Goal: Task Accomplishment & Management: Use online tool/utility

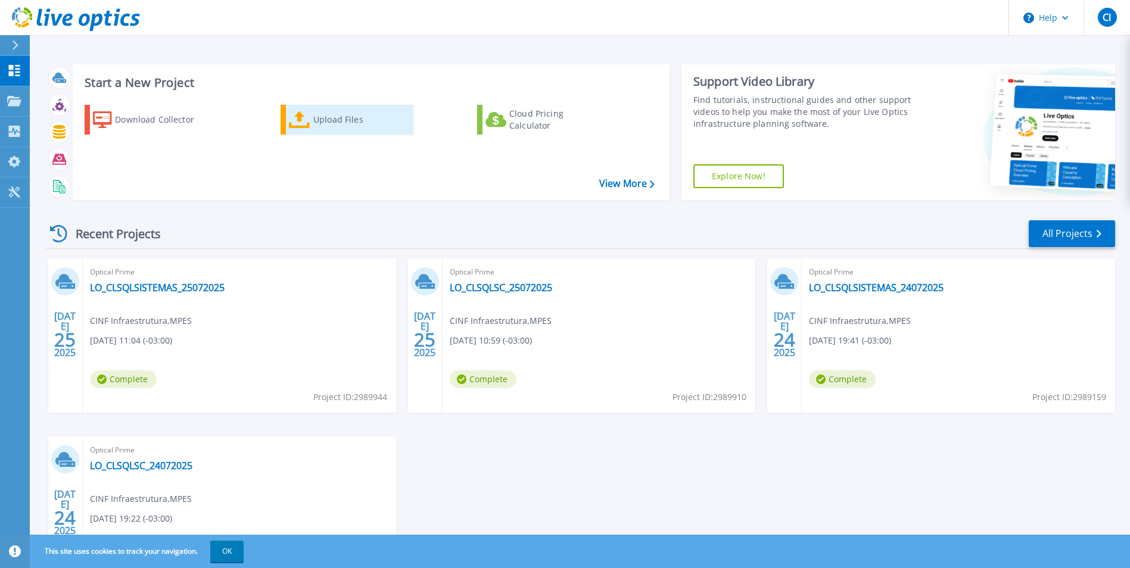
click at [345, 122] on div "Upload Files" at bounding box center [360, 120] width 95 height 24
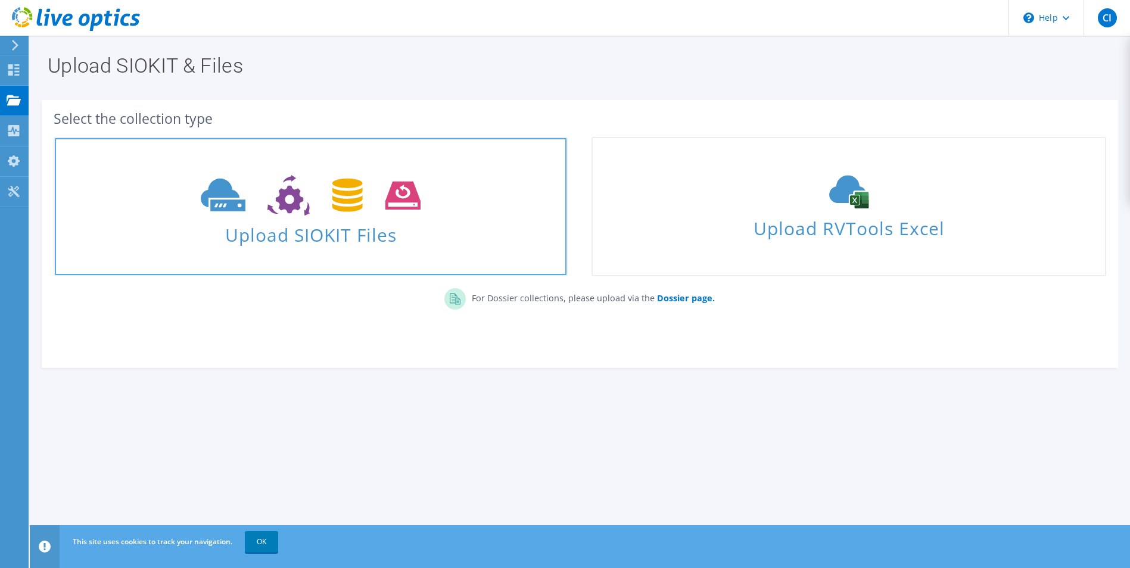
click at [287, 195] on use at bounding box center [311, 195] width 220 height 41
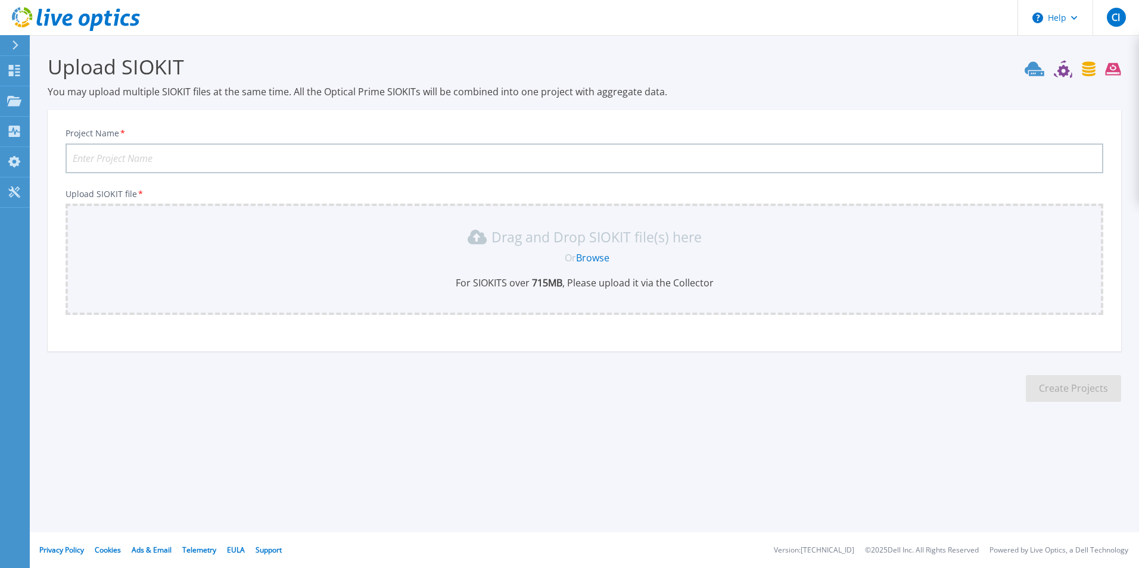
click at [599, 257] on link "Browse" at bounding box center [592, 257] width 33 height 13
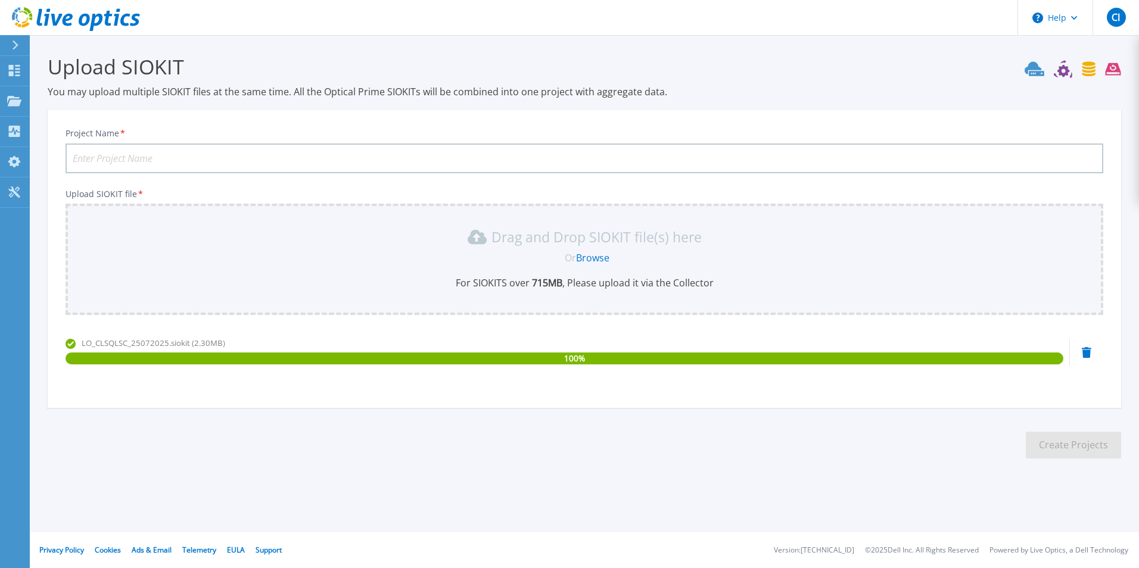
click at [589, 260] on link "Browse" at bounding box center [592, 257] width 33 height 13
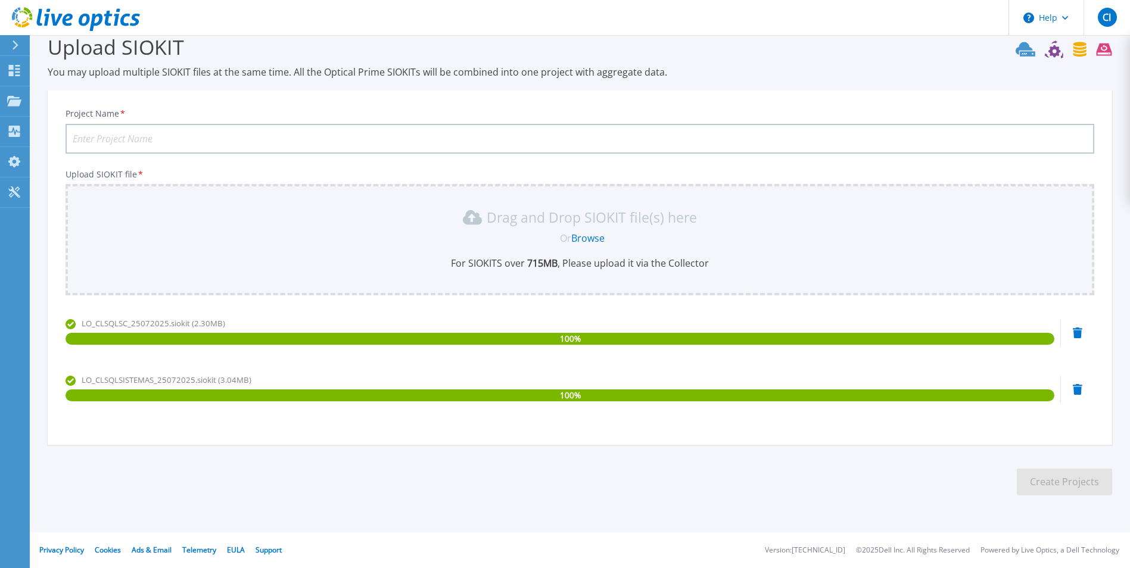
click at [1077, 338] on icon at bounding box center [1078, 333] width 10 height 11
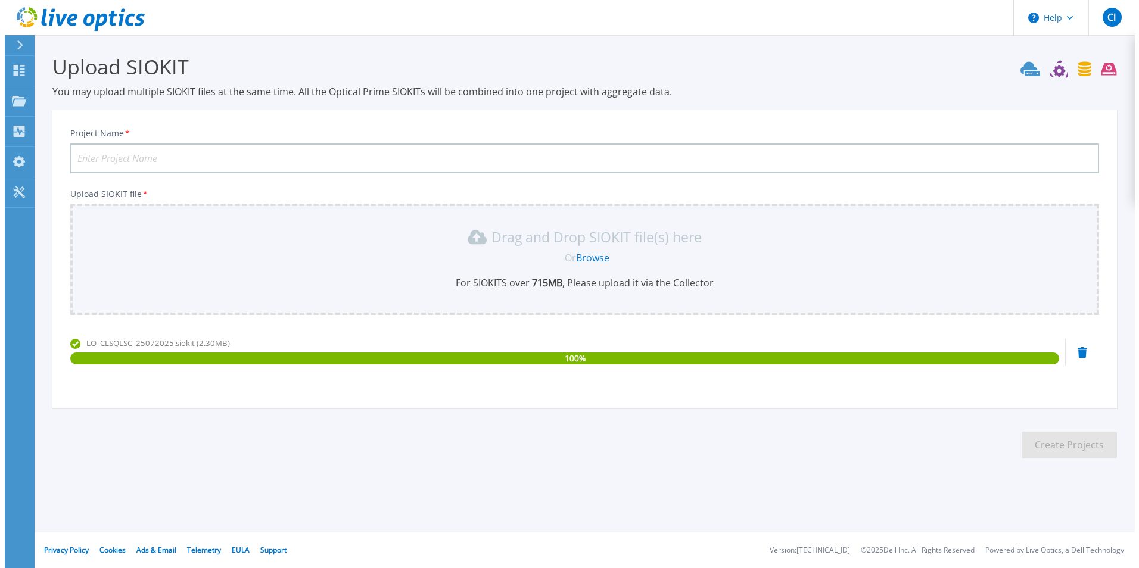
scroll to position [0, 0]
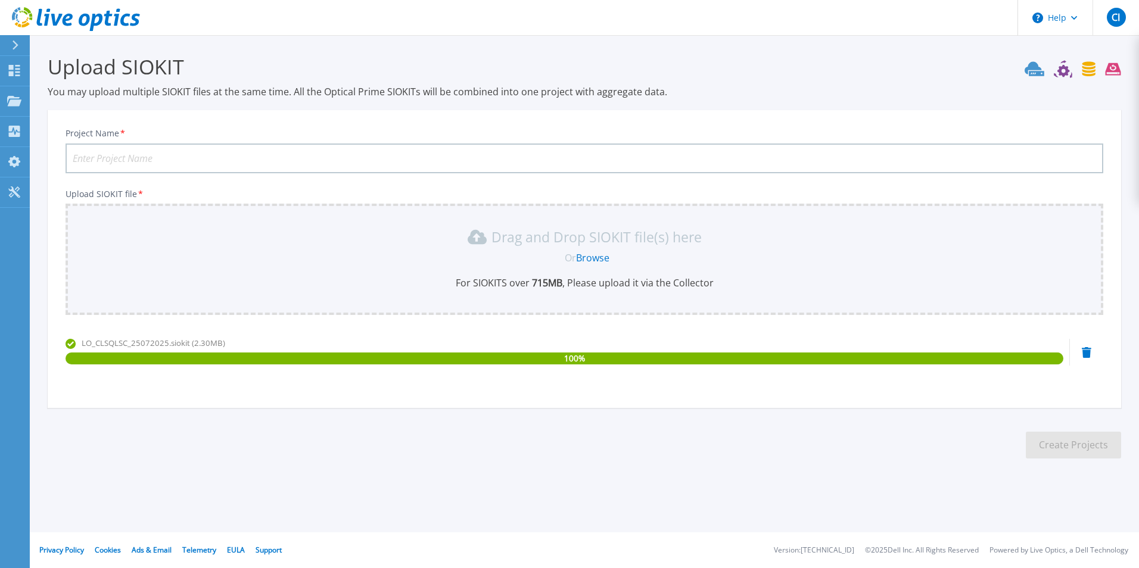
click at [215, 157] on input "Project Name *" at bounding box center [585, 159] width 1038 height 30
click at [191, 154] on input "Project Name *" at bounding box center [585, 159] width 1038 height 30
paste input "LOCLSQLSC25072025"
type input "LOCLSQLSC25072025"
click at [584, 262] on link "Browse" at bounding box center [592, 257] width 33 height 13
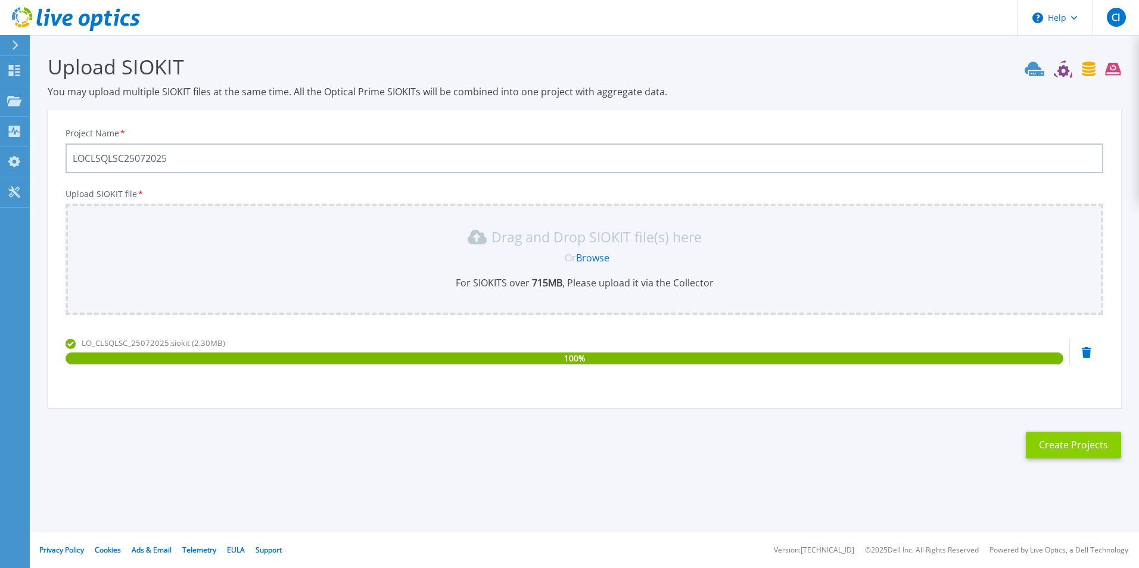
click at [1065, 445] on button "Create Projects" at bounding box center [1073, 445] width 95 height 27
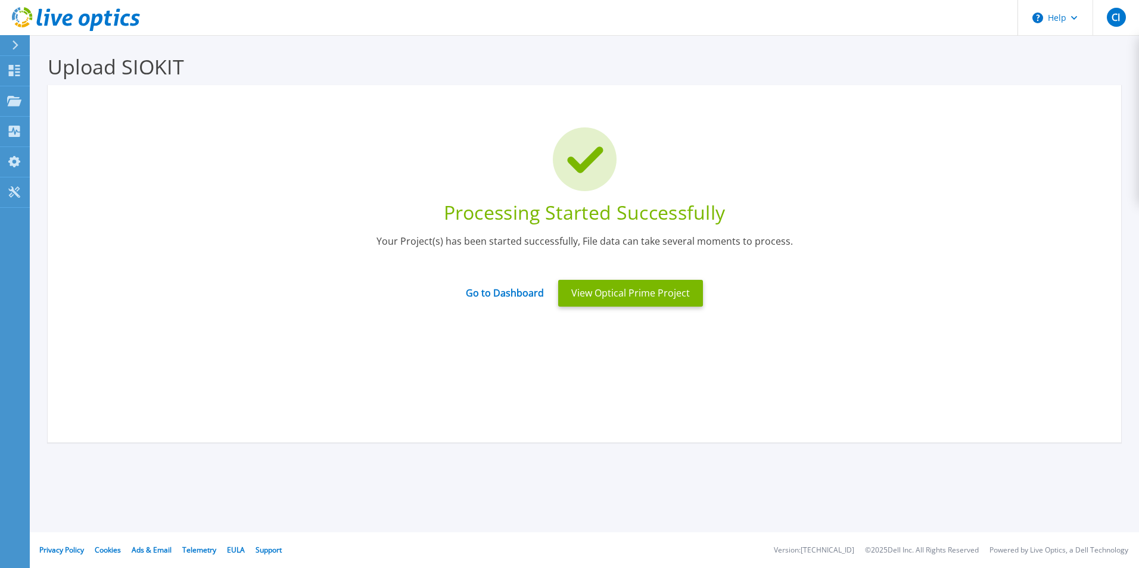
click at [17, 46] on icon at bounding box center [16, 46] width 6 height 10
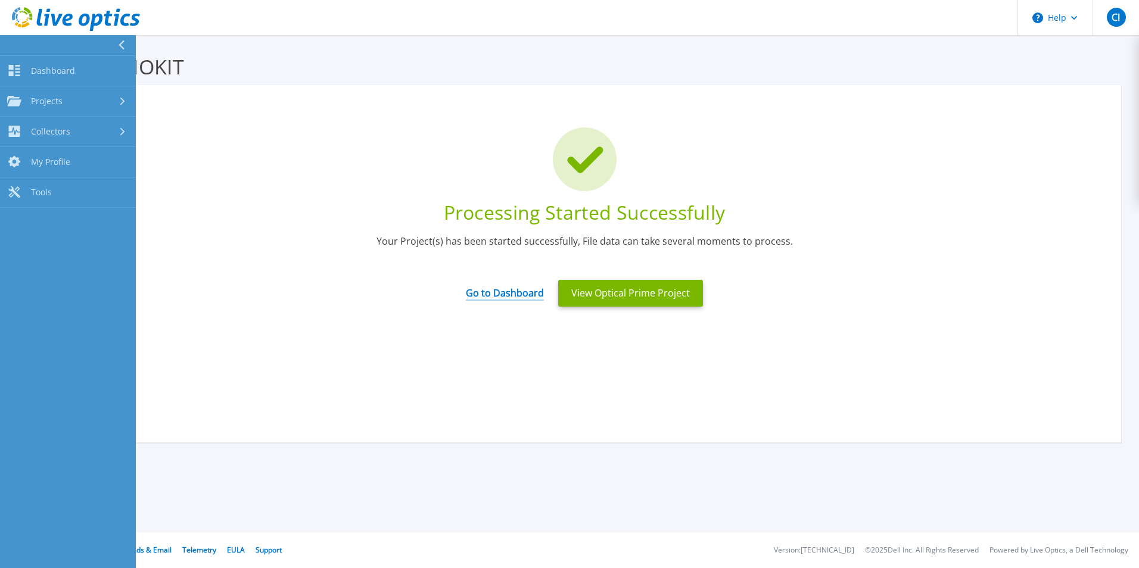
click at [489, 297] on link "Go to Dashboard" at bounding box center [505, 289] width 78 height 23
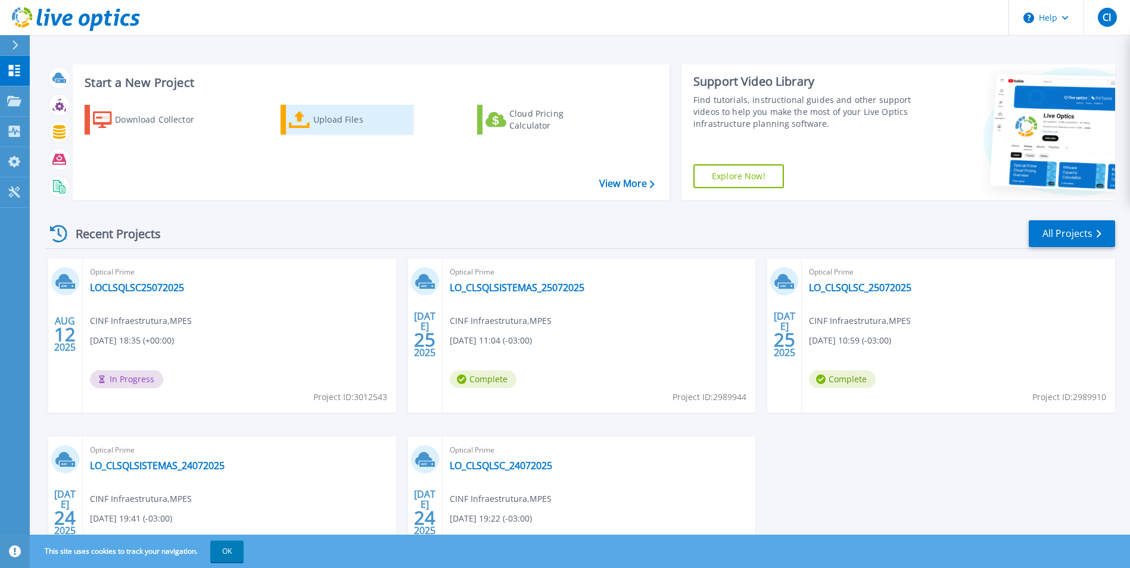
click at [330, 114] on div "Upload Files" at bounding box center [360, 120] width 95 height 24
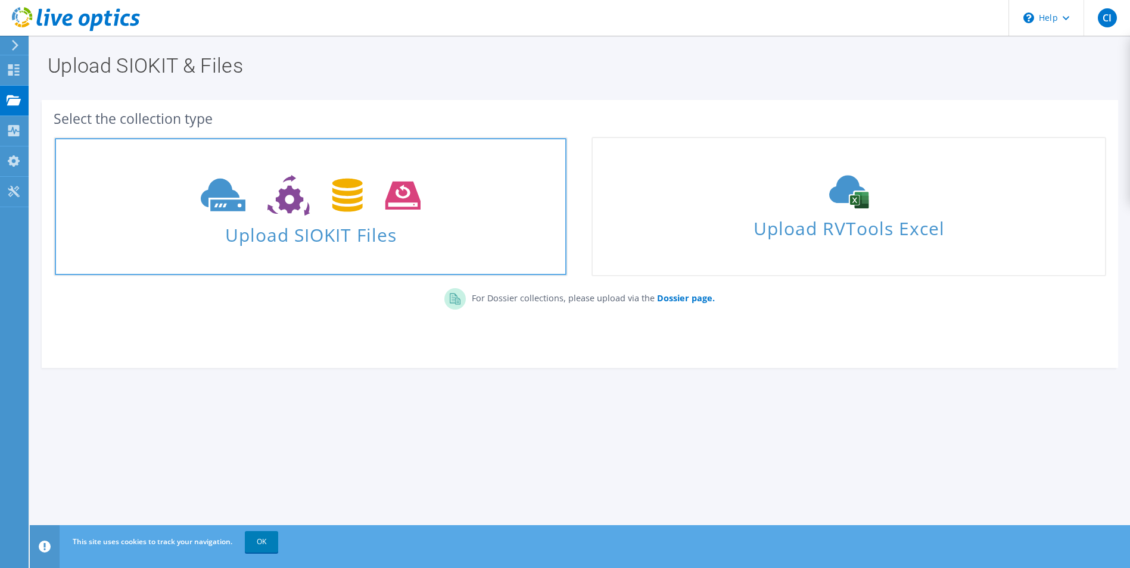
click at [320, 194] on icon at bounding box center [311, 195] width 220 height 41
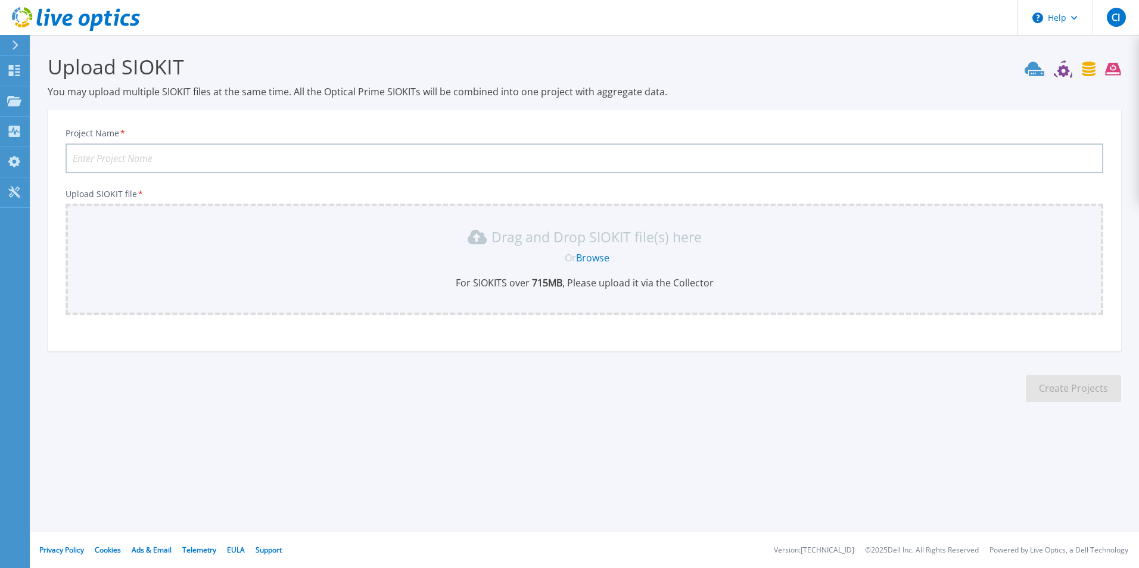
click at [587, 256] on link "Browse" at bounding box center [592, 257] width 33 height 13
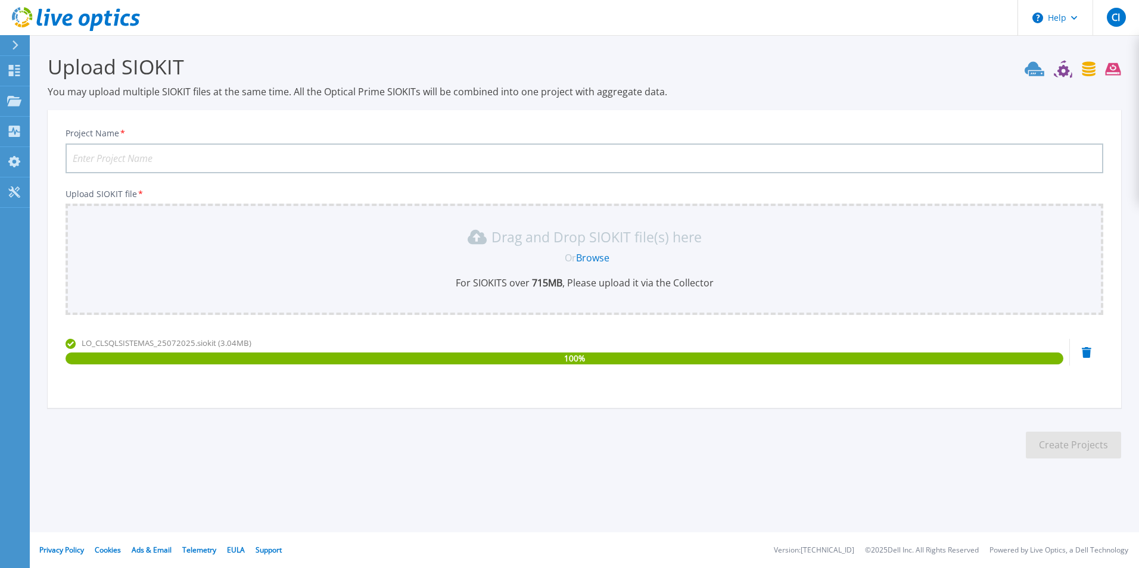
click at [252, 155] on input "Project Name *" at bounding box center [585, 159] width 1038 height 30
paste input "LOCLSQLSISTEMAS"
type input "LOCLSQLSISTEMAS"
click at [1072, 450] on button "Create Projects" at bounding box center [1073, 445] width 95 height 27
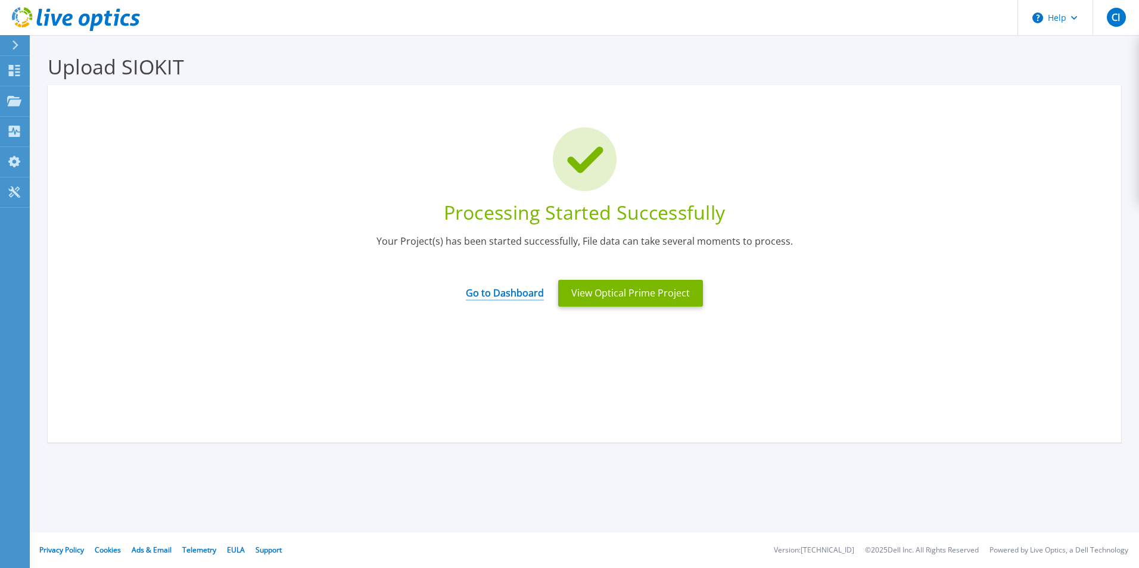
click at [489, 292] on link "Go to Dashboard" at bounding box center [505, 289] width 78 height 23
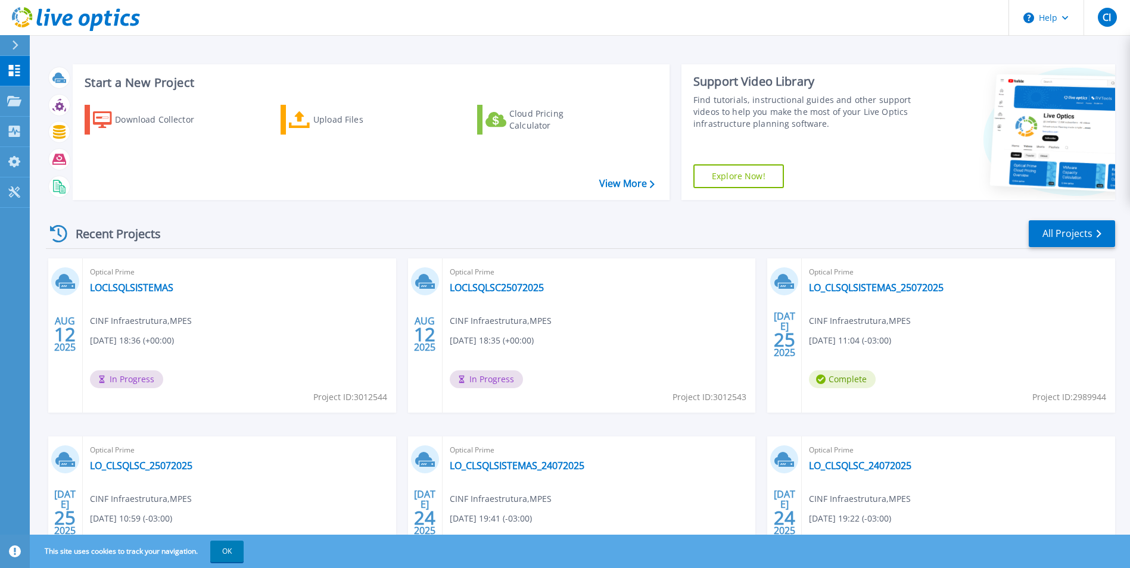
scroll to position [92, 0]
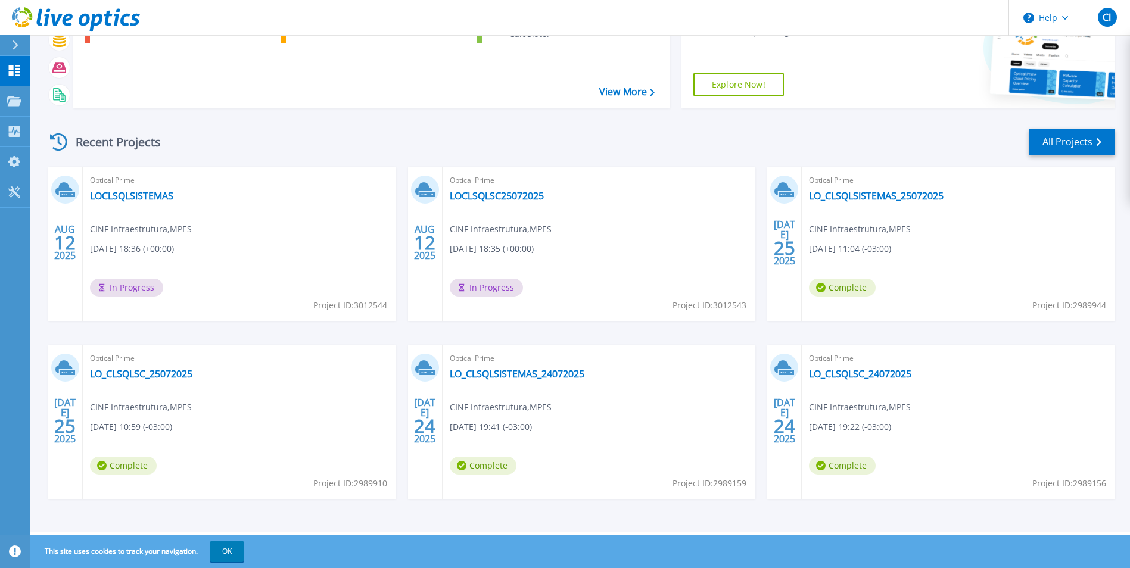
click at [928, 432] on div "Optical Prime LO_CLSQLSC_24072025 CINF Infraestrutura , MPES 07/24/2025, 19:22 …" at bounding box center [958, 422] width 313 height 154
click at [1050, 138] on link "All Projects" at bounding box center [1072, 142] width 86 height 27
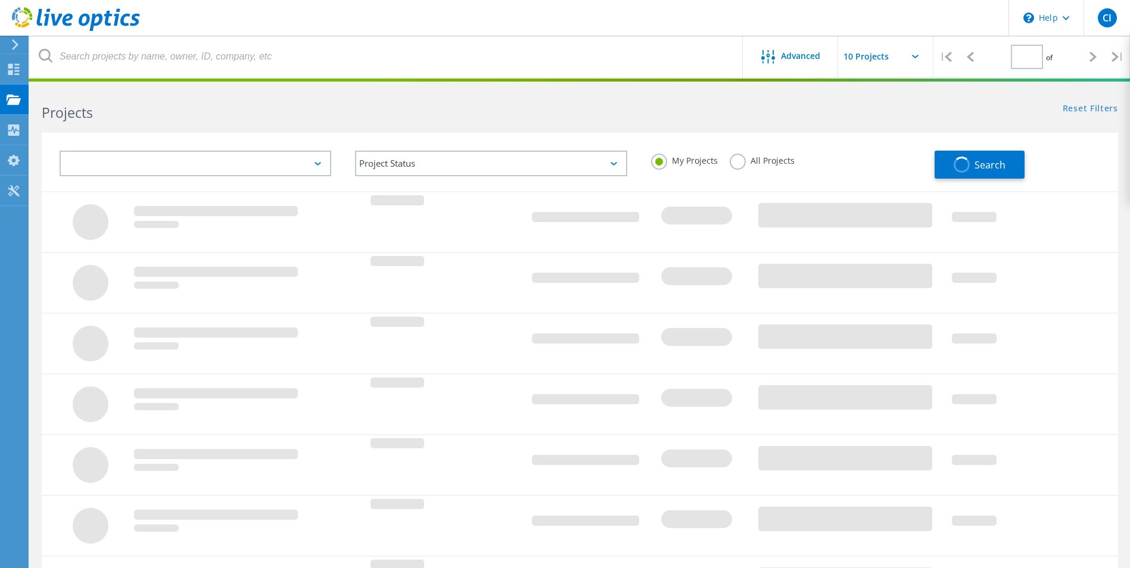
type input "1"
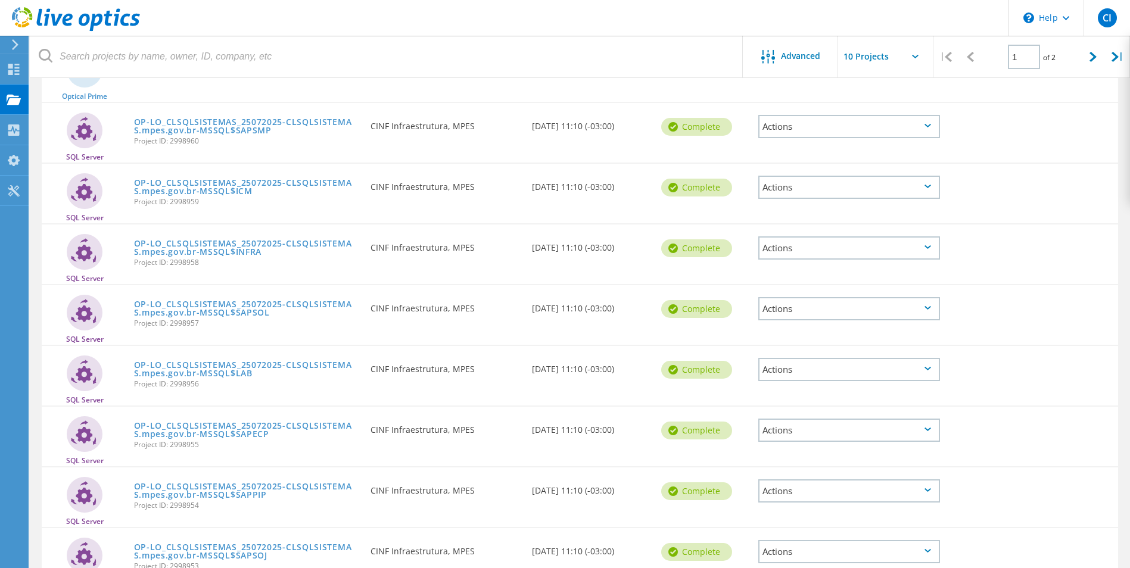
scroll to position [306, 0]
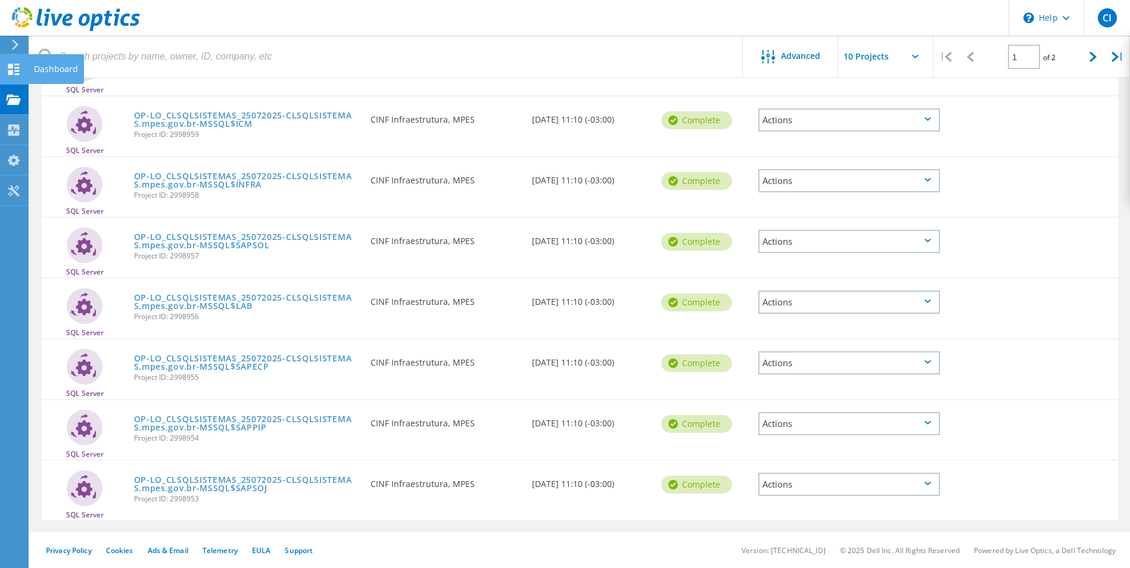
click at [14, 70] on icon at bounding box center [14, 69] width 14 height 11
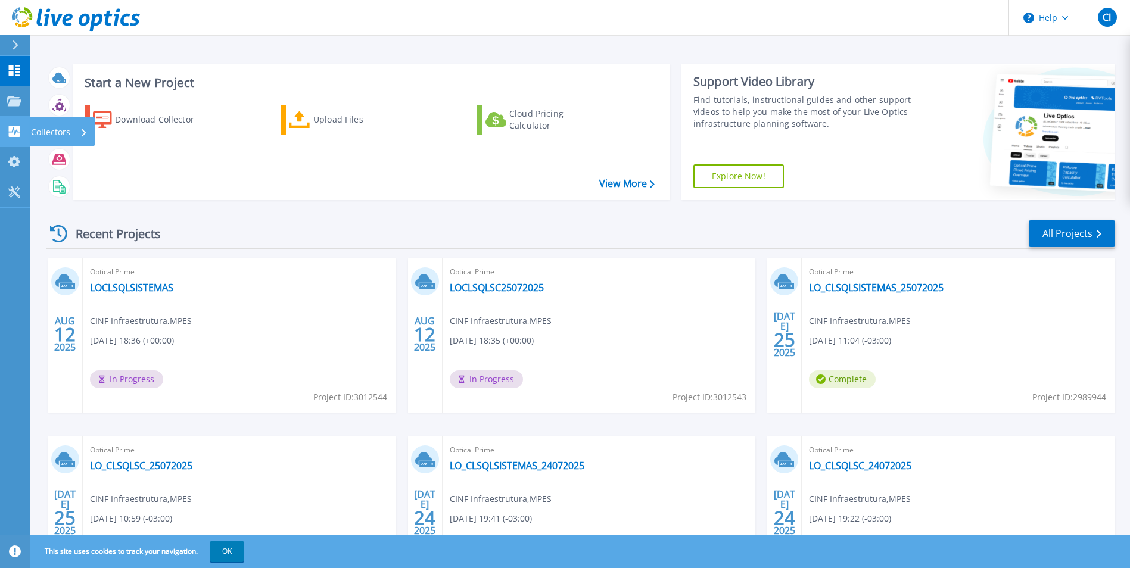
click at [11, 133] on icon at bounding box center [14, 131] width 11 height 11
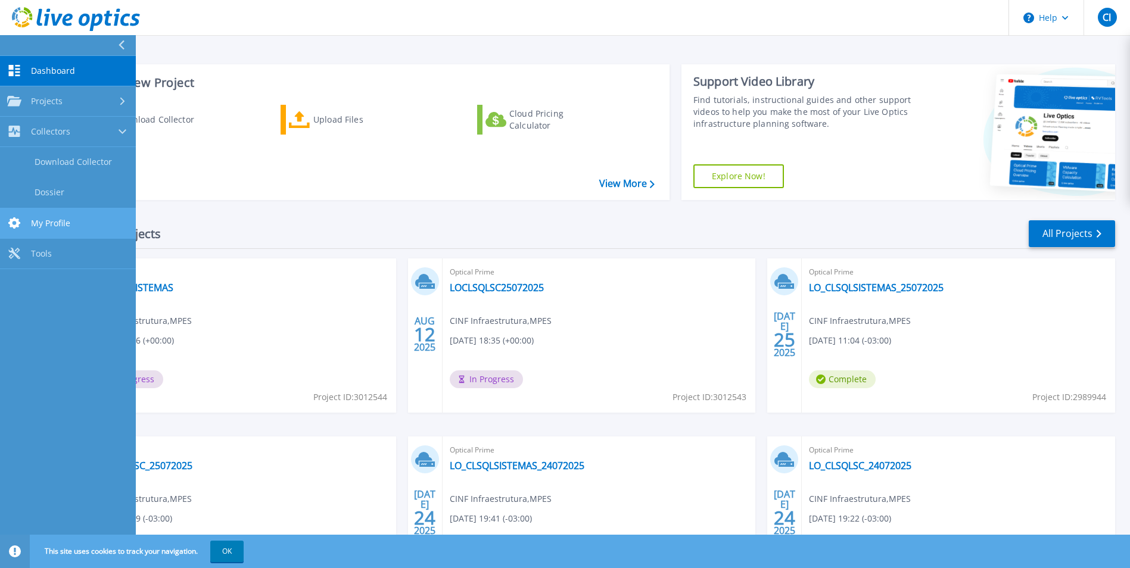
click at [59, 225] on span "My Profile" at bounding box center [50, 223] width 39 height 11
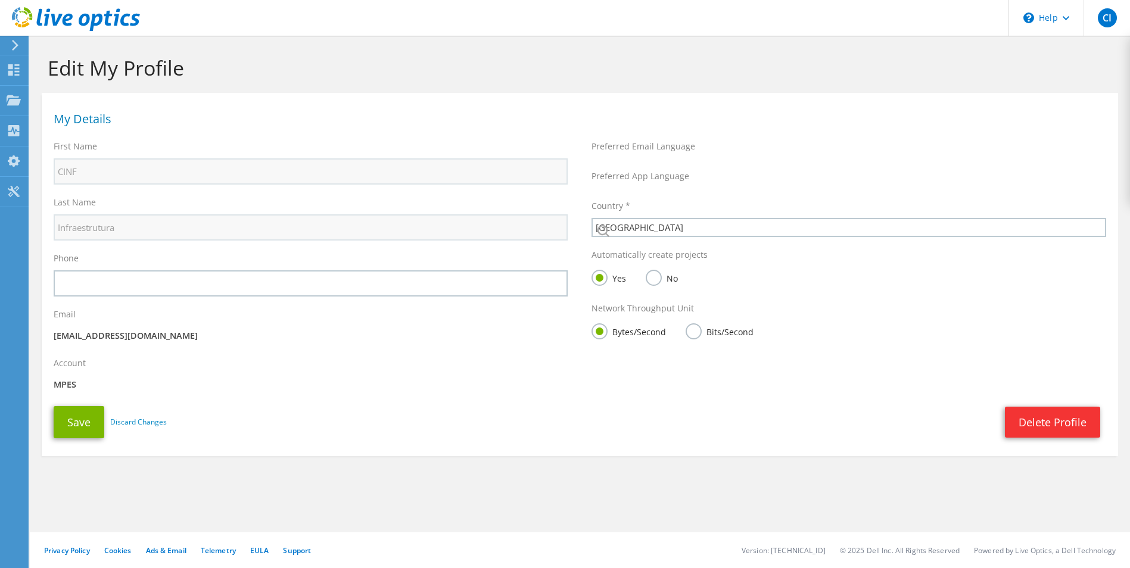
select select "30"
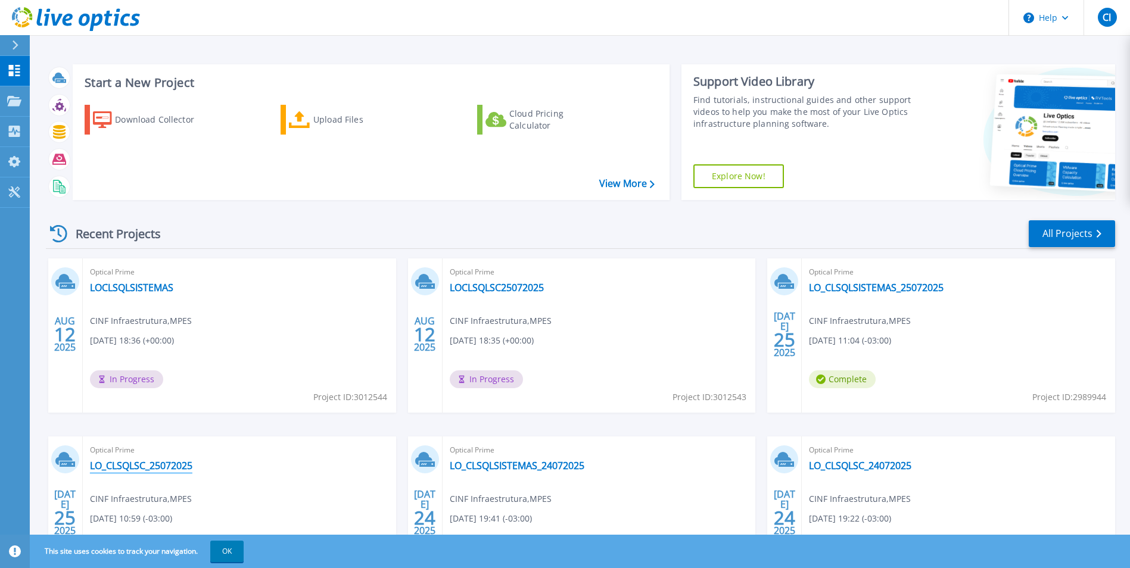
click at [150, 467] on link "LO_CLSQLSC_25072025" at bounding box center [141, 466] width 102 height 12
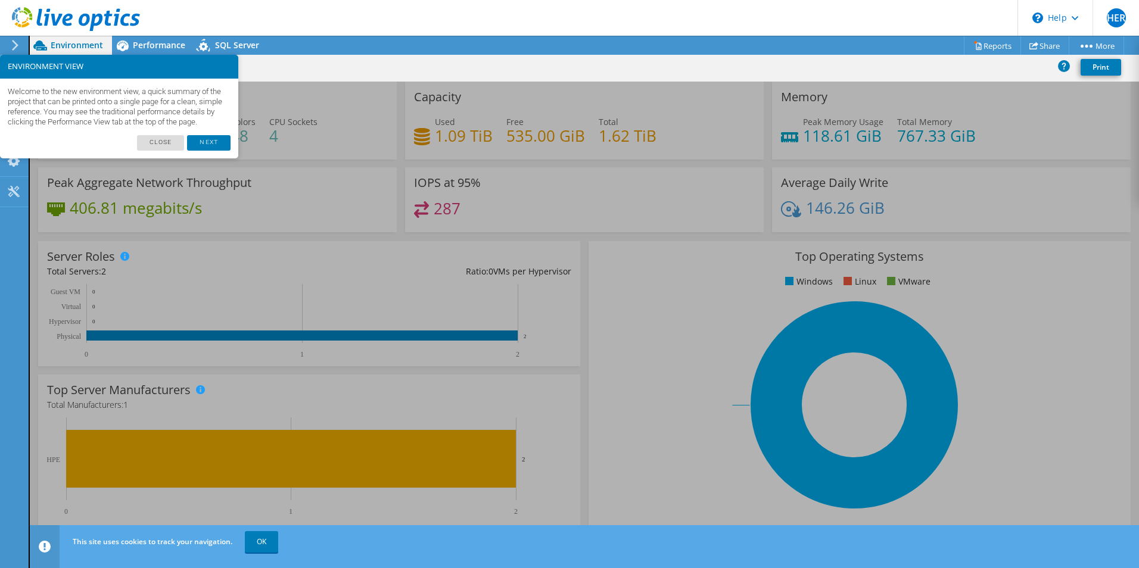
drag, startPoint x: 41, startPoint y: 94, endPoint x: 26, endPoint y: 113, distance: 24.1
click at [26, 113] on p "Welcome to the new environment view, a quick summary of the project that can be…" at bounding box center [119, 106] width 223 height 41
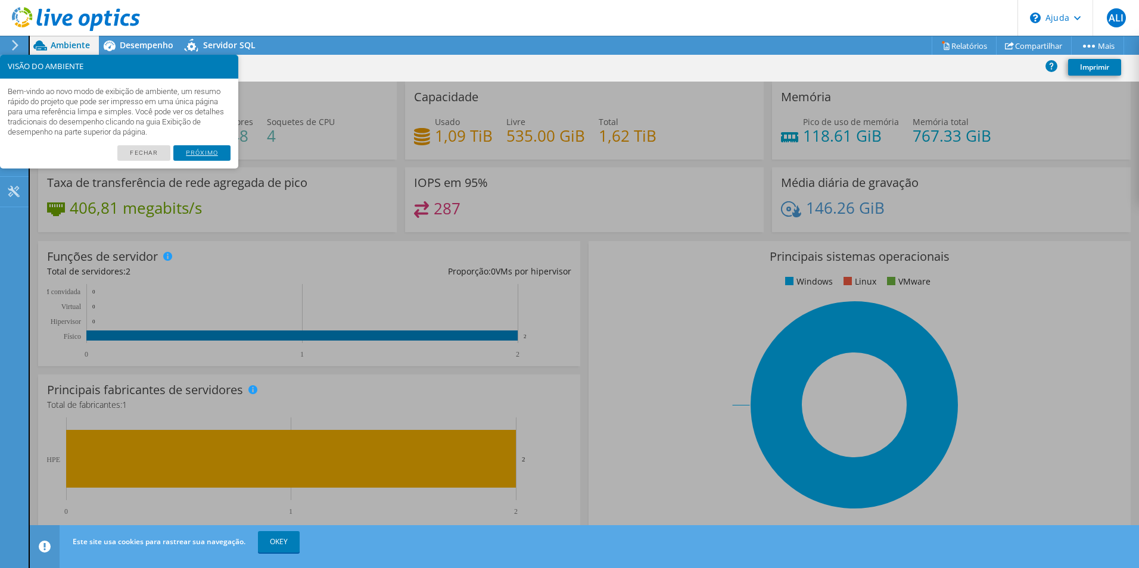
click at [198, 150] on link "Próximo" at bounding box center [201, 152] width 57 height 15
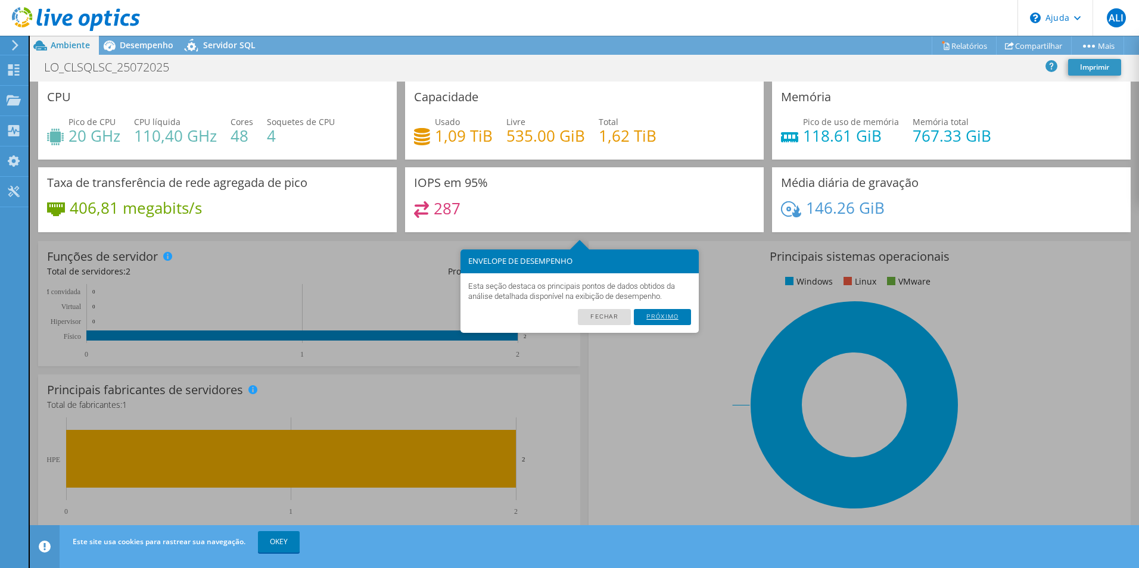
click at [661, 315] on link "Próximo" at bounding box center [662, 316] width 57 height 15
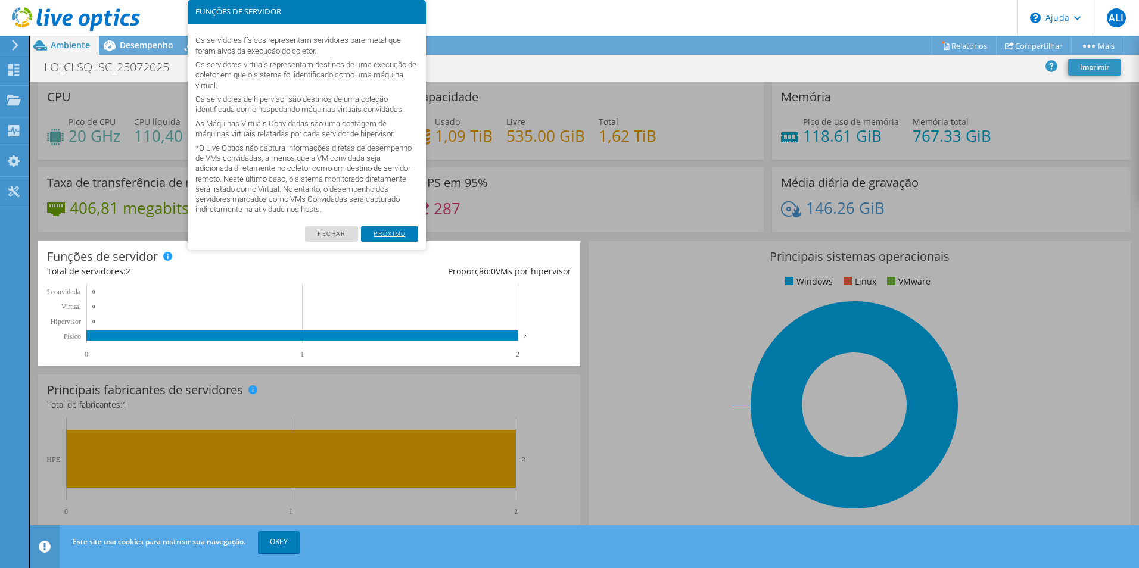
click at [393, 235] on link "Próximo" at bounding box center [389, 233] width 57 height 15
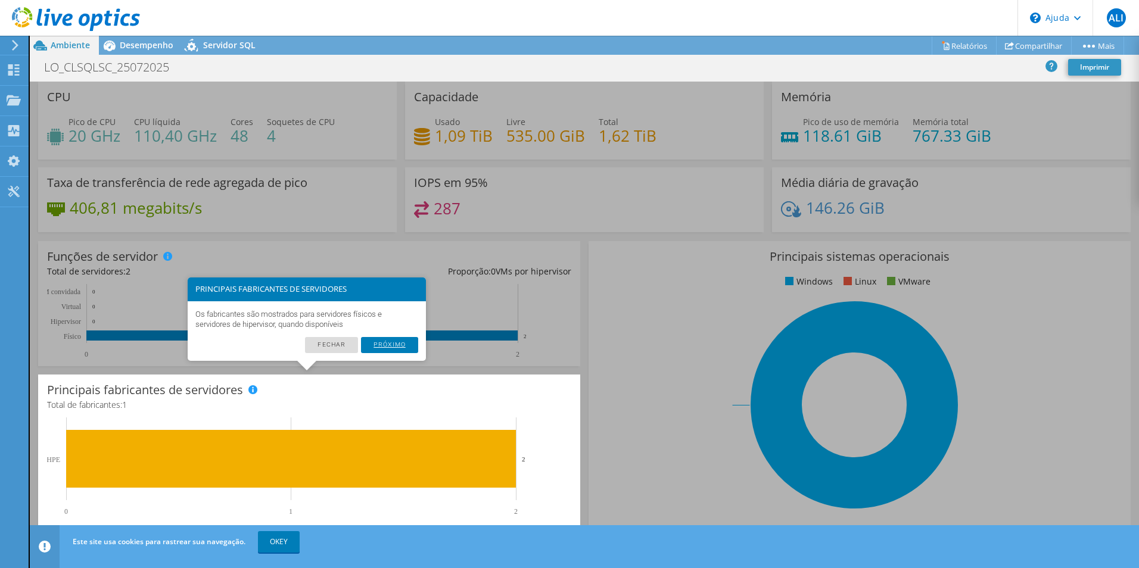
click at [399, 347] on link "Próximo" at bounding box center [389, 344] width 57 height 15
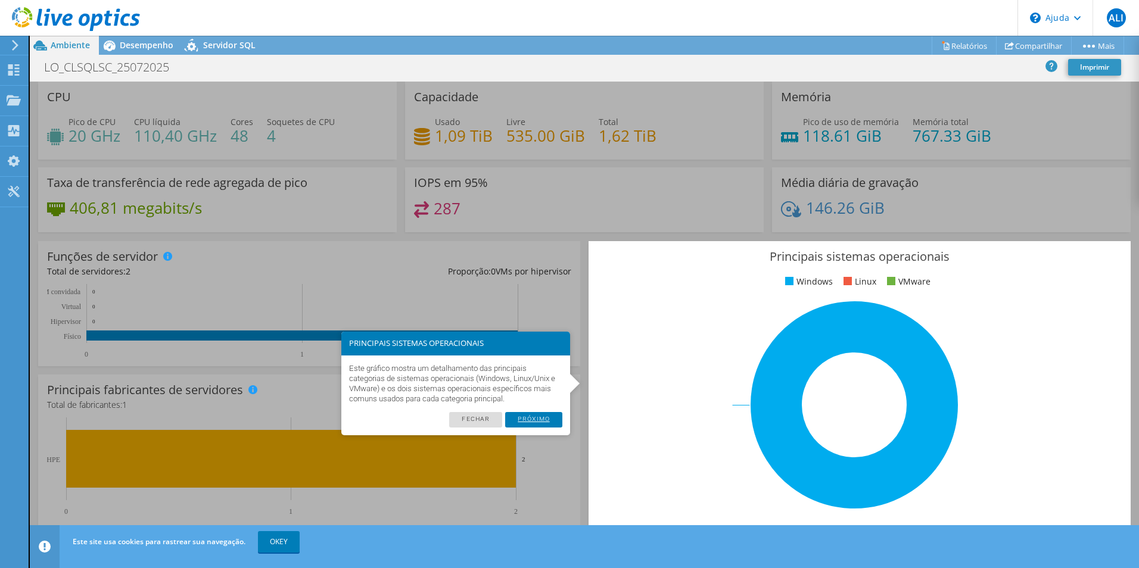
click at [535, 418] on link "Próximo" at bounding box center [533, 419] width 57 height 15
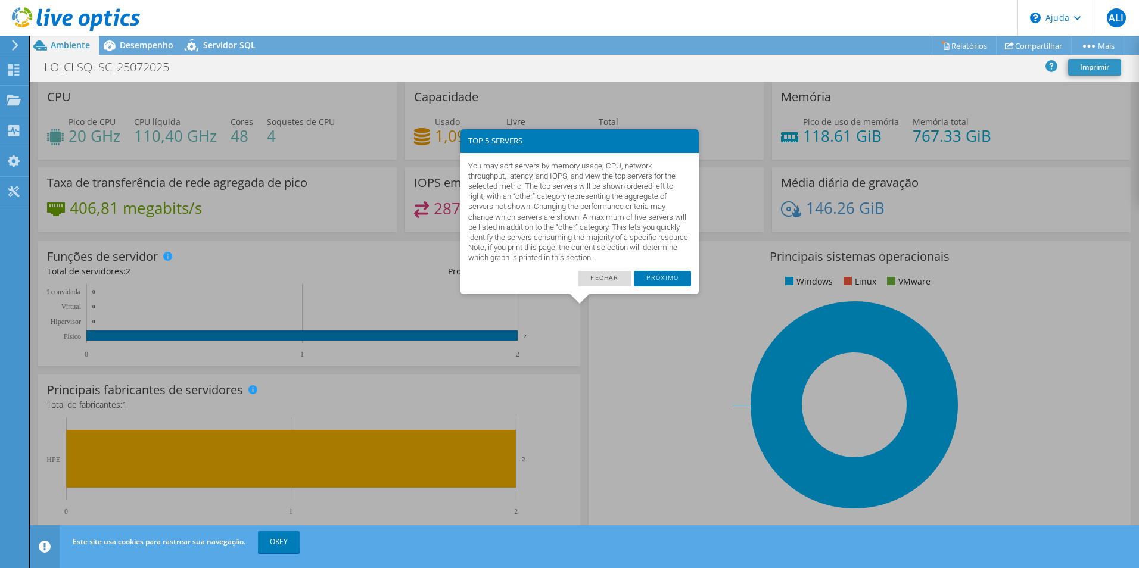
scroll to position [227, 0]
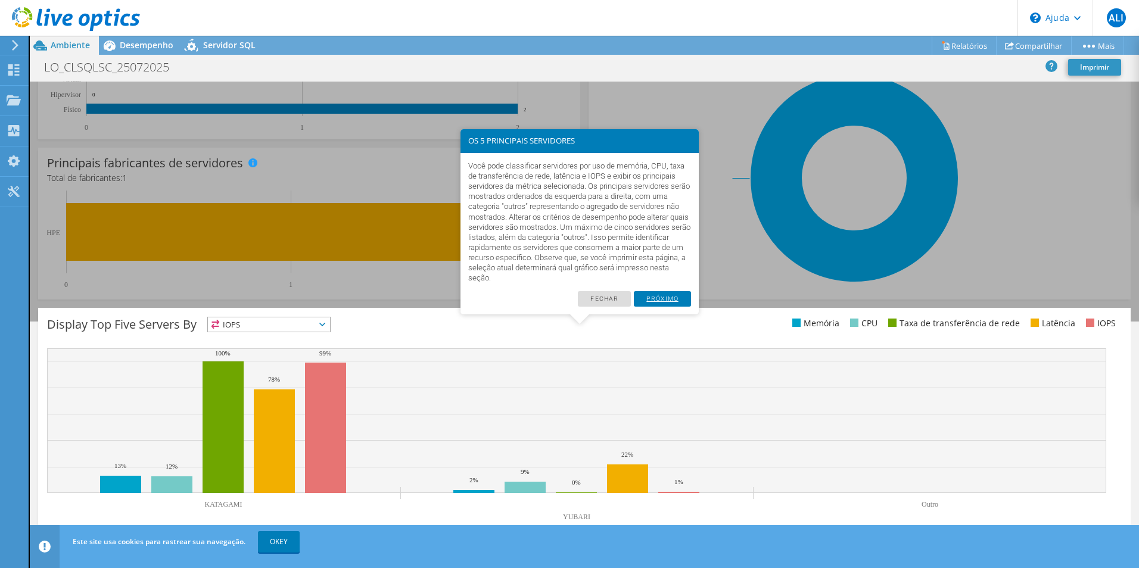
click at [676, 299] on link "Próximo" at bounding box center [662, 298] width 57 height 15
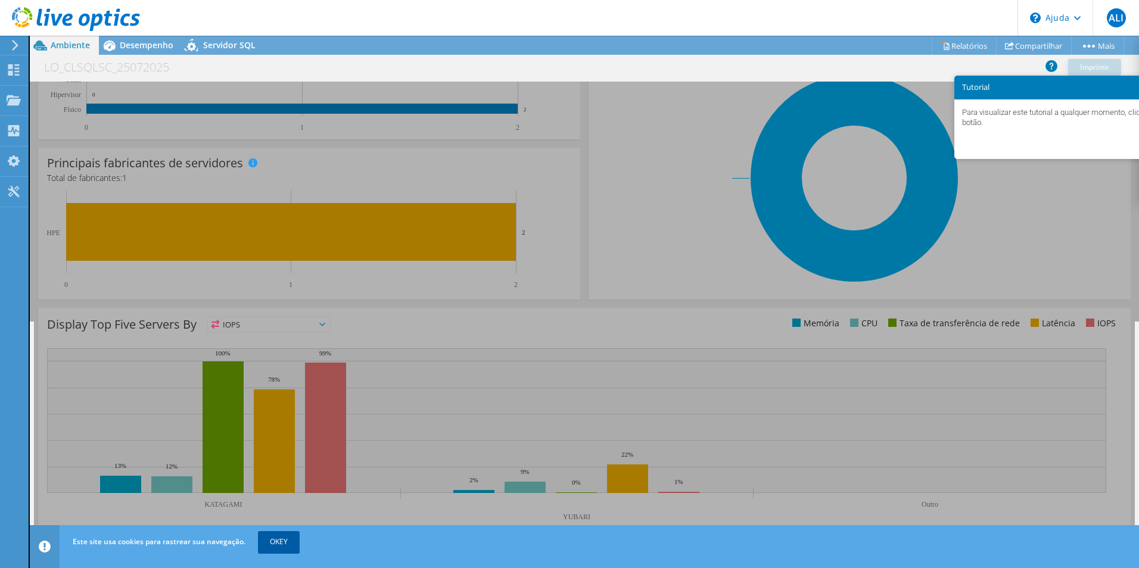
click at [276, 541] on link "OKEY" at bounding box center [279, 542] width 42 height 21
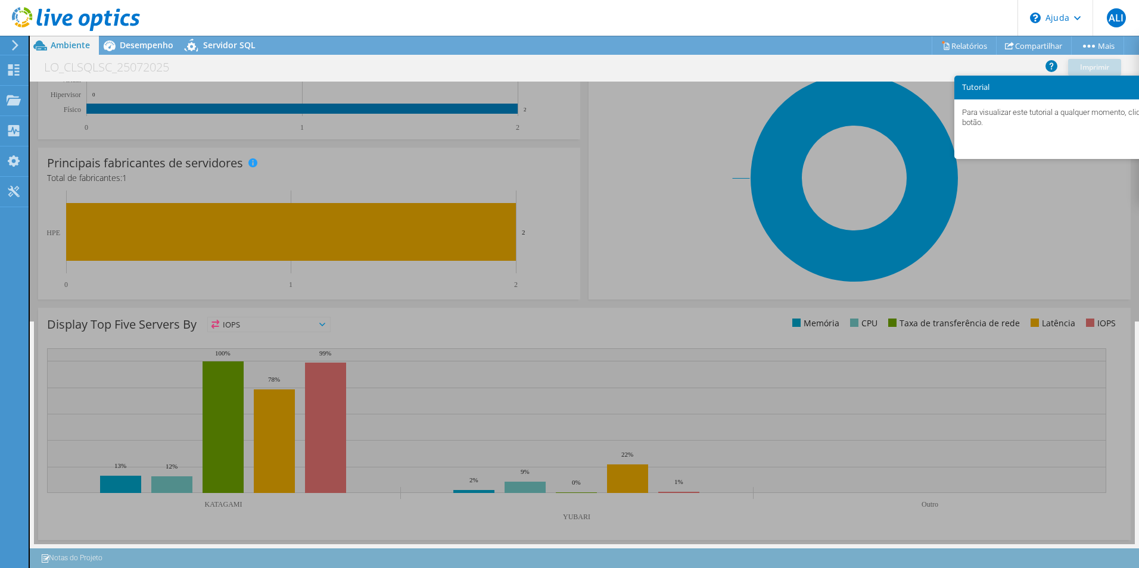
scroll to position [0, 0]
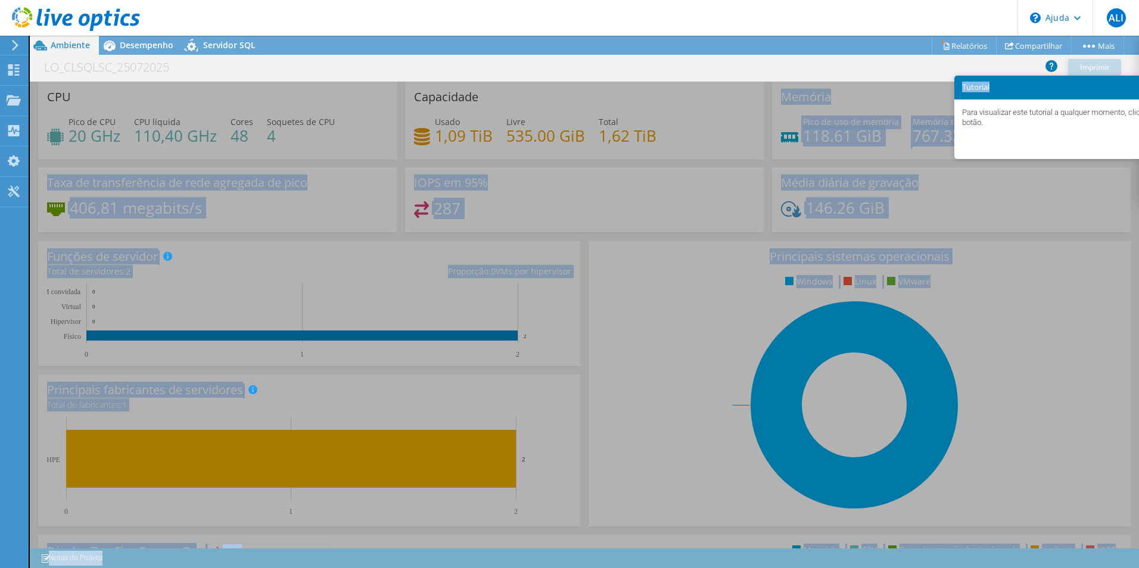
drag, startPoint x: 1067, startPoint y: 89, endPoint x: 942, endPoint y: 95, distance: 124.7
click at [942, 95] on body "ALI Usuário final CINF Infraestrutura cinfra@mpes.mp.br MPES Meu perfil Sair \n…" at bounding box center [569, 284] width 1139 height 568
drag, startPoint x: 942, startPoint y: 95, endPoint x: 1001, endPoint y: 86, distance: 59.2
click at [1001, 86] on h3 "Tutorial" at bounding box center [1073, 87] width 223 height 8
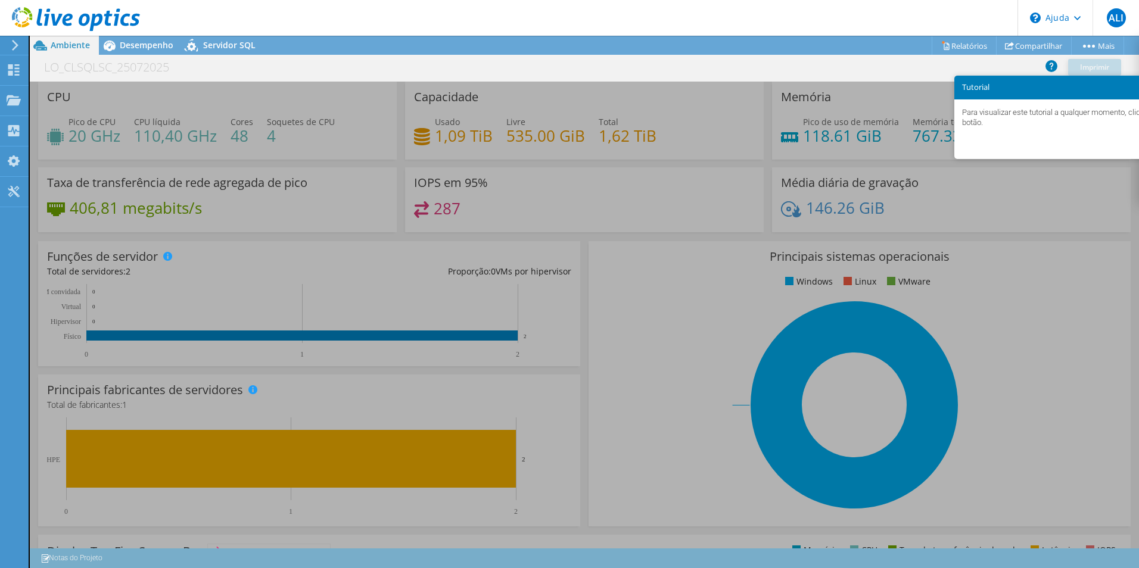
click at [1119, 130] on div "Para visualizar este tutorial a qualquer momento, clique neste botão." at bounding box center [1074, 118] width 238 height 36
drag, startPoint x: 1093, startPoint y: 141, endPoint x: 1063, endPoint y: 144, distance: 29.9
click at [1085, 144] on ul "Okey" at bounding box center [1073, 142] width 223 height 15
click at [992, 144] on ul "Okey" at bounding box center [1073, 142] width 223 height 15
click at [1135, 148] on ul "Okey" at bounding box center [1073, 142] width 223 height 15
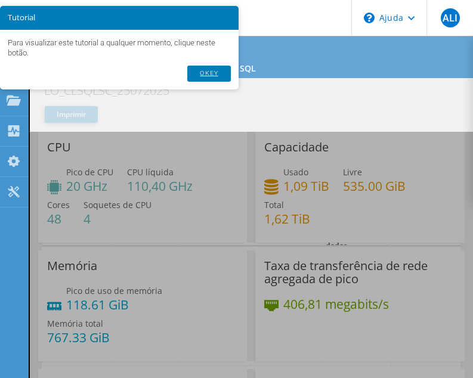
click at [211, 74] on link "Okey" at bounding box center [208, 73] width 43 height 15
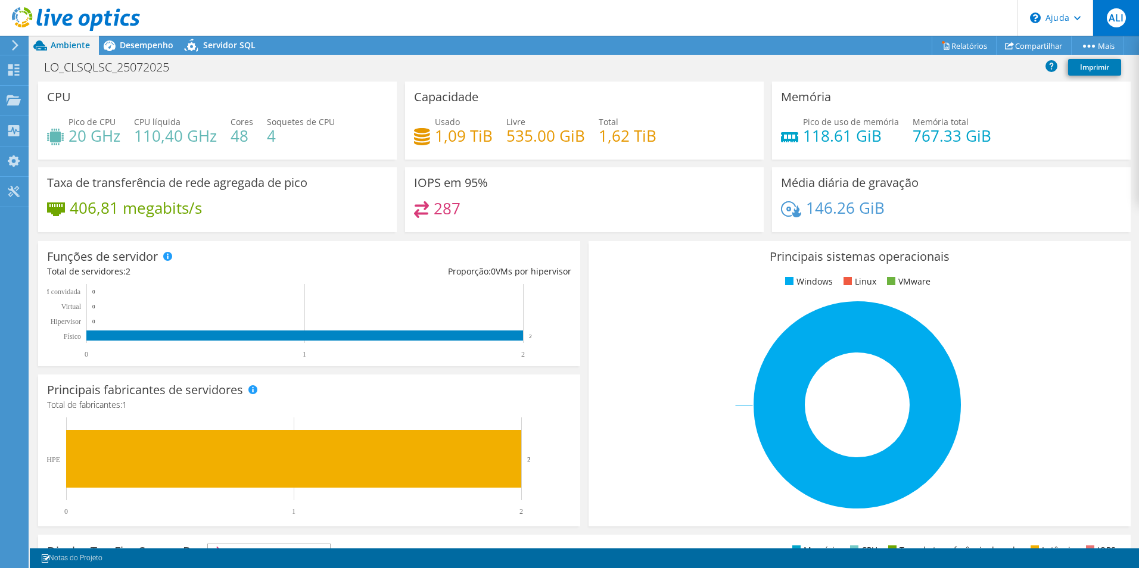
click at [1113, 20] on span "ALI" at bounding box center [1116, 17] width 19 height 19
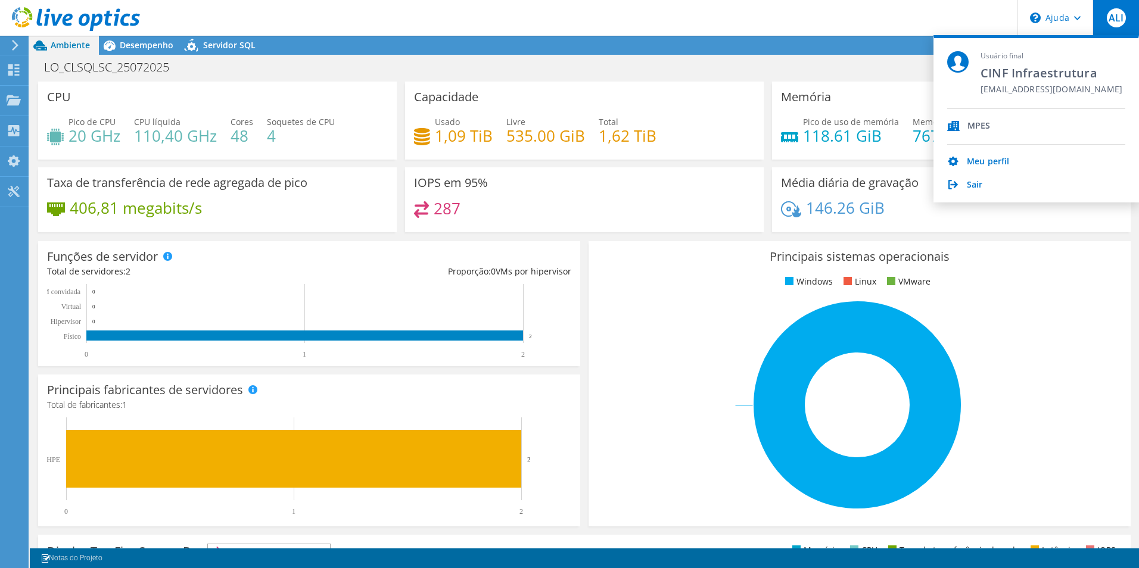
click at [1113, 20] on span "ALI" at bounding box center [1116, 17] width 19 height 19
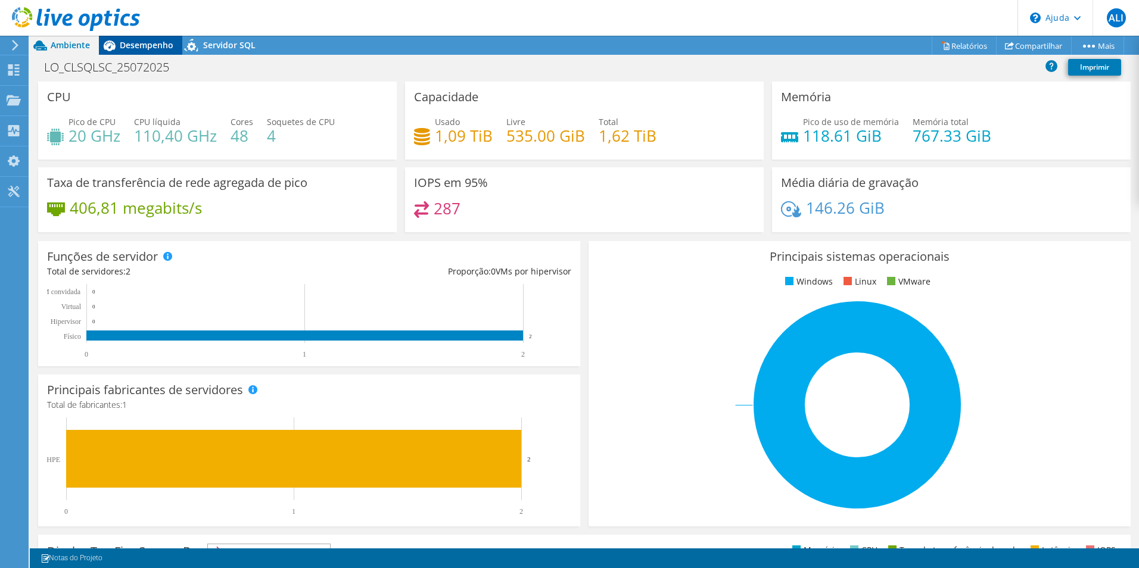
click at [154, 46] on span "Desempenho" at bounding box center [147, 44] width 54 height 11
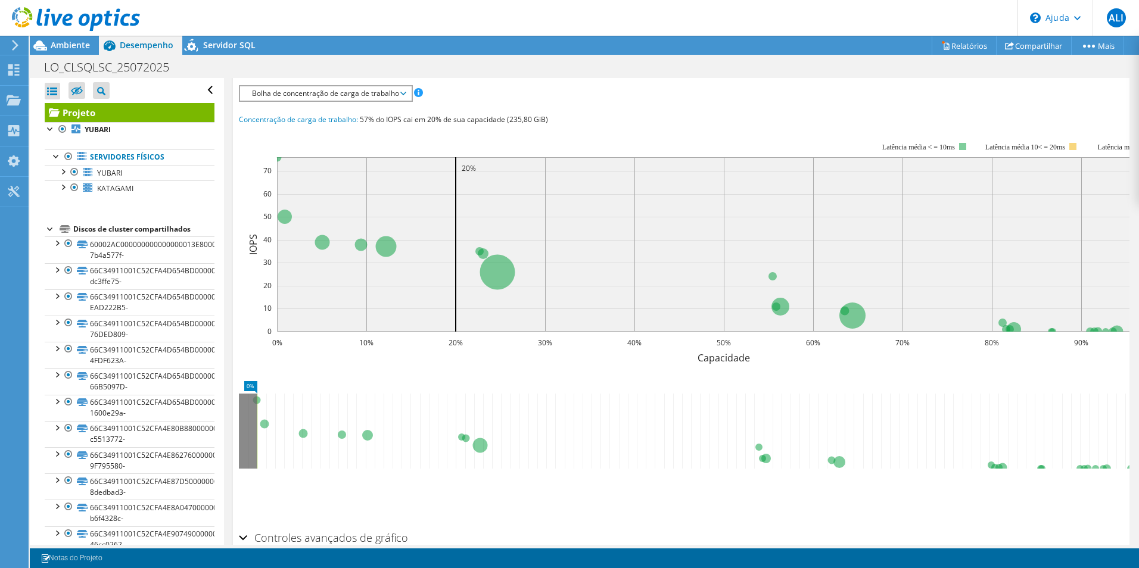
scroll to position [302, 0]
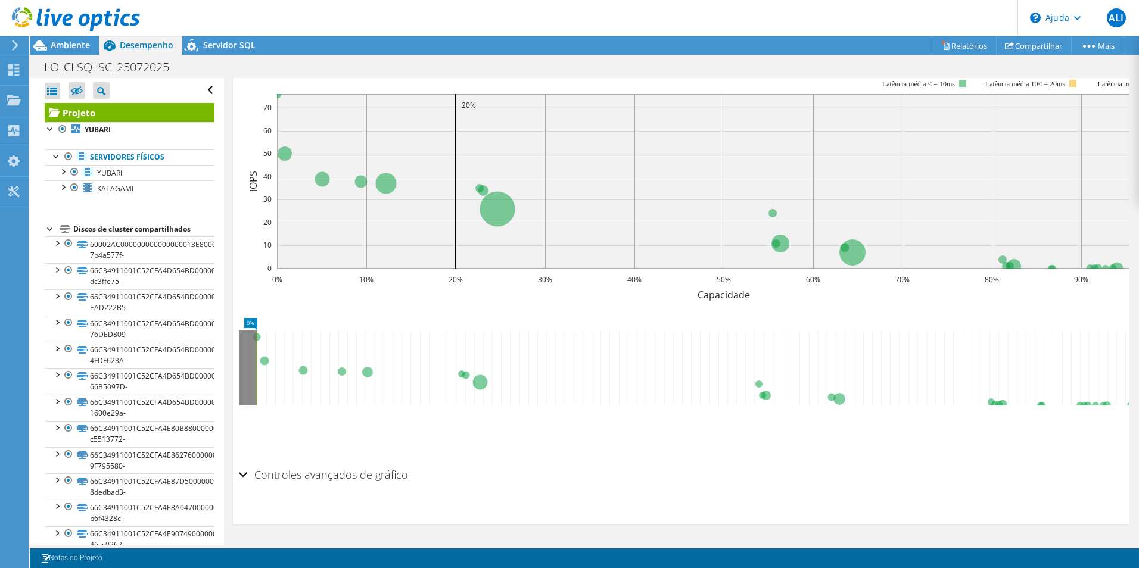
click at [238, 477] on section "IOPS Disk Throughput IO Size Latency Queue Depth CPU Percentage Memory Page Fau…" at bounding box center [681, 266] width 897 height 515
click at [244, 473] on div "Controles avançados de gráfico" at bounding box center [681, 476] width 885 height 26
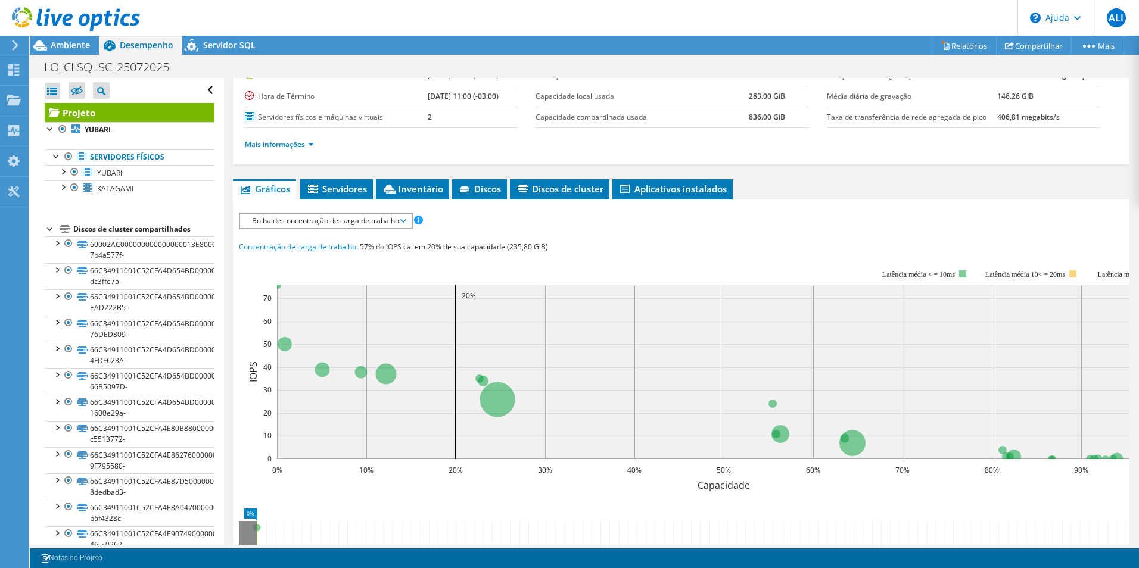
scroll to position [51, 0]
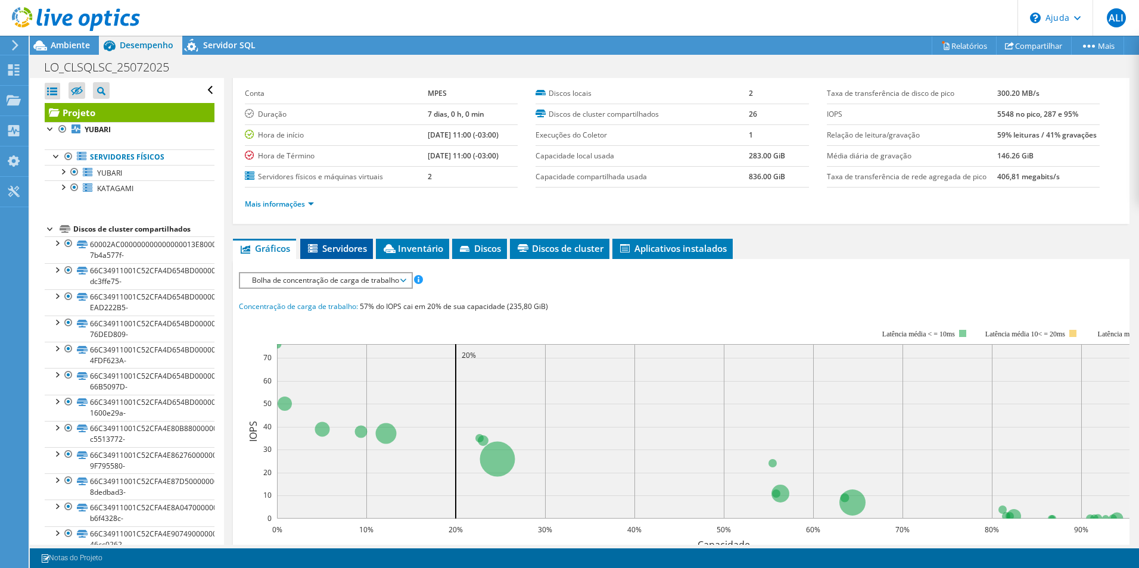
click at [325, 248] on span "Servidores" at bounding box center [336, 249] width 61 height 12
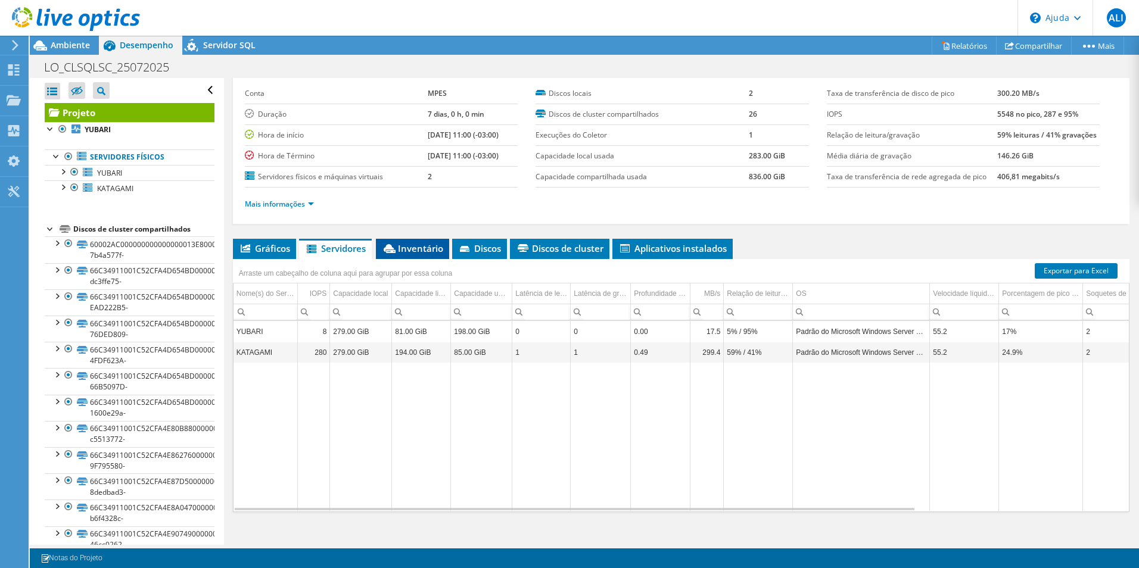
click at [400, 250] on span "Inventário" at bounding box center [412, 249] width 61 height 12
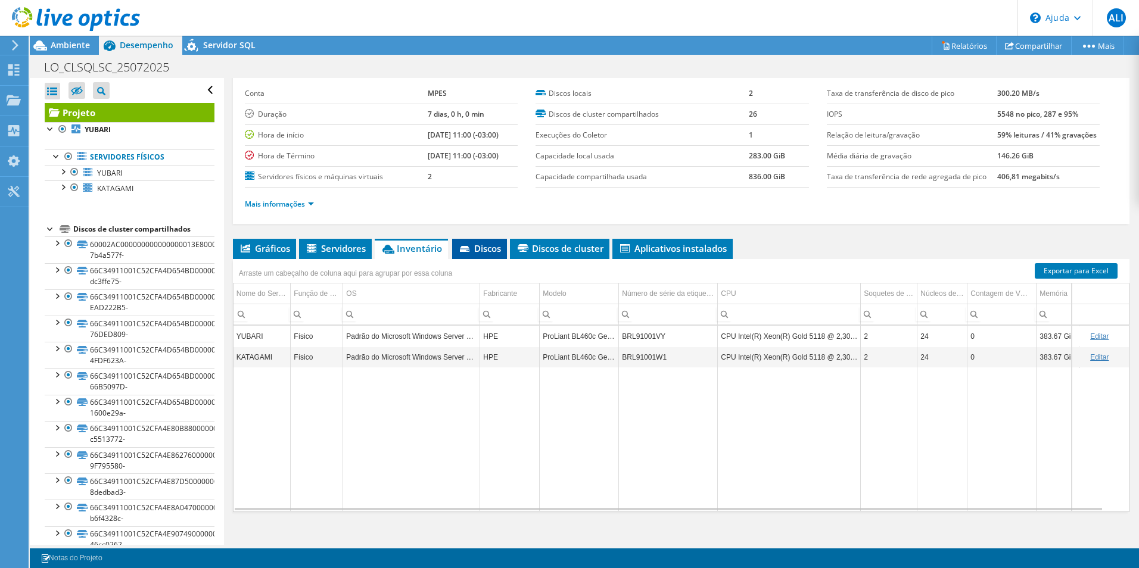
click at [490, 250] on span "Discos" at bounding box center [479, 249] width 43 height 12
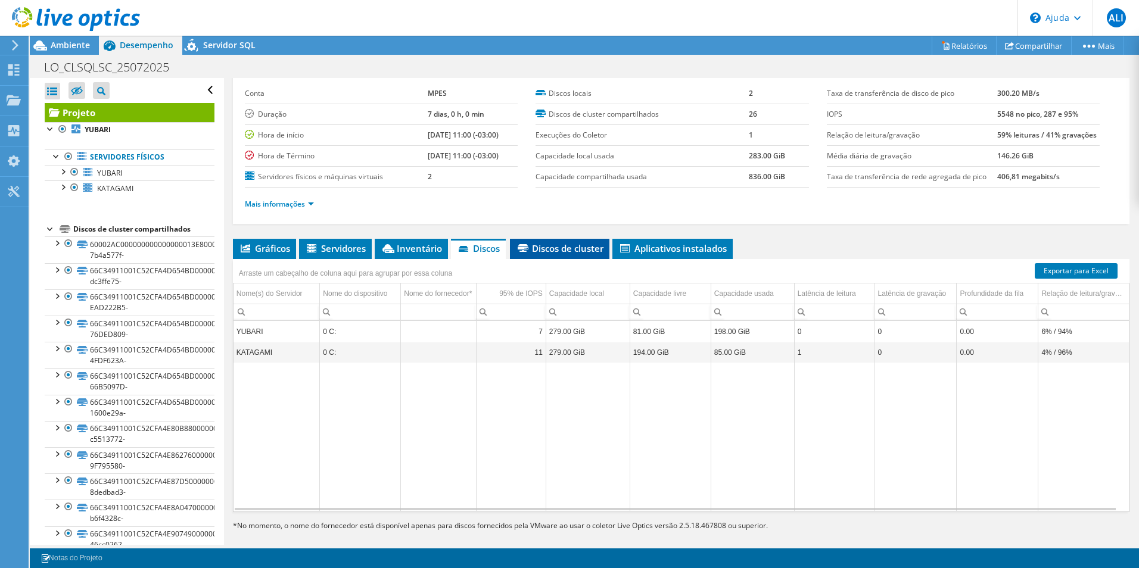
click at [574, 249] on span "Discos de cluster" at bounding box center [560, 249] width 88 height 12
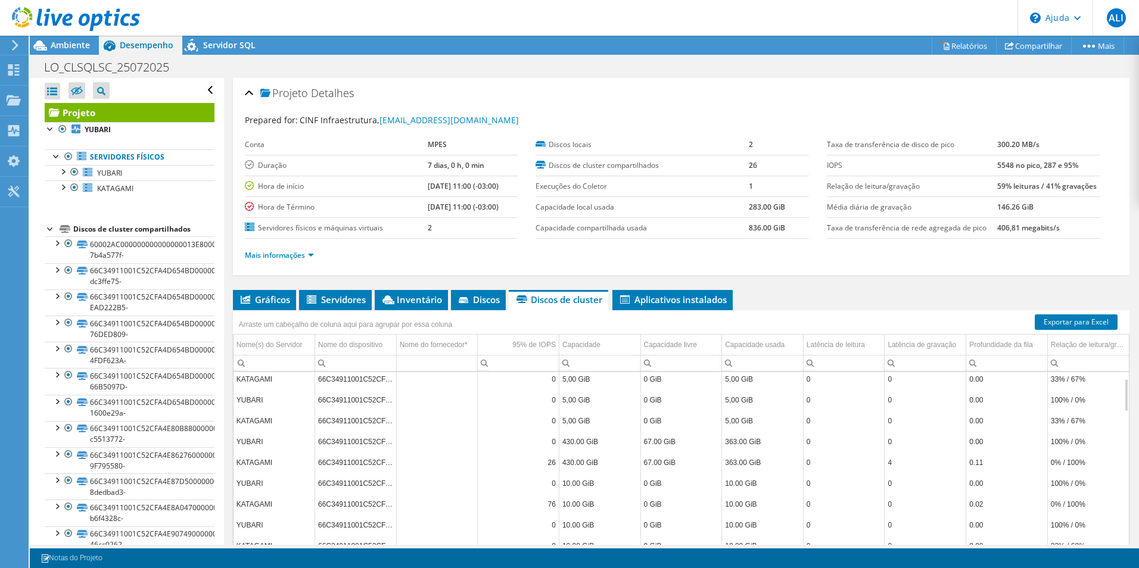
scroll to position [0, 0]
click at [679, 302] on span "Aplicativos instalados" at bounding box center [673, 300] width 108 height 12
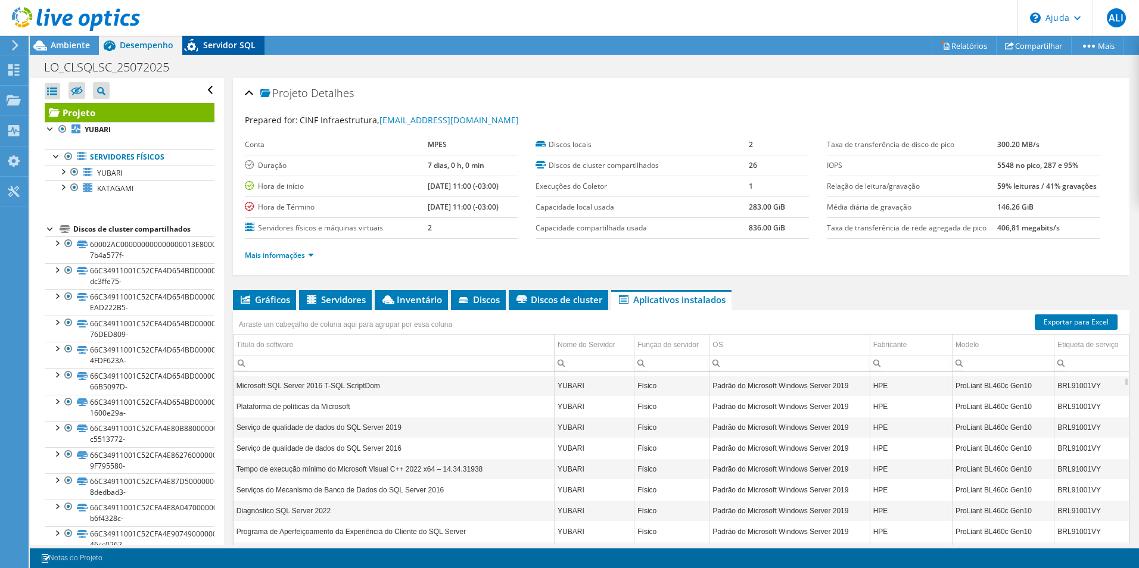
click at [232, 48] on span "Servidor SQL" at bounding box center [229, 44] width 52 height 11
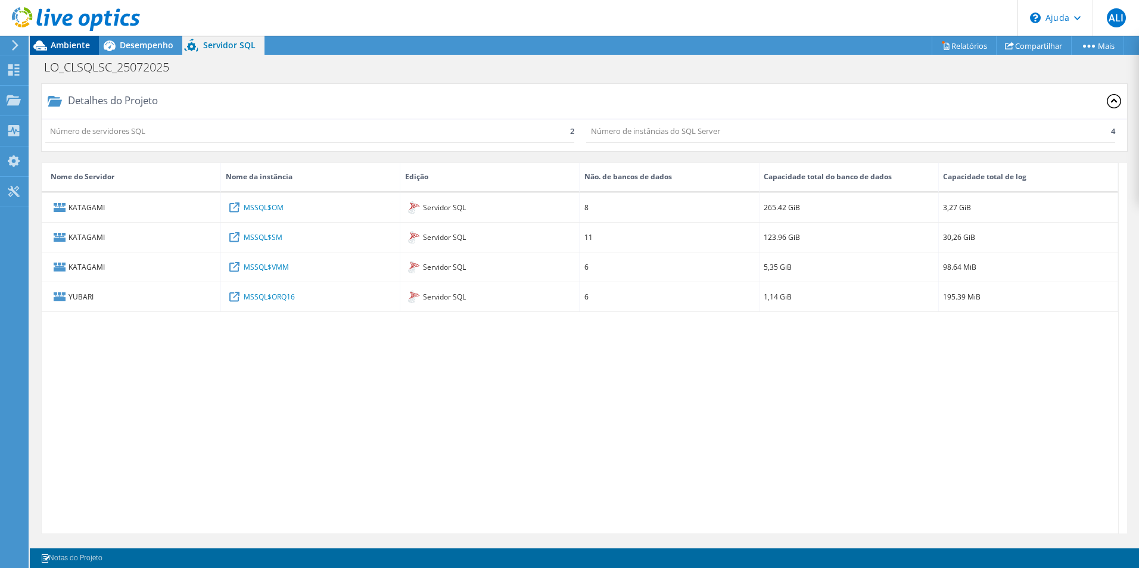
click at [57, 42] on span "Ambiente" at bounding box center [70, 44] width 39 height 11
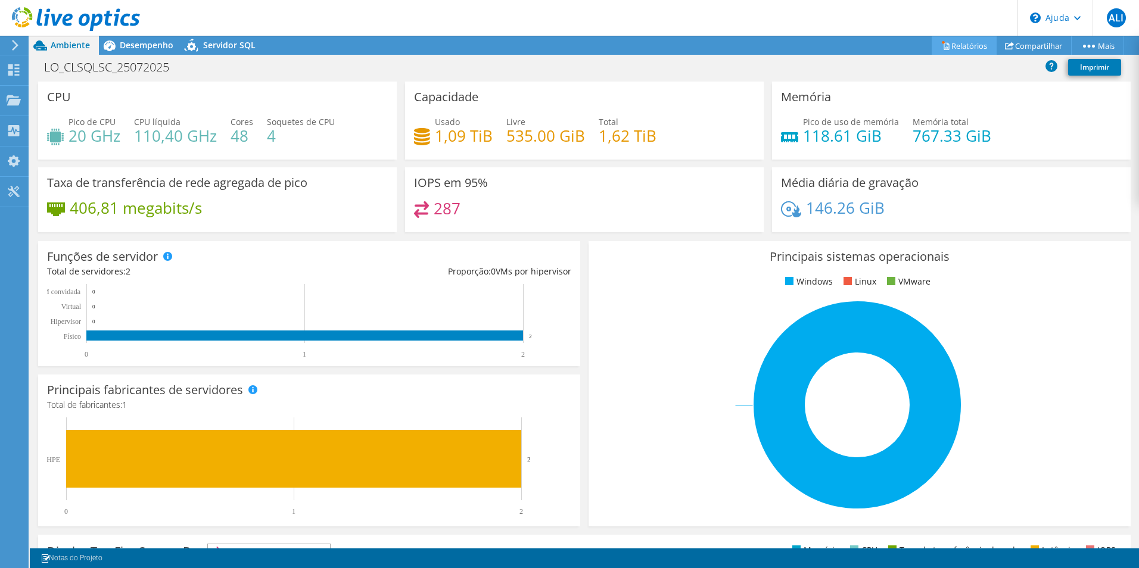
click at [967, 46] on font "Relatórios" at bounding box center [970, 46] width 36 height 11
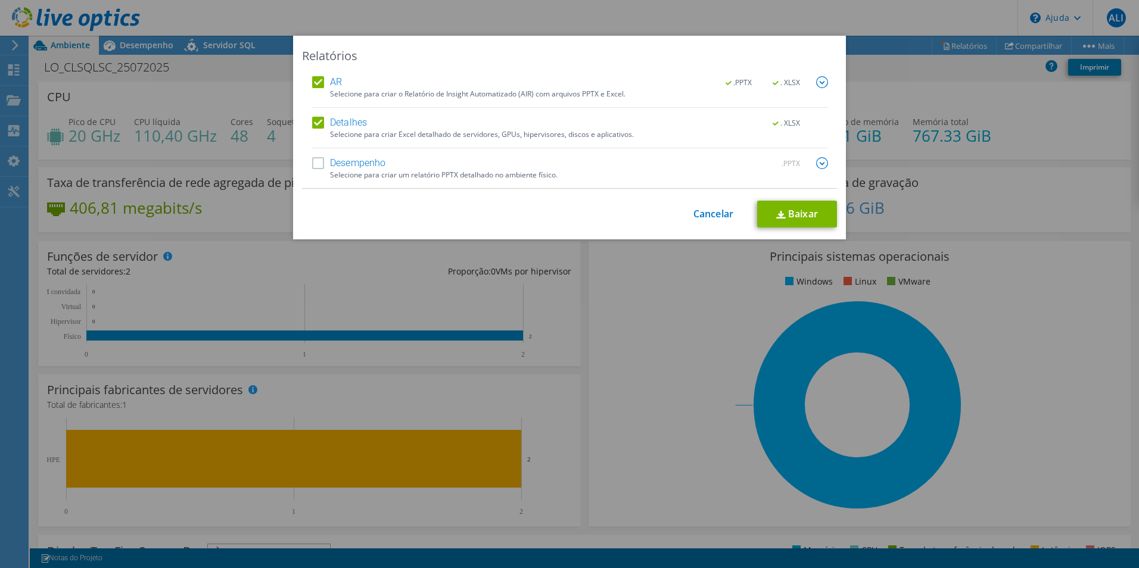
click at [312, 163] on label "Desempenho" at bounding box center [349, 163] width 74 height 12
click at [0, 0] on input "Desempenho" at bounding box center [0, 0] width 0 height 0
click at [820, 164] on img at bounding box center [822, 163] width 12 height 12
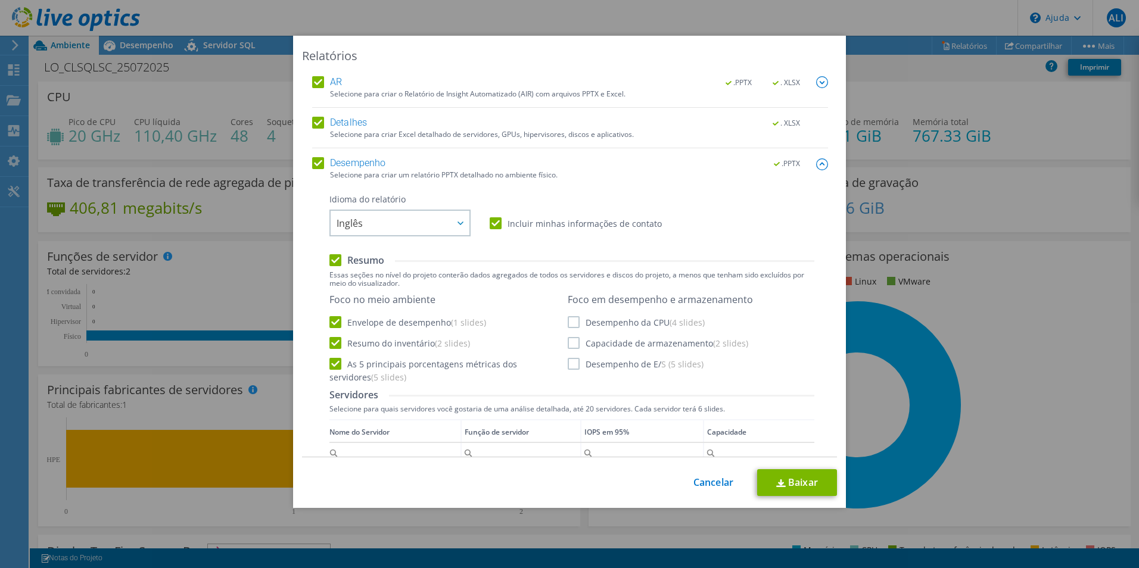
click at [570, 323] on label "Desempenho da CPU (4 slides)" at bounding box center [636, 322] width 137 height 12
click at [0, 0] on input "Desempenho da CPU (4 slides)" at bounding box center [0, 0] width 0 height 0
click at [570, 343] on label "Capacidade de armazenamento (2 slides)" at bounding box center [658, 343] width 181 height 12
click at [0, 0] on input "Capacidade de armazenamento (2 slides)" at bounding box center [0, 0] width 0 height 0
click at [570, 361] on label "Desempenho de E/ S (5 slides)" at bounding box center [636, 364] width 136 height 12
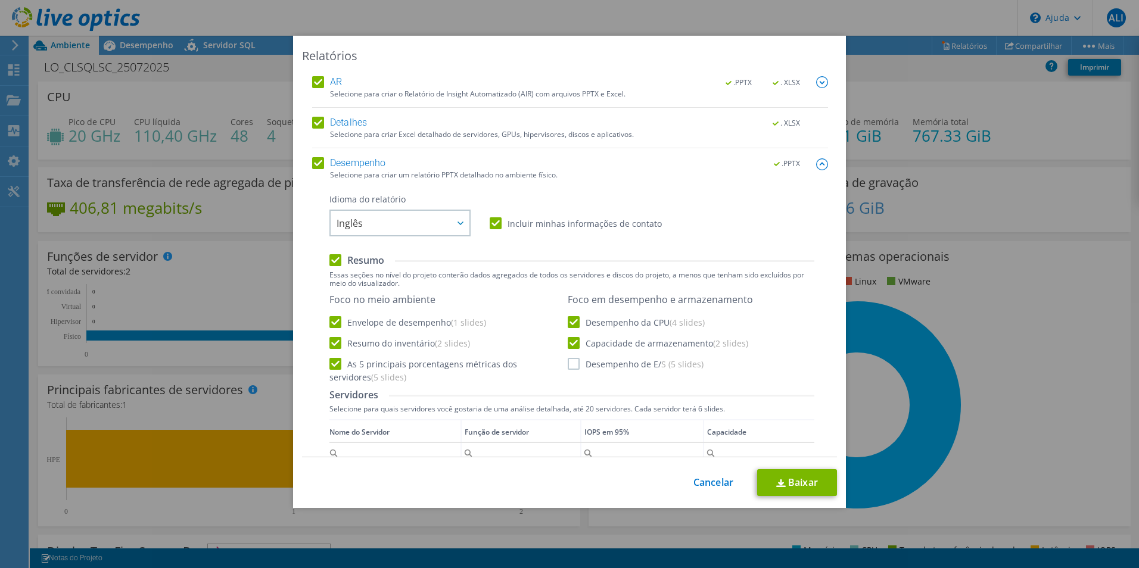
click at [0, 0] on input "Desempenho de E/ S (5 slides)" at bounding box center [0, 0] width 0 height 0
click at [458, 222] on icon at bounding box center [461, 224] width 6 height 4
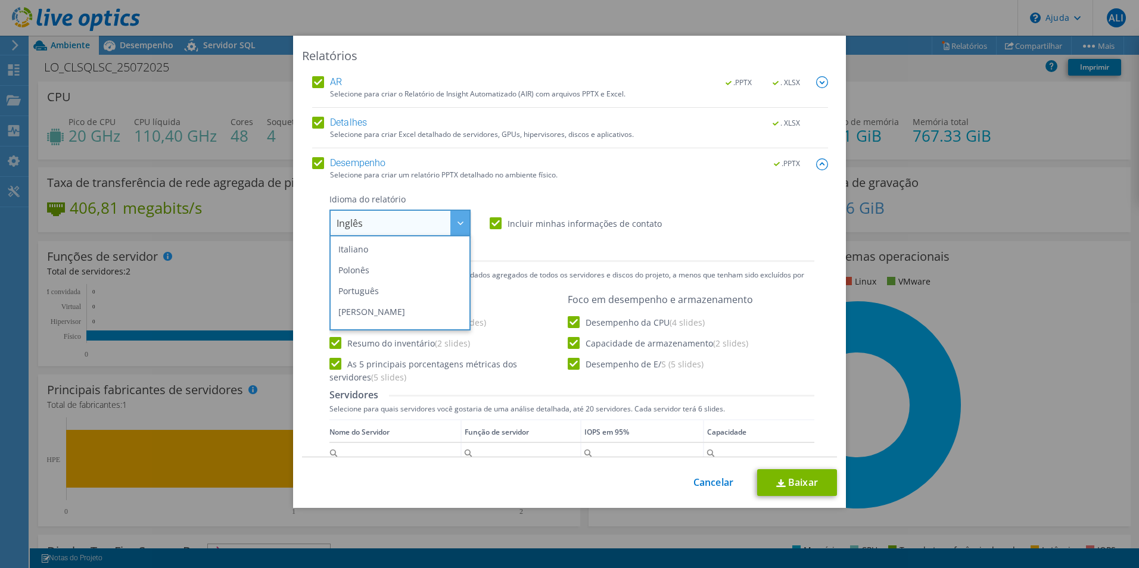
scroll to position [113, 0]
click at [406, 262] on li "Português" at bounding box center [400, 261] width 135 height 21
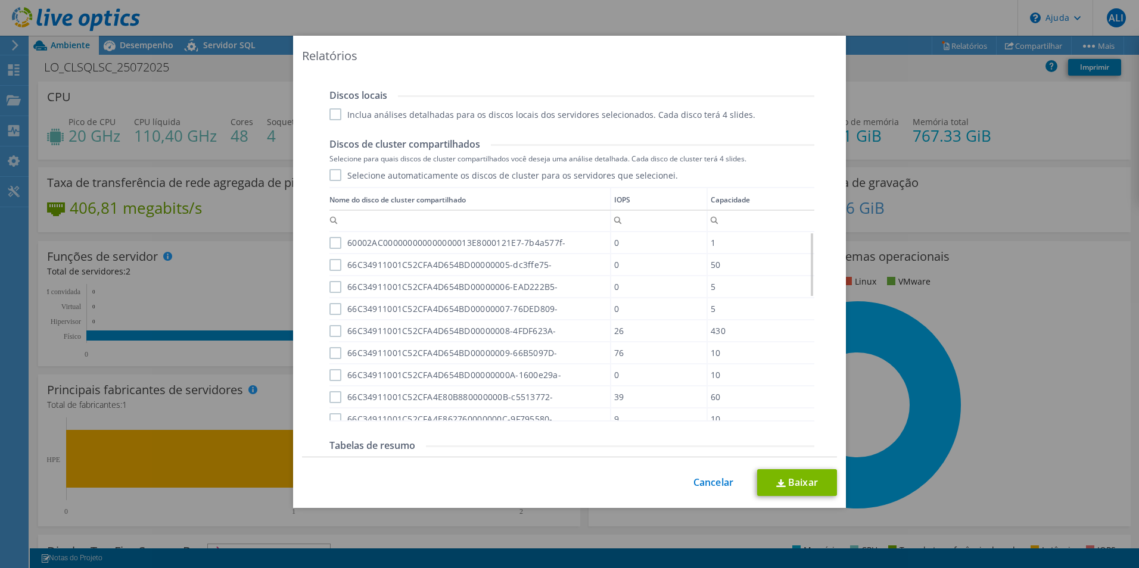
scroll to position [524, 0]
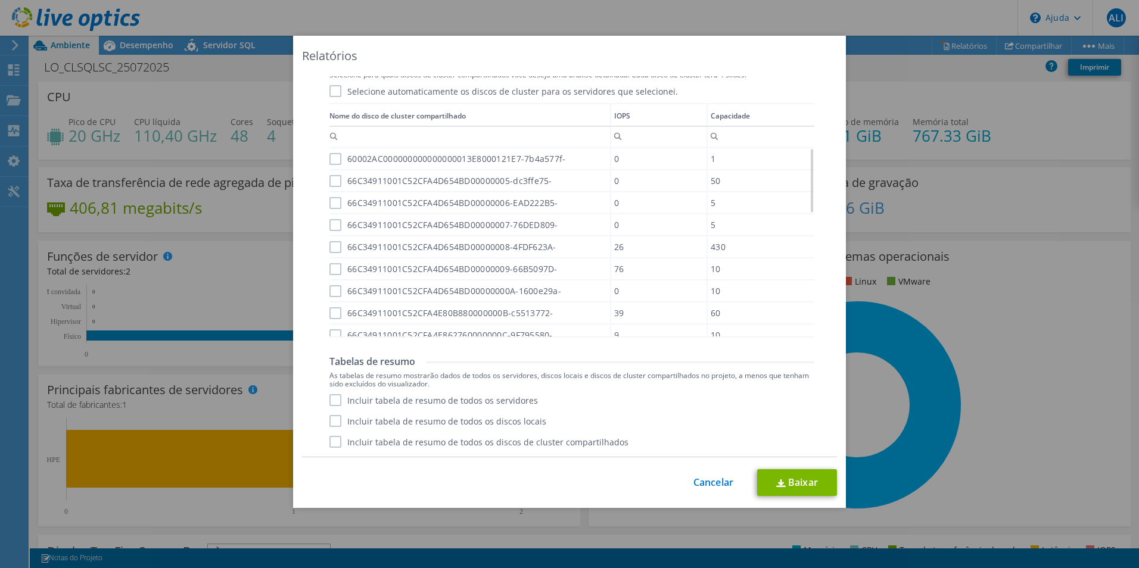
click at [333, 402] on label "Incluir tabela de resumo de todos os servidores" at bounding box center [434, 400] width 209 height 12
click at [0, 0] on input "Incluir tabela de resumo de todos os servidores" at bounding box center [0, 0] width 0 height 0
click at [331, 425] on label "Incluir tabela de resumo de todos os discos locais" at bounding box center [438, 421] width 217 height 12
click at [0, 0] on input "Incluir tabela de resumo de todos os discos locais" at bounding box center [0, 0] width 0 height 0
click at [332, 443] on label "Incluir tabela de resumo de todos os discos de cluster compartilhados" at bounding box center [479, 442] width 299 height 12
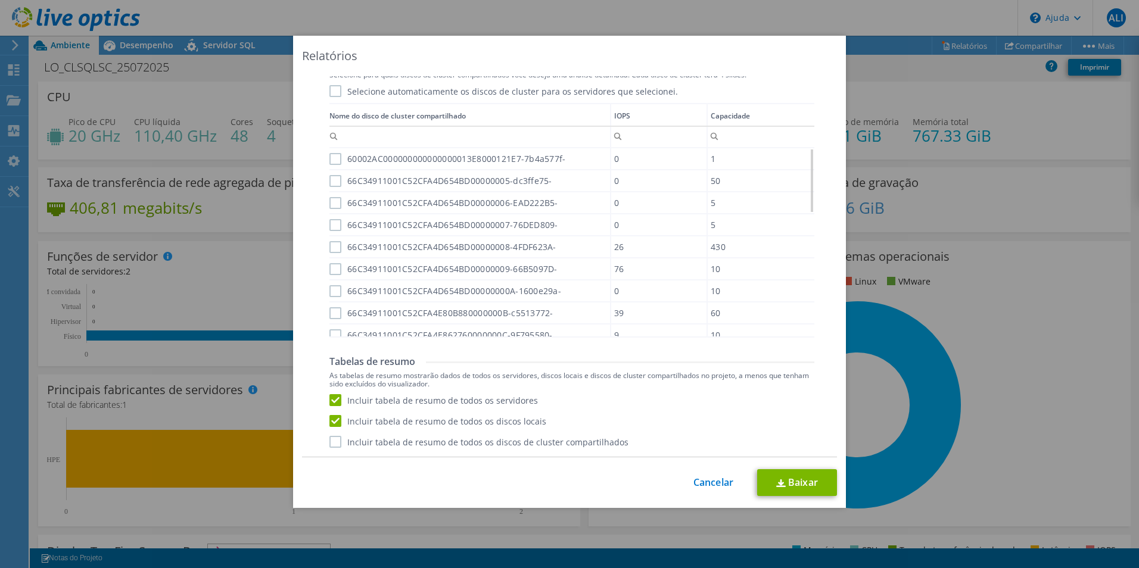
click at [0, 0] on input "Incluir tabela de resumo de todos os discos de cluster compartilhados" at bounding box center [0, 0] width 0 height 0
click at [796, 479] on font "Baixar" at bounding box center [803, 482] width 30 height 13
click at [352, 17] on div "Relatórios AR .PPTX . XLSX Selecione para criar o Relatório de Insight Automati…" at bounding box center [569, 284] width 1139 height 568
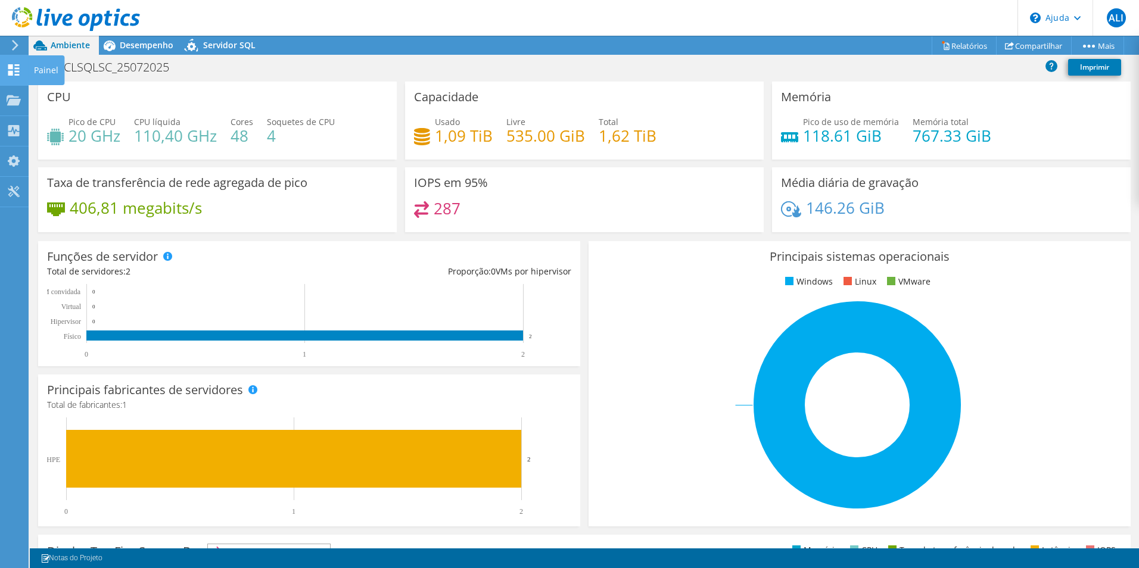
click at [10, 74] on use at bounding box center [13, 69] width 11 height 11
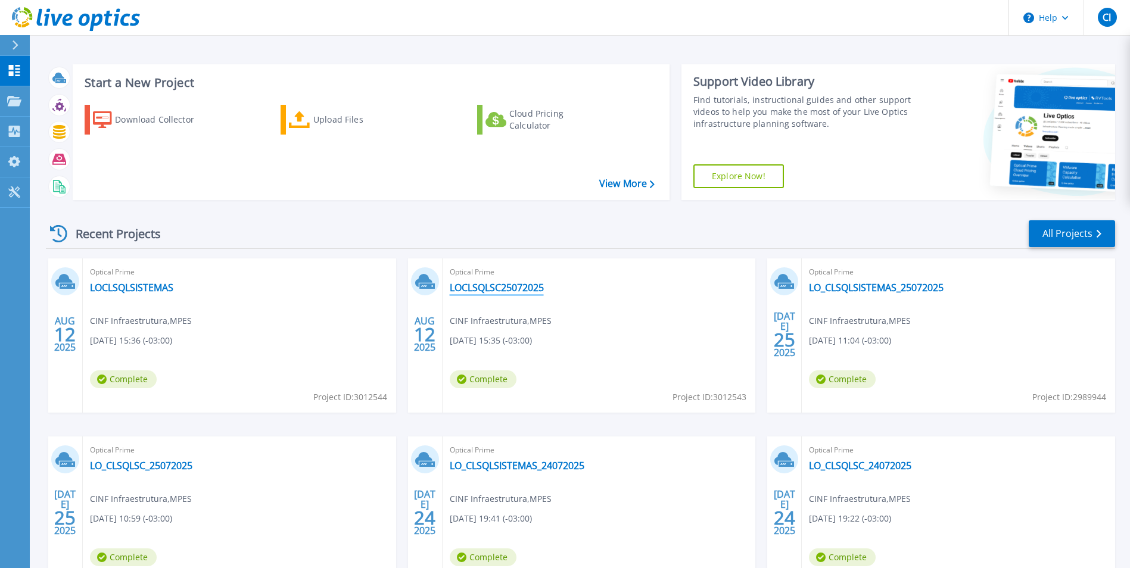
click at [506, 289] on link "LOCLSQLSC25072025" at bounding box center [497, 288] width 94 height 12
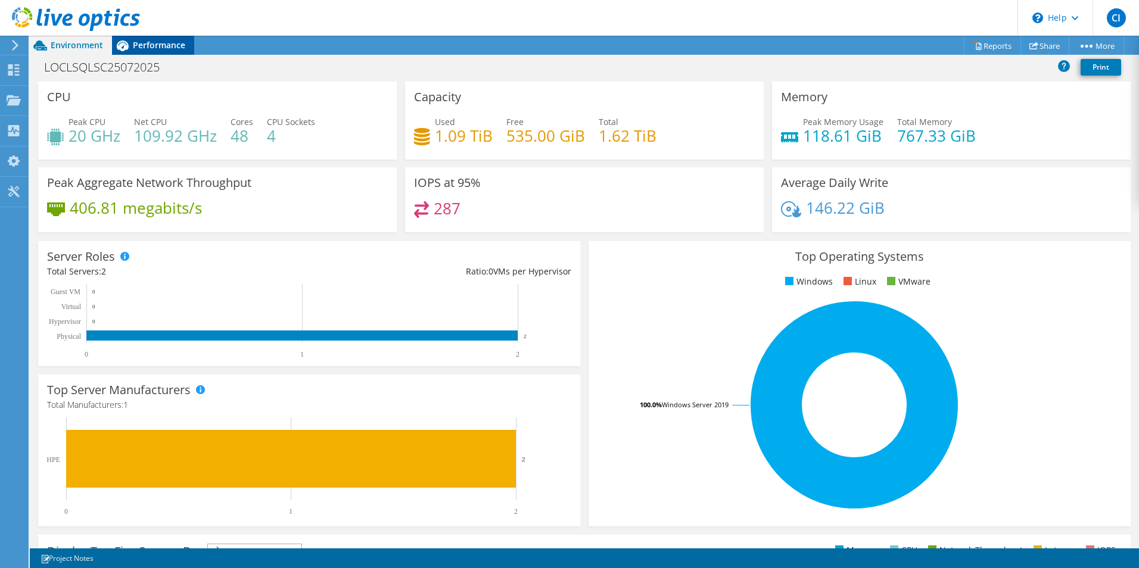
click at [151, 43] on span "Performance" at bounding box center [159, 44] width 52 height 11
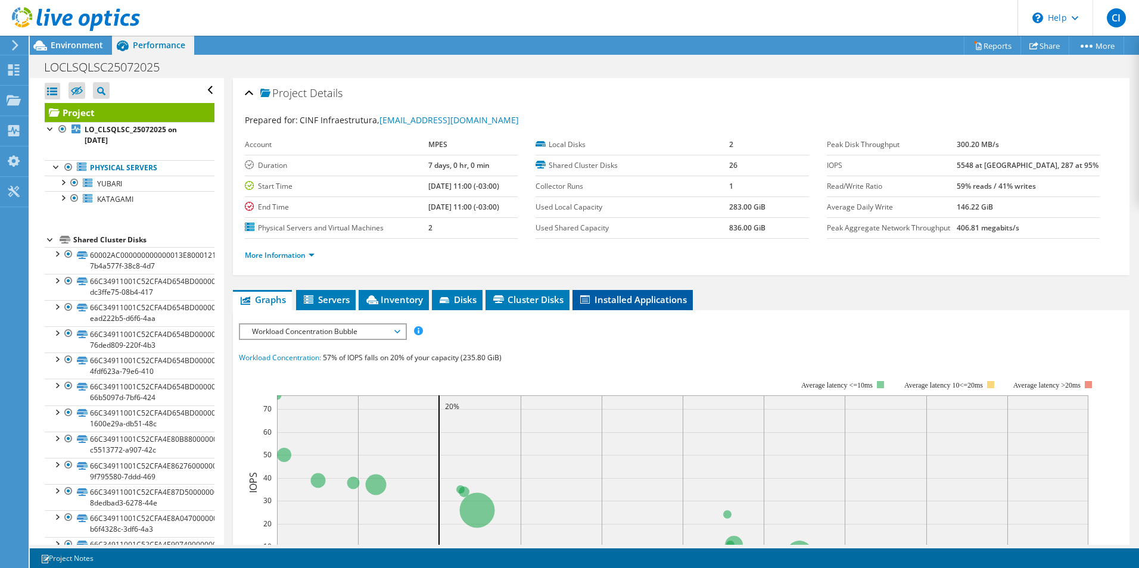
click at [659, 299] on span "Installed Applications" at bounding box center [633, 300] width 108 height 12
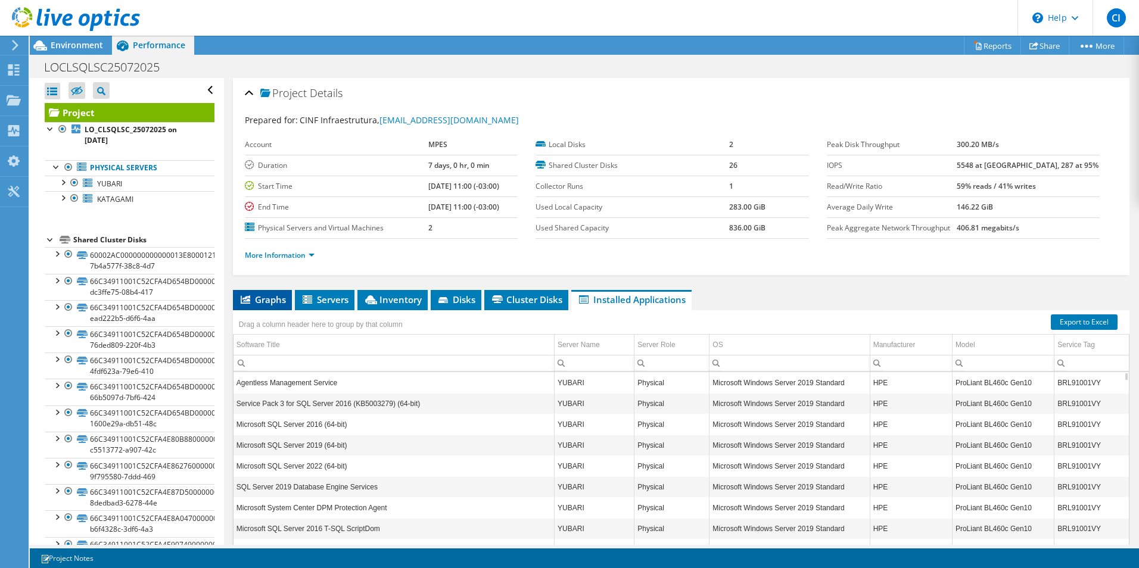
click at [259, 295] on span "Graphs" at bounding box center [262, 300] width 47 height 12
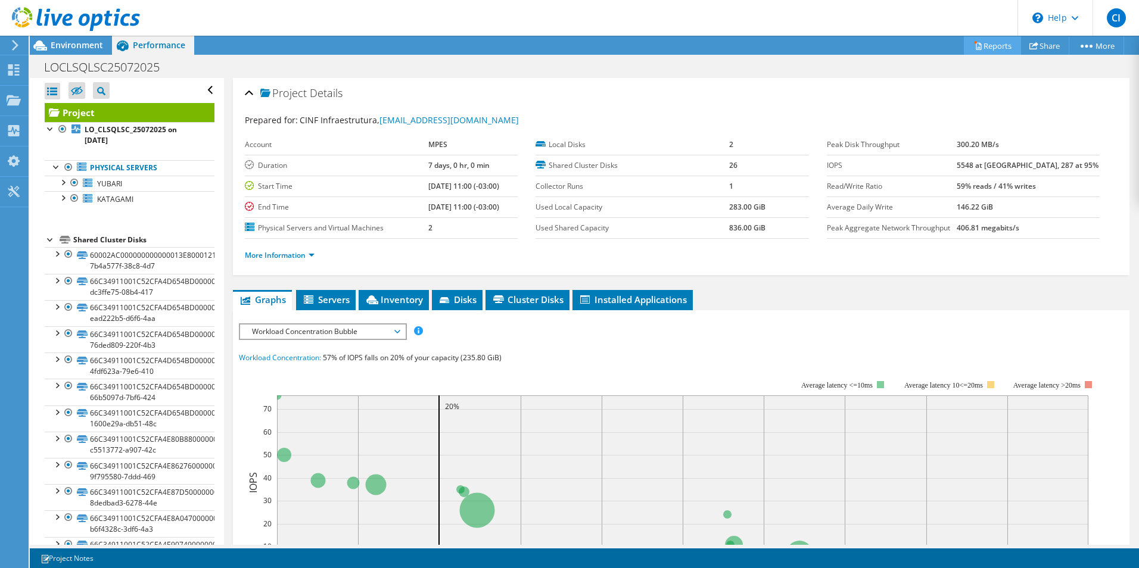
click at [988, 48] on link "Reports" at bounding box center [992, 45] width 57 height 18
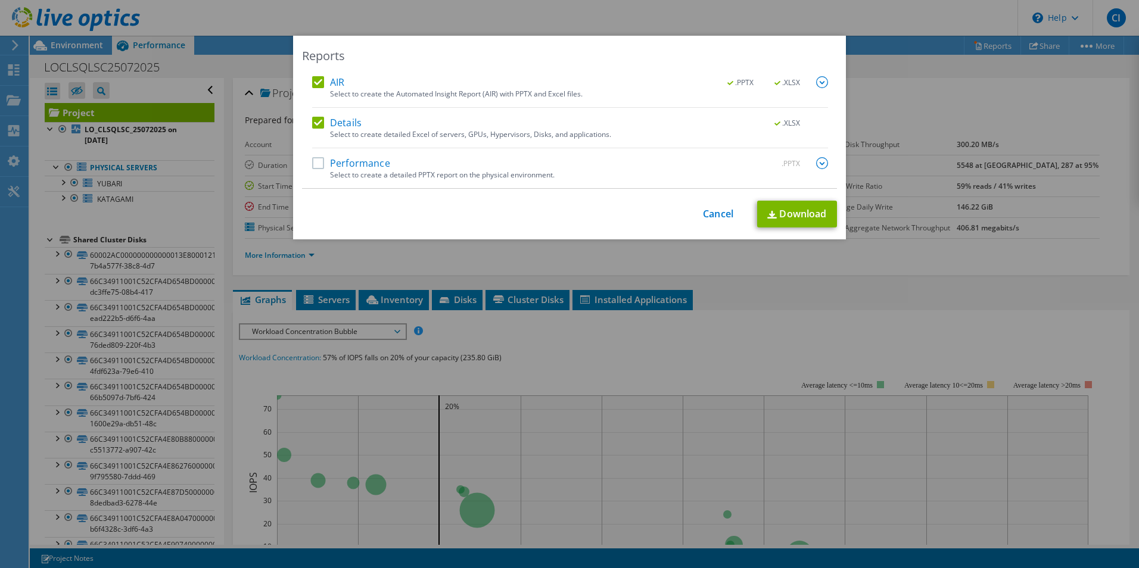
click at [315, 167] on label "Performance" at bounding box center [351, 163] width 78 height 12
click at [0, 0] on input "Performance" at bounding box center [0, 0] width 0 height 0
click at [816, 163] on img at bounding box center [822, 163] width 12 height 12
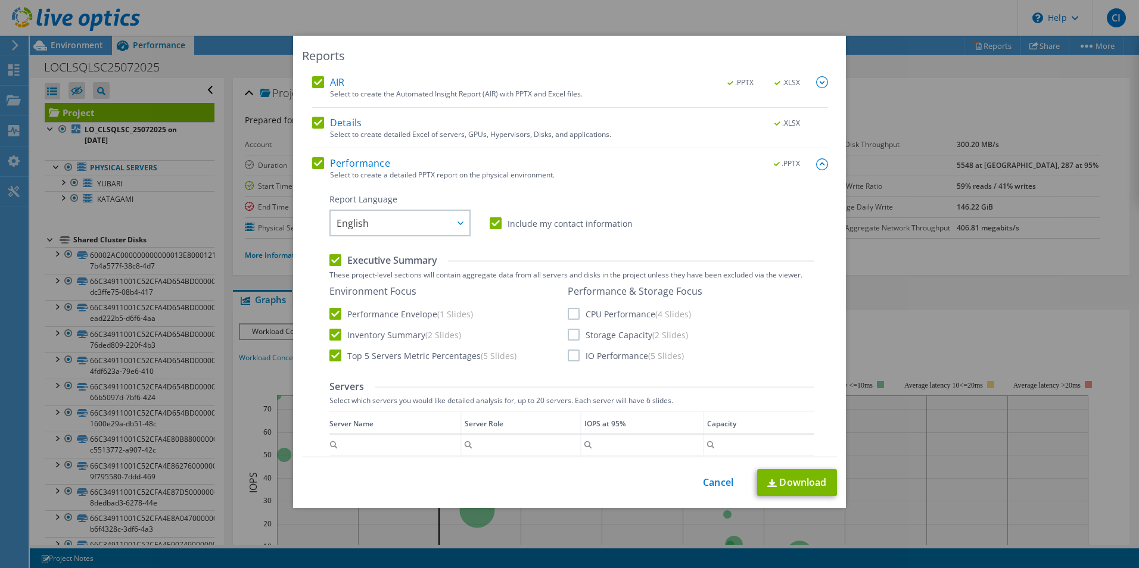
click at [816, 82] on img at bounding box center [822, 82] width 12 height 12
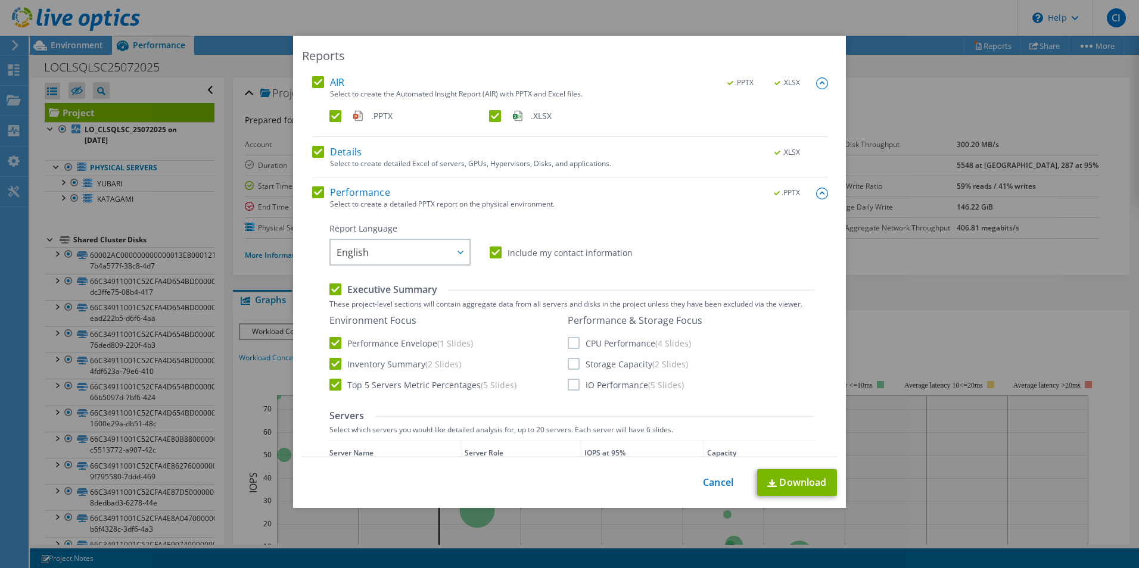
scroll to position [60, 0]
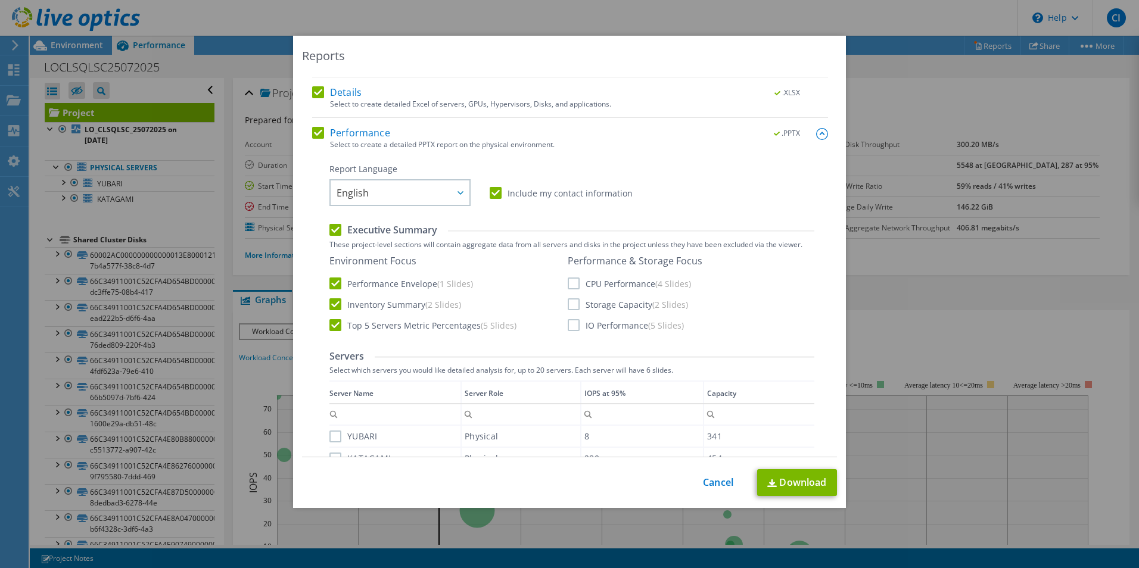
click at [568, 322] on label "IO Performance (5 Slides)" at bounding box center [626, 325] width 116 height 12
click at [0, 0] on input "IO Performance (5 Slides)" at bounding box center [0, 0] width 0 height 0
click at [568, 300] on label "Storage Capacity (2 Slides)" at bounding box center [628, 305] width 120 height 12
click at [0, 0] on input "Storage Capacity (2 Slides)" at bounding box center [0, 0] width 0 height 0
click at [569, 275] on div "Performance & Storage Focus CPU Performance (4 Slides) Storage Capacity (2 Slid…" at bounding box center [635, 293] width 135 height 76
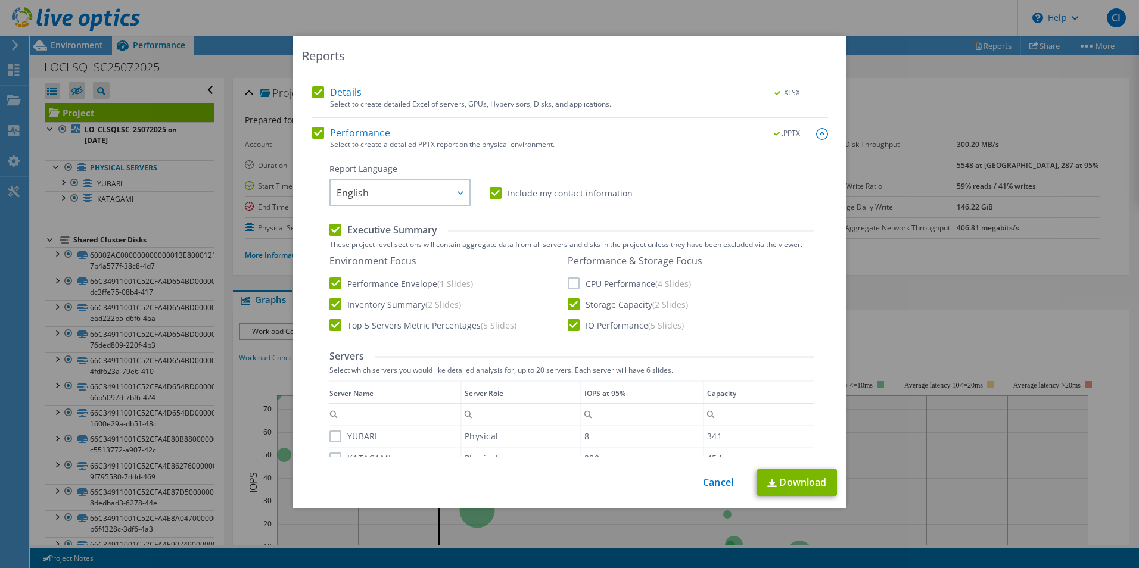
click at [568, 280] on label "CPU Performance (4 Slides)" at bounding box center [629, 284] width 123 height 12
click at [0, 0] on input "CPU Performance (4 Slides)" at bounding box center [0, 0] width 0 height 0
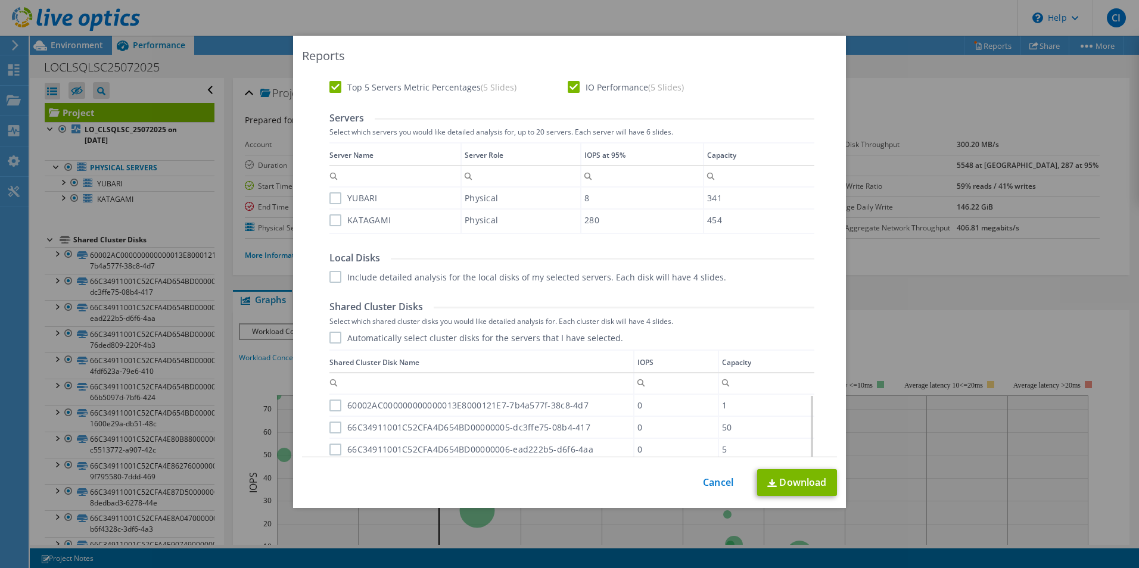
scroll to position [536, 0]
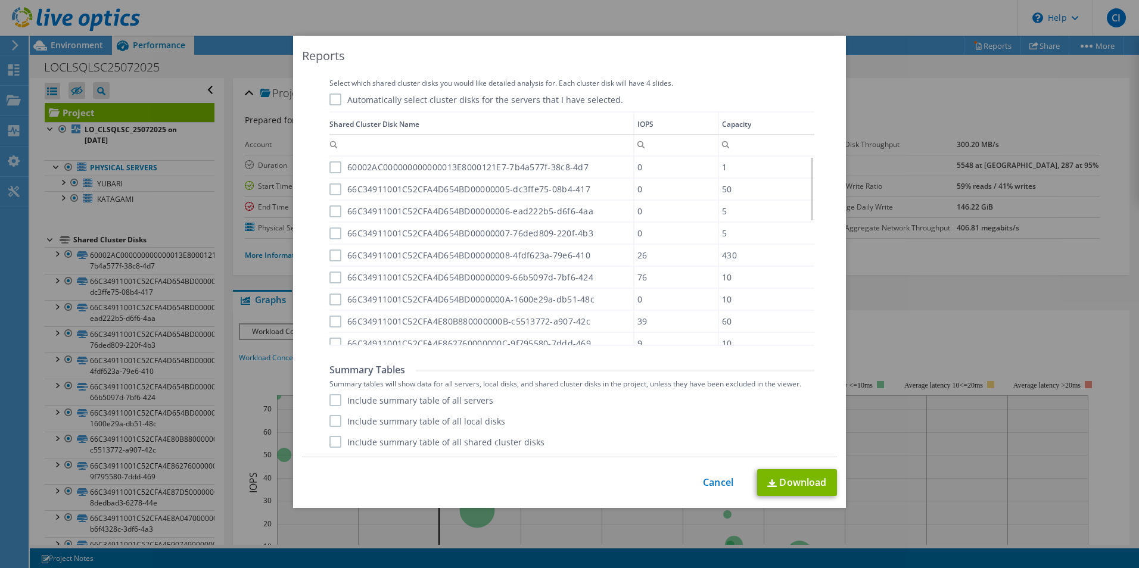
click at [330, 397] on label "Include summary table of all servers" at bounding box center [412, 400] width 164 height 12
click at [0, 0] on input "Include summary table of all servers" at bounding box center [0, 0] width 0 height 0
click at [333, 421] on label "Include summary table of all local disks" at bounding box center [418, 421] width 176 height 12
click at [0, 0] on input "Include summary table of all local disks" at bounding box center [0, 0] width 0 height 0
click at [333, 440] on label "Include summary table of all shared cluster disks" at bounding box center [437, 442] width 215 height 12
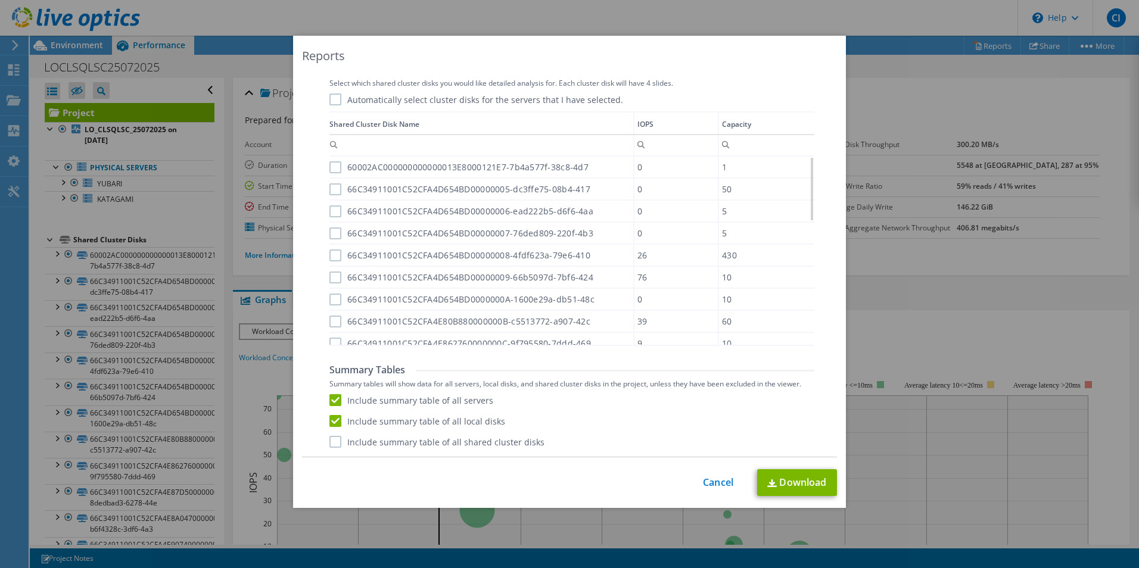
click at [0, 0] on input "Include summary table of all shared cluster disks" at bounding box center [0, 0] width 0 height 0
click at [796, 488] on link "Download" at bounding box center [797, 483] width 80 height 27
click at [819, 20] on div "Reports AIR .PPTX .XLSX Select to create the Automated Insight Report (AIR) wit…" at bounding box center [569, 284] width 1139 height 568
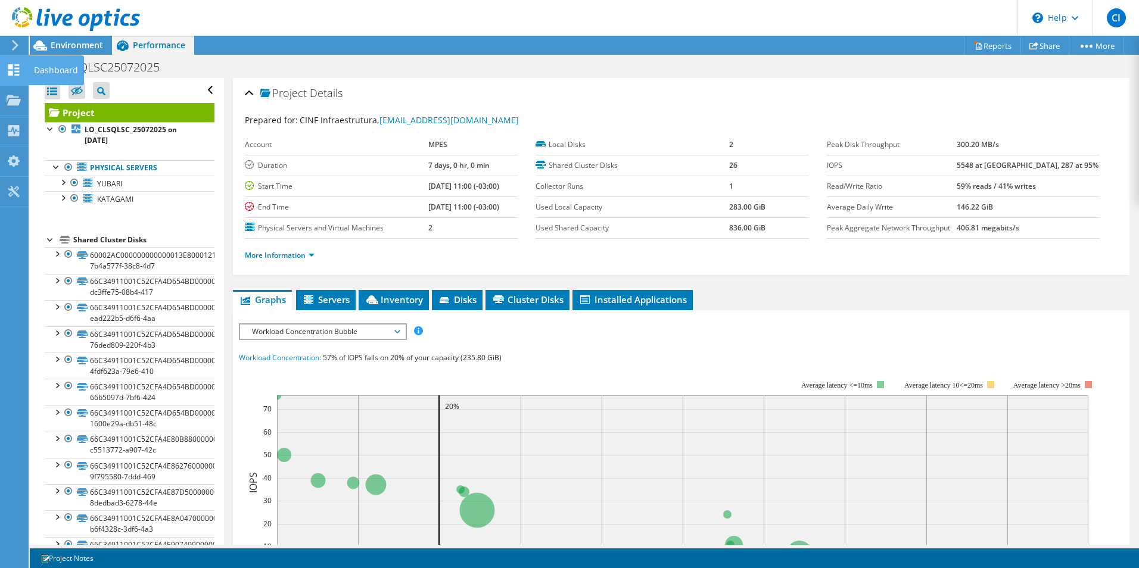
click at [10, 70] on icon at bounding box center [14, 69] width 14 height 11
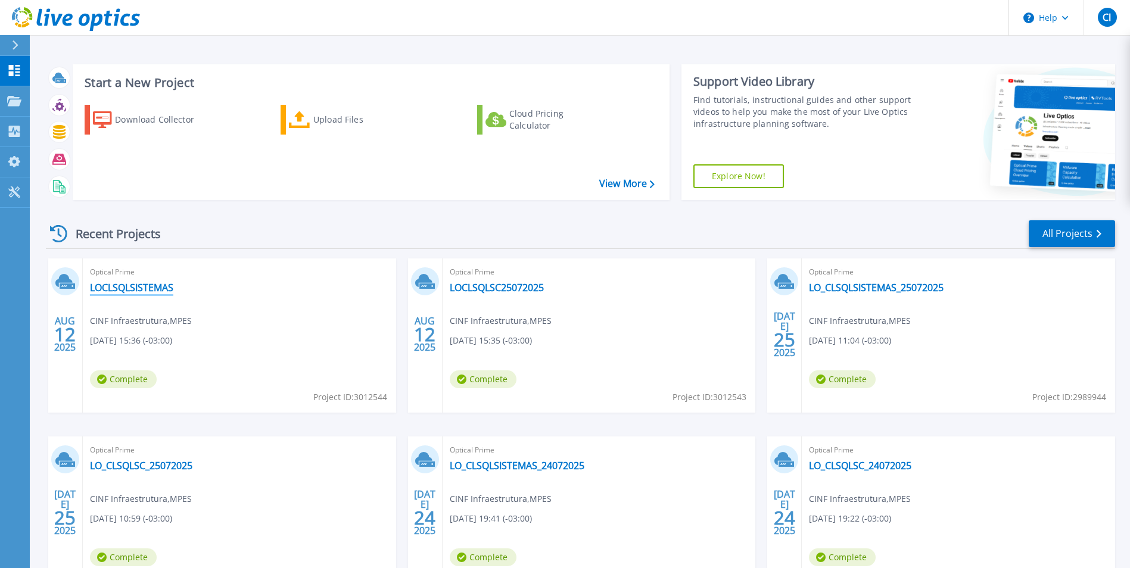
click at [134, 288] on link "LOCLSQLSISTEMAS" at bounding box center [131, 288] width 83 height 12
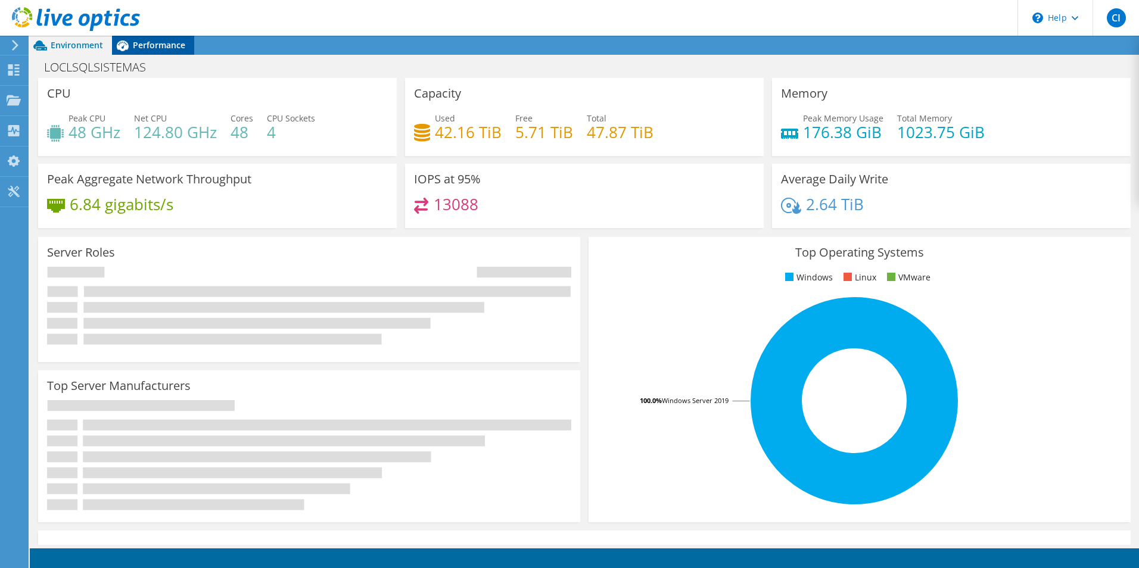
click at [154, 41] on span "Performance" at bounding box center [159, 44] width 52 height 11
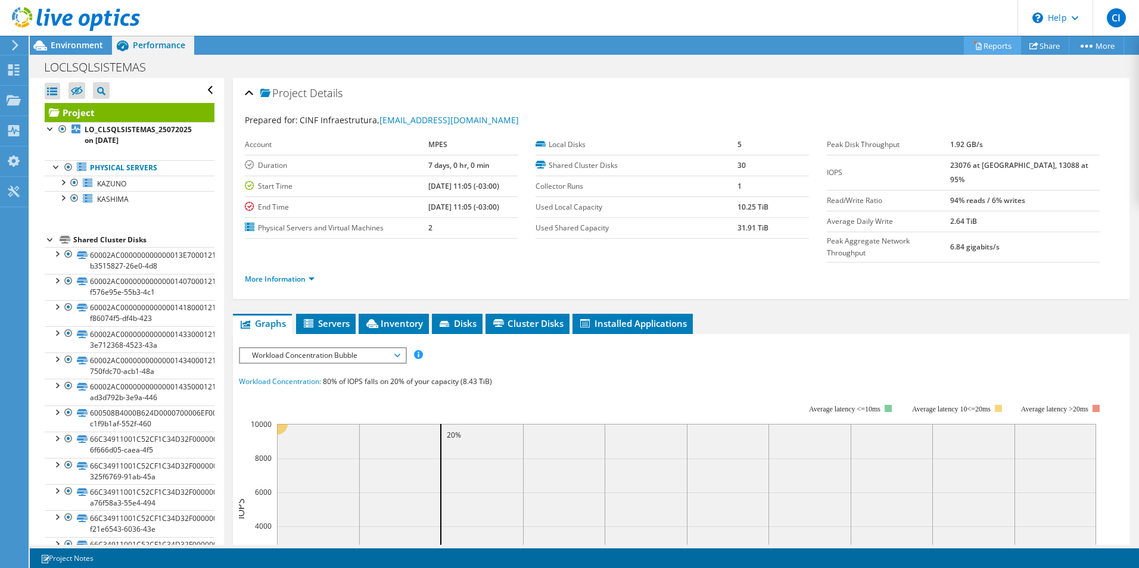
click at [984, 51] on link "Reports" at bounding box center [992, 45] width 57 height 18
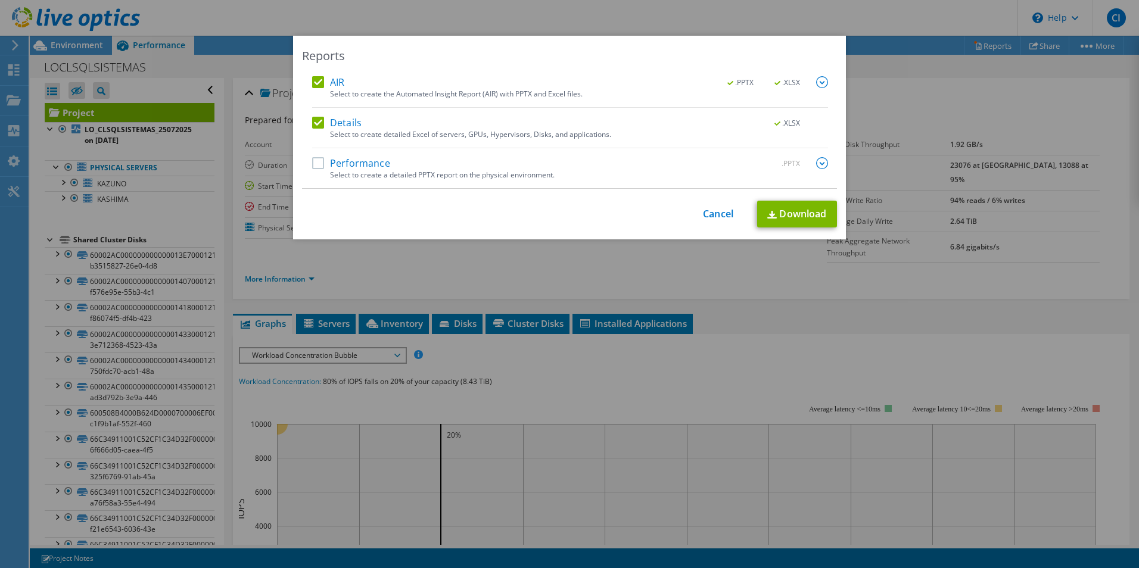
click at [312, 164] on label "Performance" at bounding box center [351, 163] width 78 height 12
click at [0, 0] on input "Performance" at bounding box center [0, 0] width 0 height 0
click at [818, 165] on img at bounding box center [822, 163] width 12 height 12
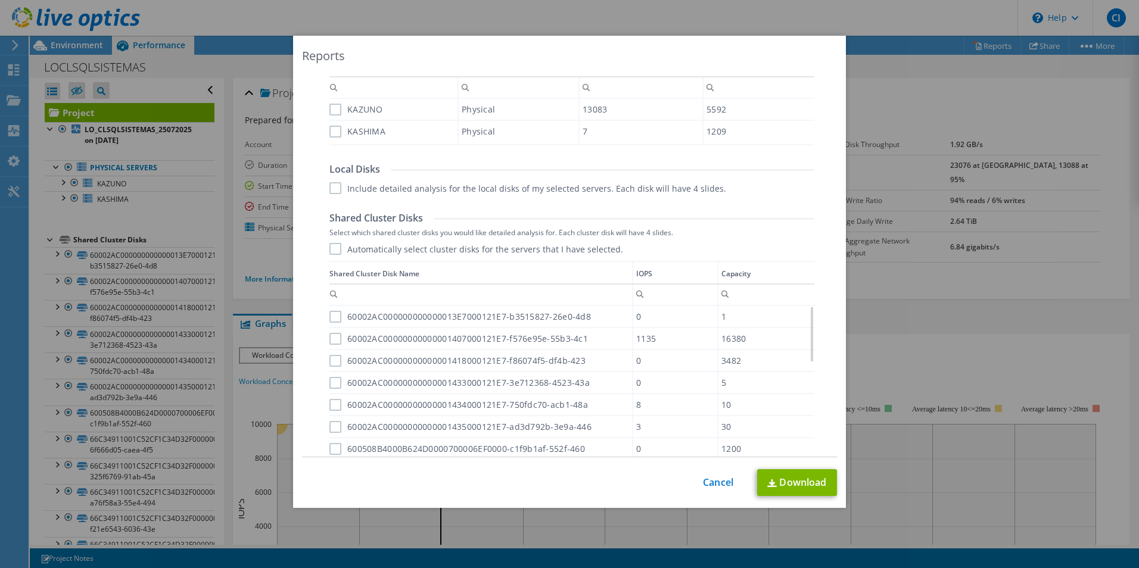
scroll to position [60, 0]
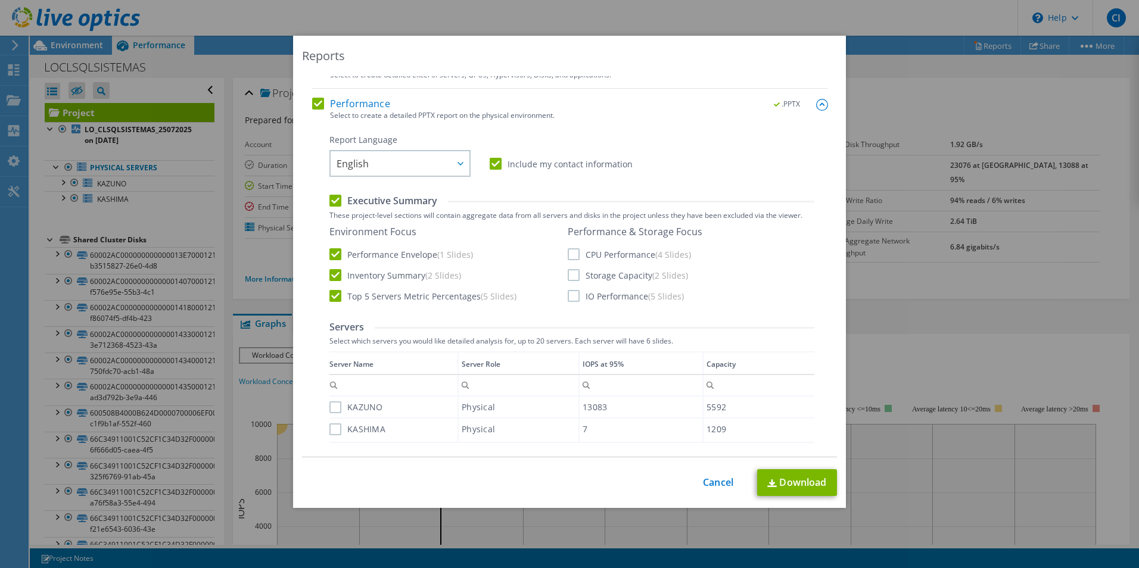
click at [569, 297] on label "IO Performance (5 Slides)" at bounding box center [626, 296] width 116 height 12
click at [0, 0] on input "IO Performance (5 Slides)" at bounding box center [0, 0] width 0 height 0
click at [568, 273] on label "Storage Capacity (2 Slides)" at bounding box center [628, 275] width 120 height 12
click at [0, 0] on input "Storage Capacity (2 Slides)" at bounding box center [0, 0] width 0 height 0
click at [568, 251] on label "CPU Performance (4 Slides)" at bounding box center [629, 254] width 123 height 12
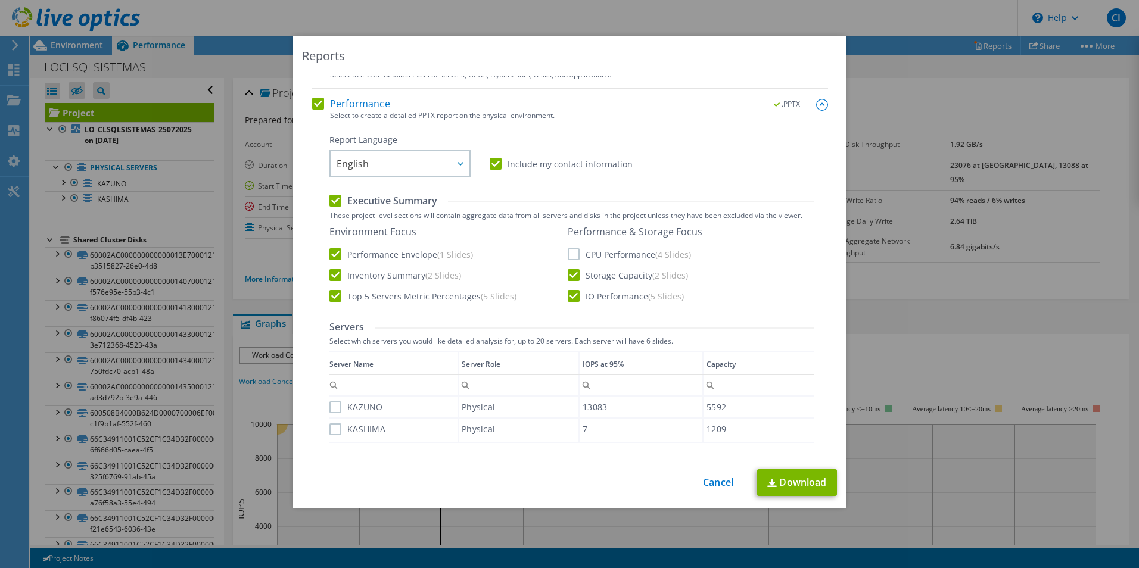
click at [0, 0] on input "CPU Performance (4 Slides)" at bounding box center [0, 0] width 0 height 0
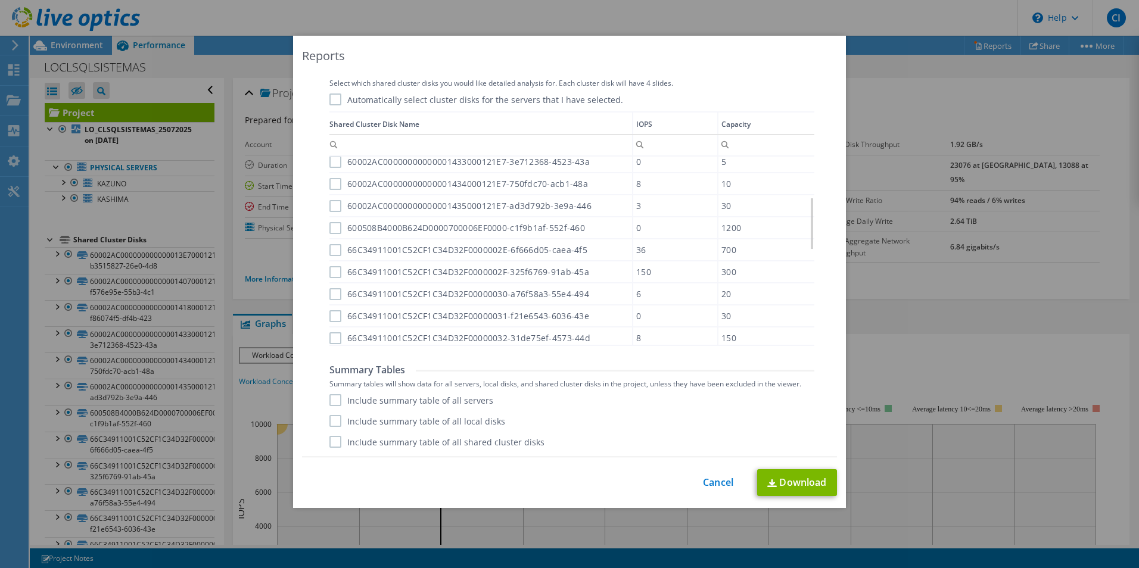
scroll to position [358, 0]
drag, startPoint x: 327, startPoint y: 442, endPoint x: 328, endPoint y: 436, distance: 6.7
click at [330, 442] on label "Include summary table of all shared cluster disks" at bounding box center [437, 442] width 215 height 12
click at [0, 0] on input "Include summary table of all shared cluster disks" at bounding box center [0, 0] width 0 height 0
click at [330, 425] on label "Include summary table of all local disks" at bounding box center [418, 421] width 176 height 12
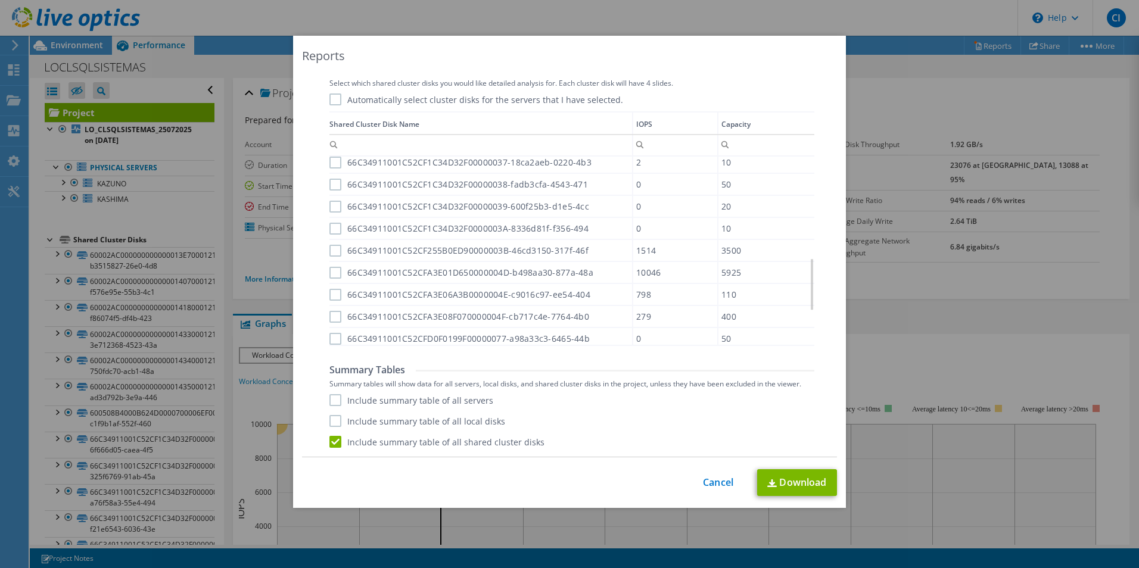
click at [0, 0] on input "Include summary table of all local disks" at bounding box center [0, 0] width 0 height 0
click at [330, 400] on label "Include summary table of all servers" at bounding box center [412, 400] width 164 height 12
click at [0, 0] on input "Include summary table of all servers" at bounding box center [0, 0] width 0 height 0
click at [801, 483] on link "Download" at bounding box center [797, 483] width 80 height 27
click at [682, 15] on div "Reports AIR .PPTX .XLSX Select to create the Automated Insight Report (AIR) wit…" at bounding box center [569, 284] width 1139 height 568
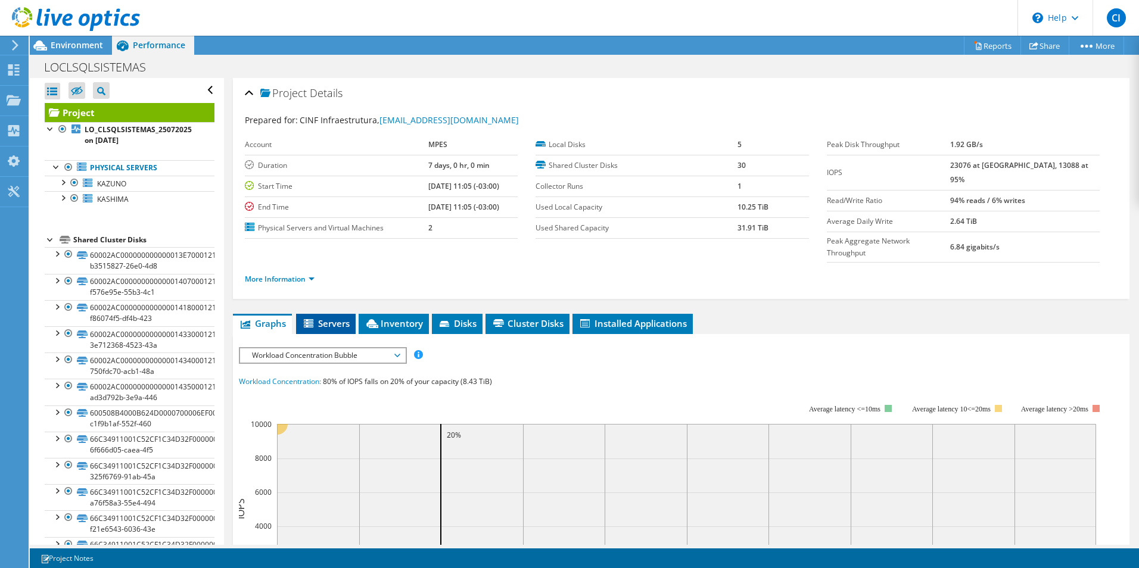
click at [341, 318] on span "Servers" at bounding box center [326, 324] width 48 height 12
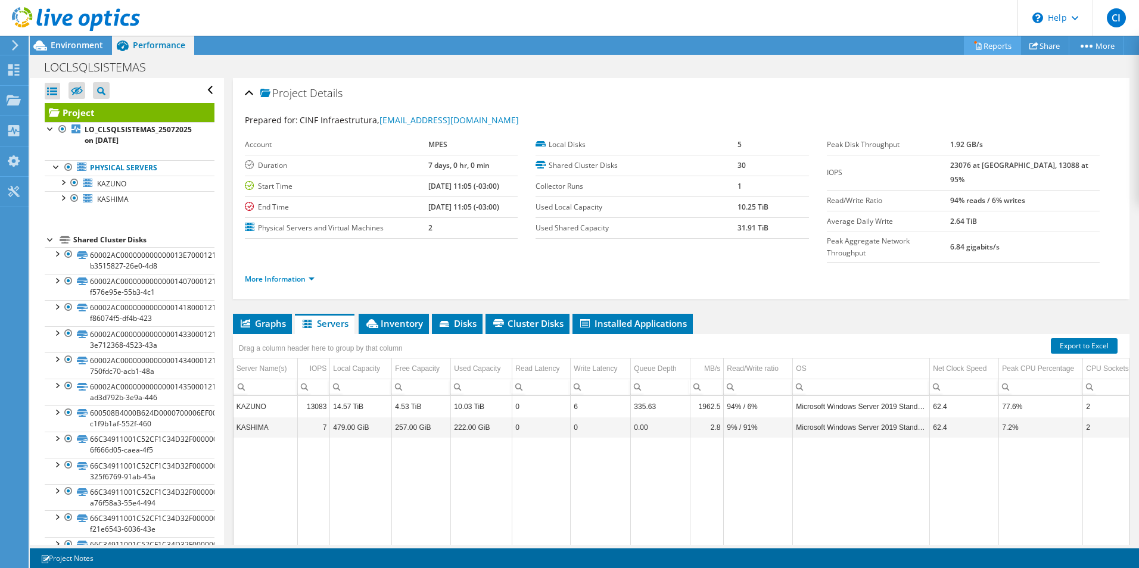
click at [977, 43] on link "Reports" at bounding box center [992, 45] width 57 height 18
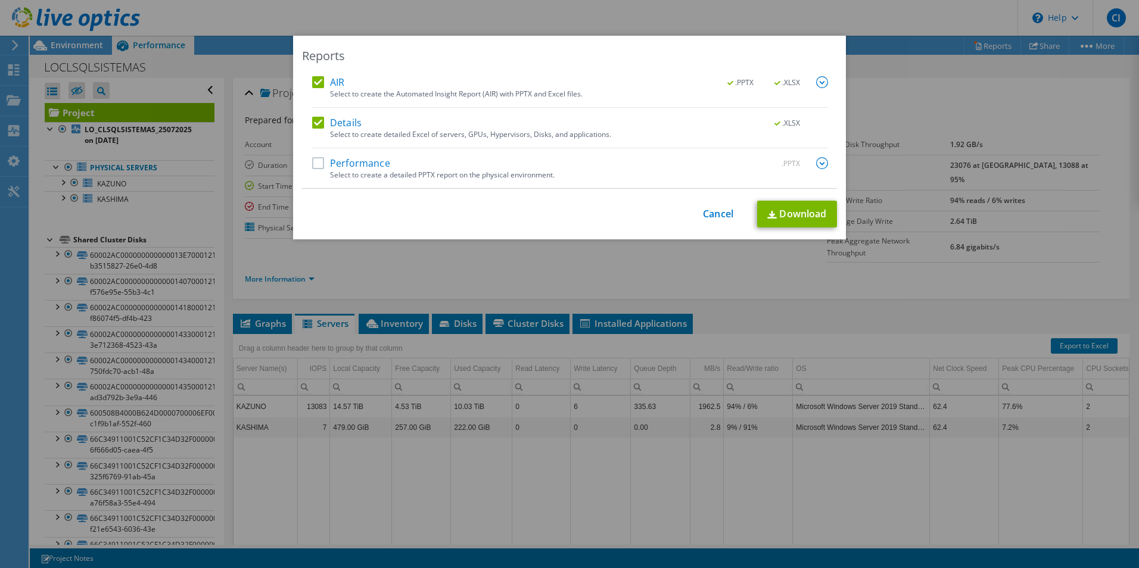
click at [315, 167] on label "Performance" at bounding box center [351, 163] width 78 height 12
click at [0, 0] on input "Performance" at bounding box center [0, 0] width 0 height 0
click at [818, 162] on img at bounding box center [822, 163] width 12 height 12
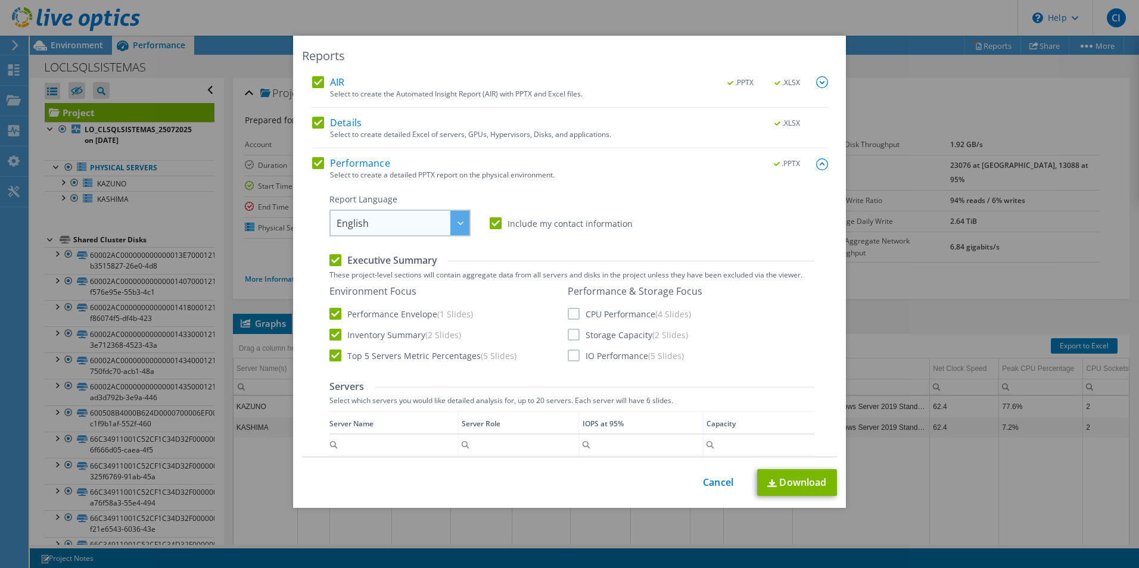
click at [422, 218] on span "English" at bounding box center [403, 223] width 133 height 24
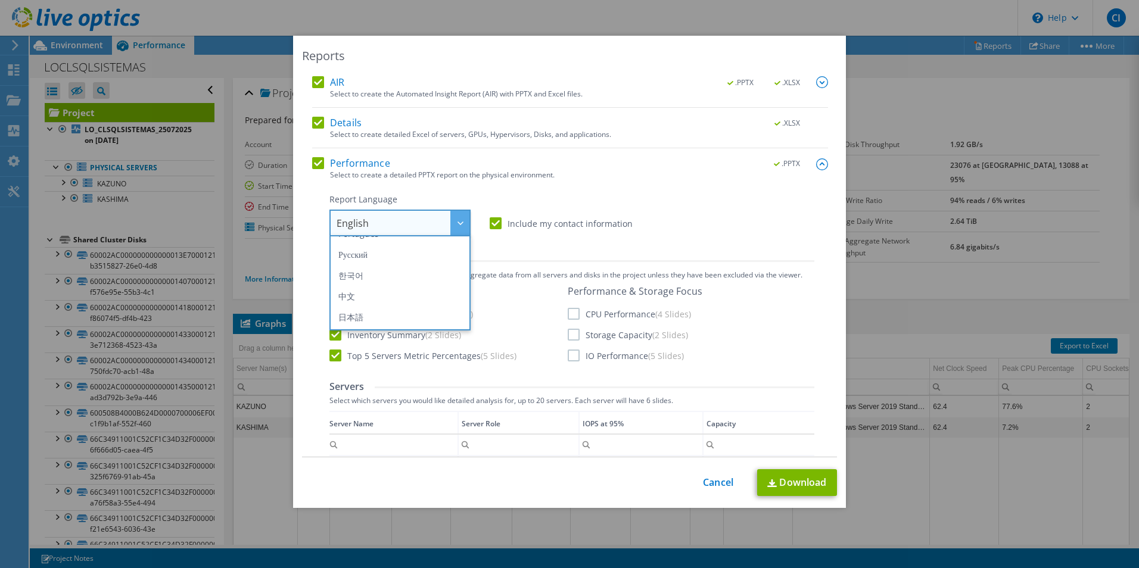
scroll to position [119, 0]
click at [394, 261] on li "Português" at bounding box center [400, 255] width 135 height 21
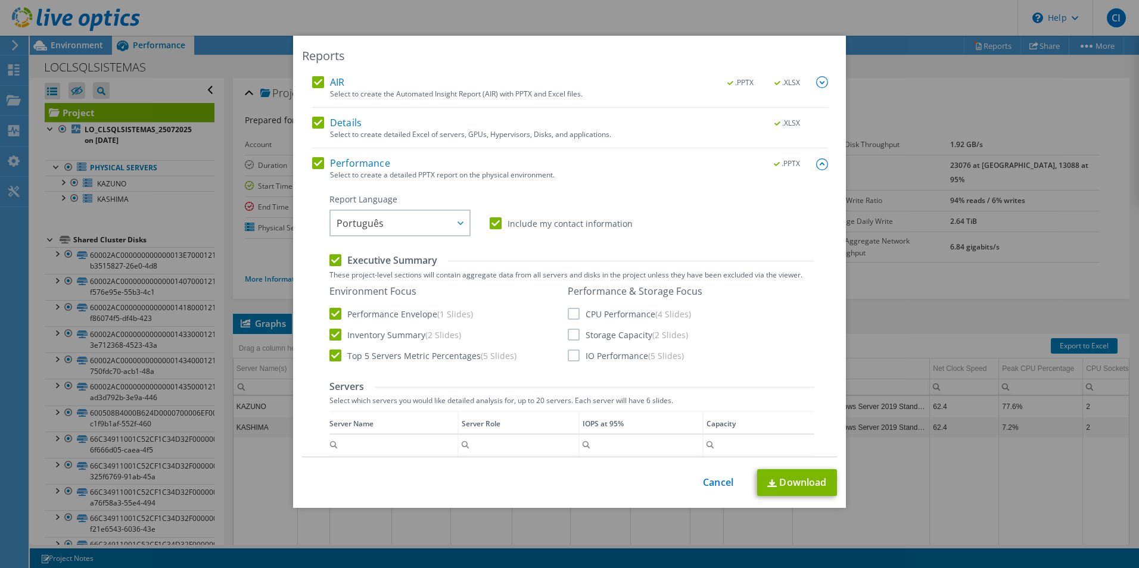
click at [571, 316] on label "CPU Performance (4 Slides)" at bounding box center [629, 314] width 123 height 12
click at [0, 0] on input "CPU Performance (4 Slides)" at bounding box center [0, 0] width 0 height 0
click at [571, 338] on label "Storage Capacity (2 Slides)" at bounding box center [628, 335] width 120 height 12
click at [0, 0] on input "Storage Capacity (2 Slides)" at bounding box center [0, 0] width 0 height 0
click at [568, 356] on label "IO Performance (5 Slides)" at bounding box center [626, 356] width 116 height 12
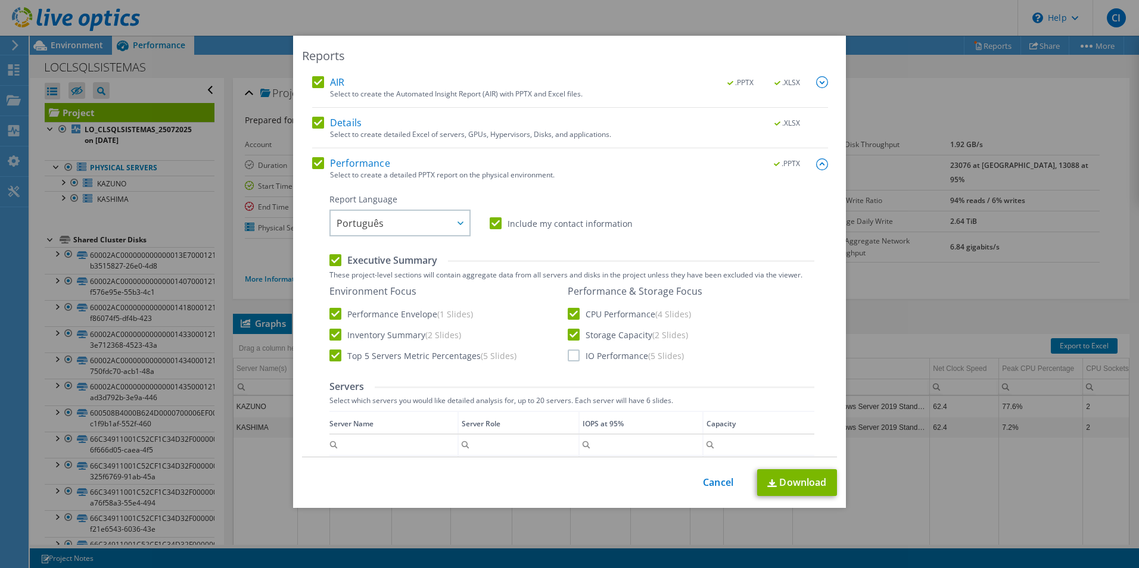
click at [0, 0] on input "IO Performance (5 Slides)" at bounding box center [0, 0] width 0 height 0
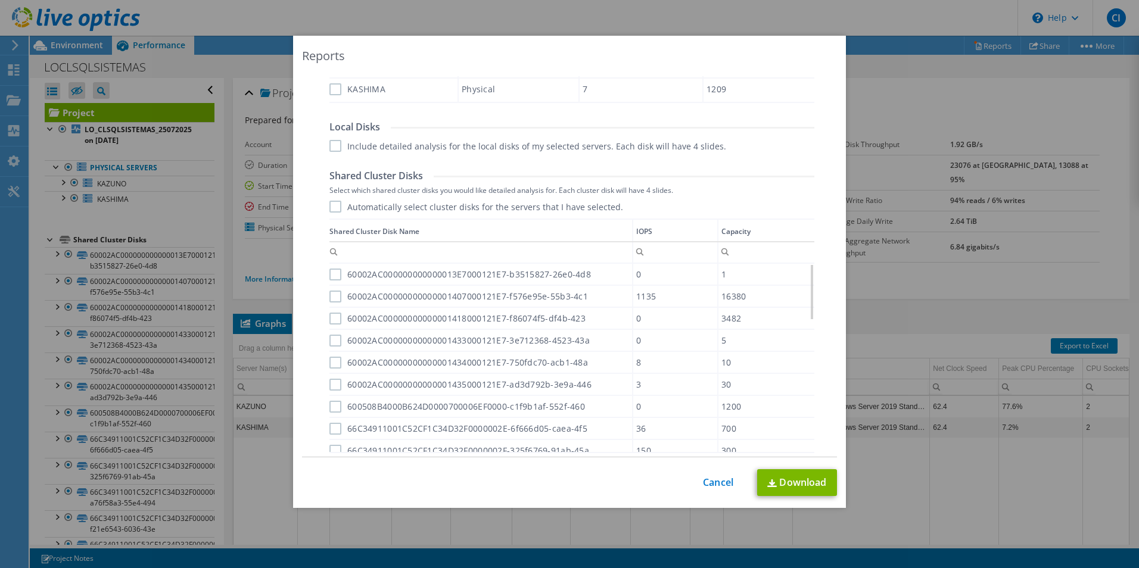
scroll to position [507, 0]
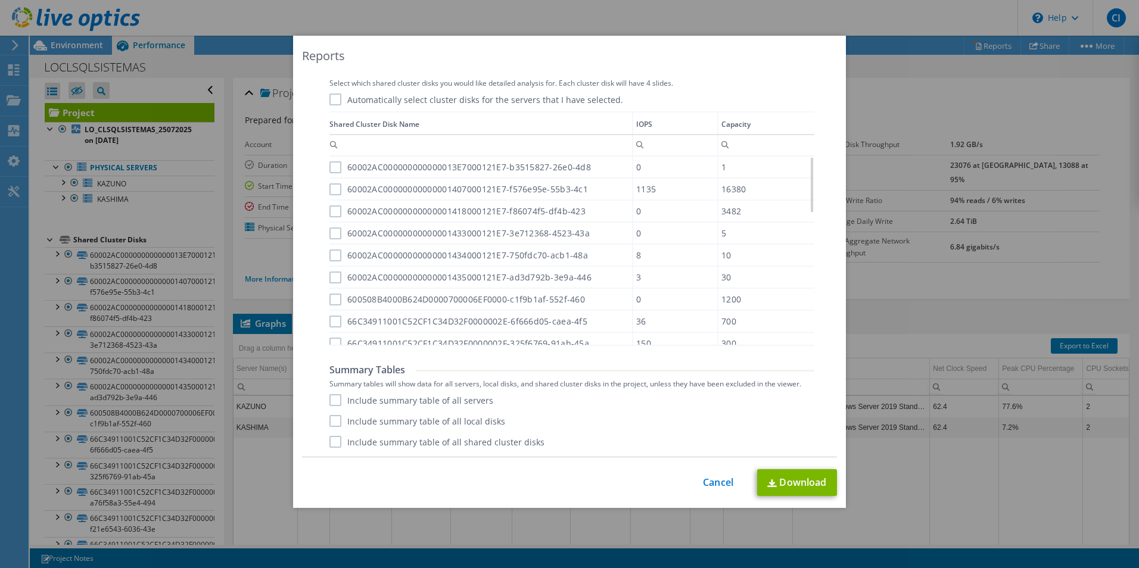
click at [331, 399] on label "Include summary table of all servers" at bounding box center [412, 400] width 164 height 12
click at [0, 0] on input "Include summary table of all servers" at bounding box center [0, 0] width 0 height 0
click at [335, 424] on label "Include summary table of all local disks" at bounding box center [418, 421] width 176 height 12
click at [0, 0] on input "Include summary table of all local disks" at bounding box center [0, 0] width 0 height 0
click at [335, 444] on label "Include summary table of all shared cluster disks" at bounding box center [437, 442] width 215 height 12
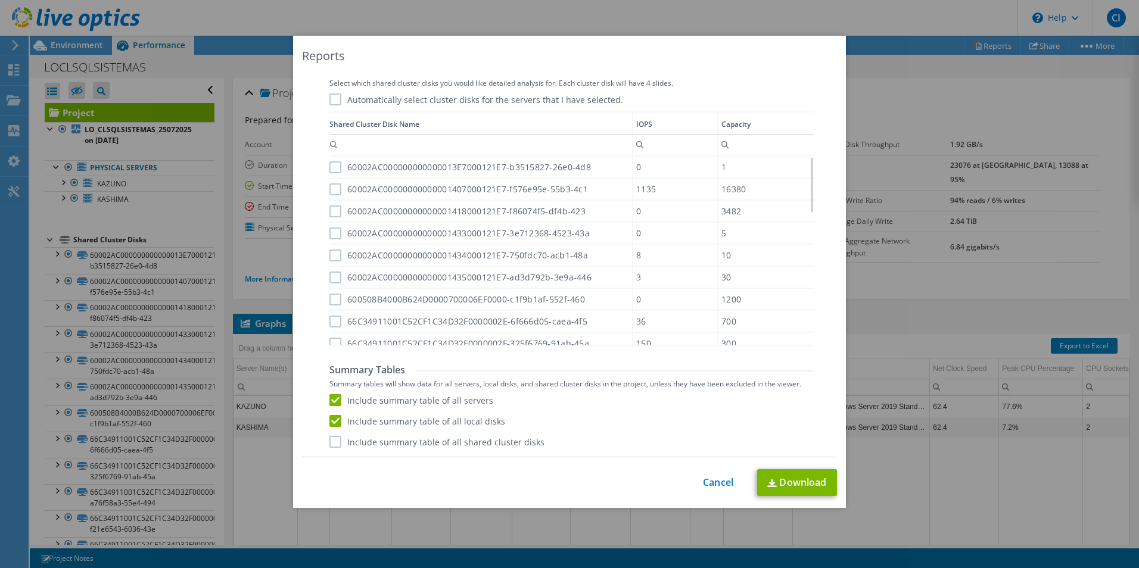
click at [0, 0] on input "Include summary table of all shared cluster disks" at bounding box center [0, 0] width 0 height 0
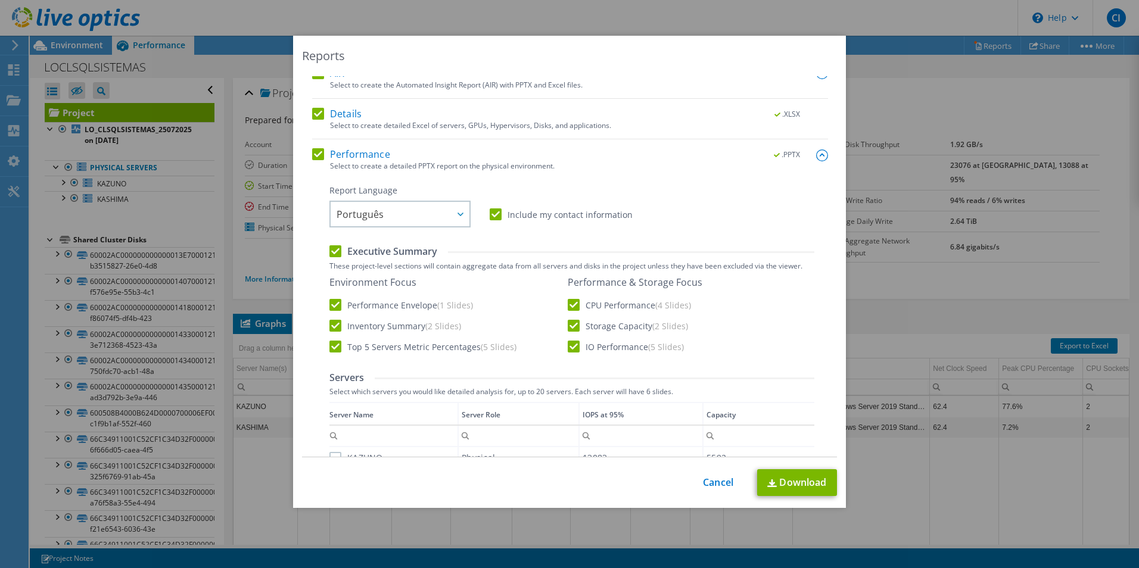
scroll to position [0, 0]
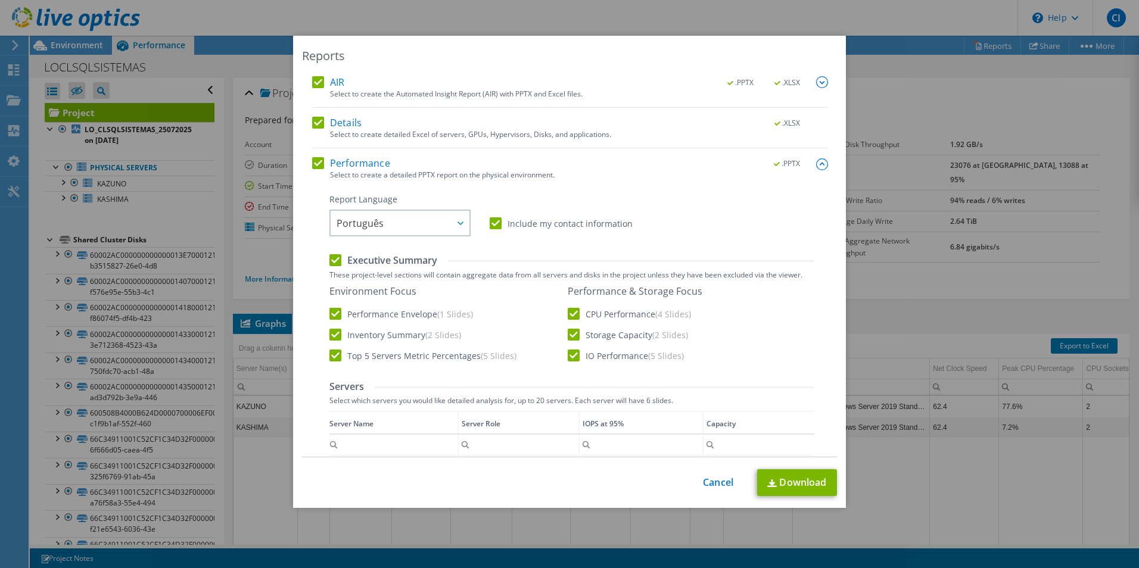
click at [816, 81] on img at bounding box center [822, 82] width 12 height 12
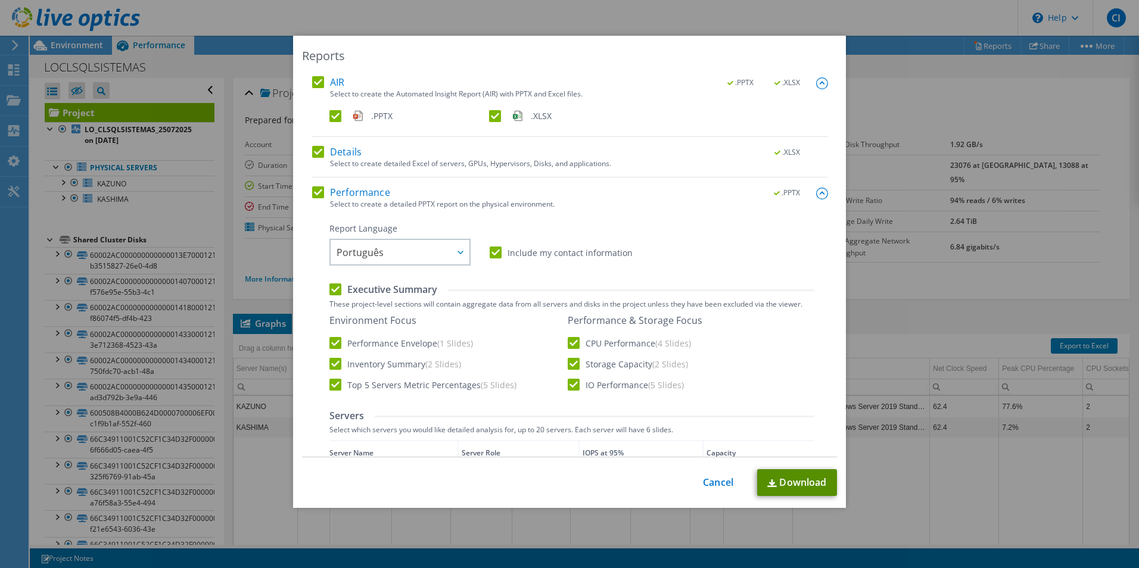
click at [795, 484] on link "Download" at bounding box center [797, 483] width 80 height 27
click at [654, 2] on div "Reports AIR .PPTX .XLSX Select to create the Automated Insight Report (AIR) wit…" at bounding box center [569, 284] width 1139 height 568
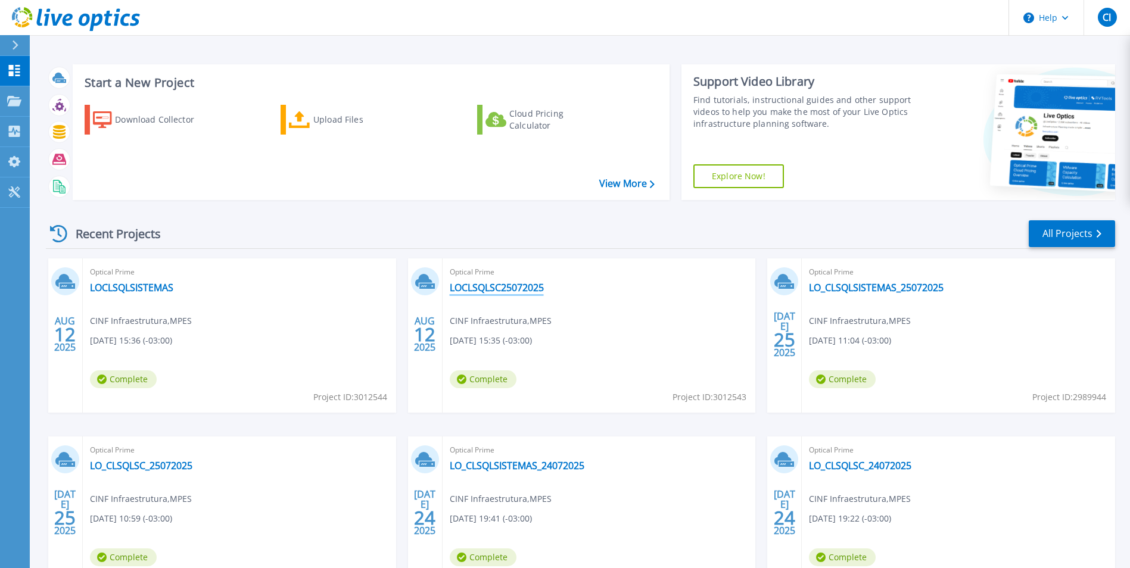
click at [509, 290] on link "LOCLSQLSC25072025" at bounding box center [497, 288] width 94 height 12
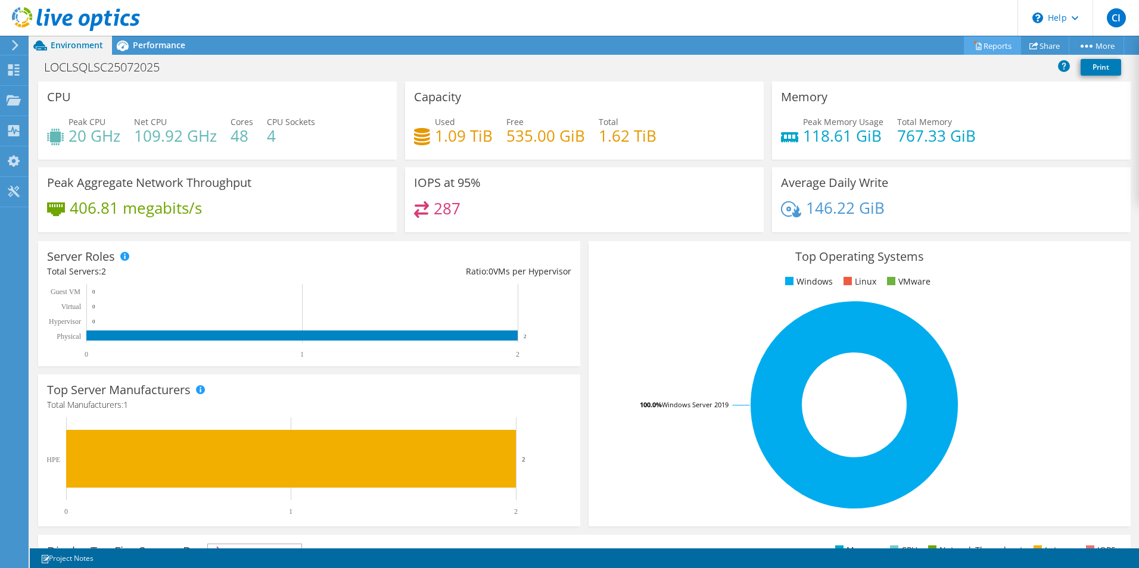
click at [986, 47] on link "Reports" at bounding box center [992, 45] width 57 height 18
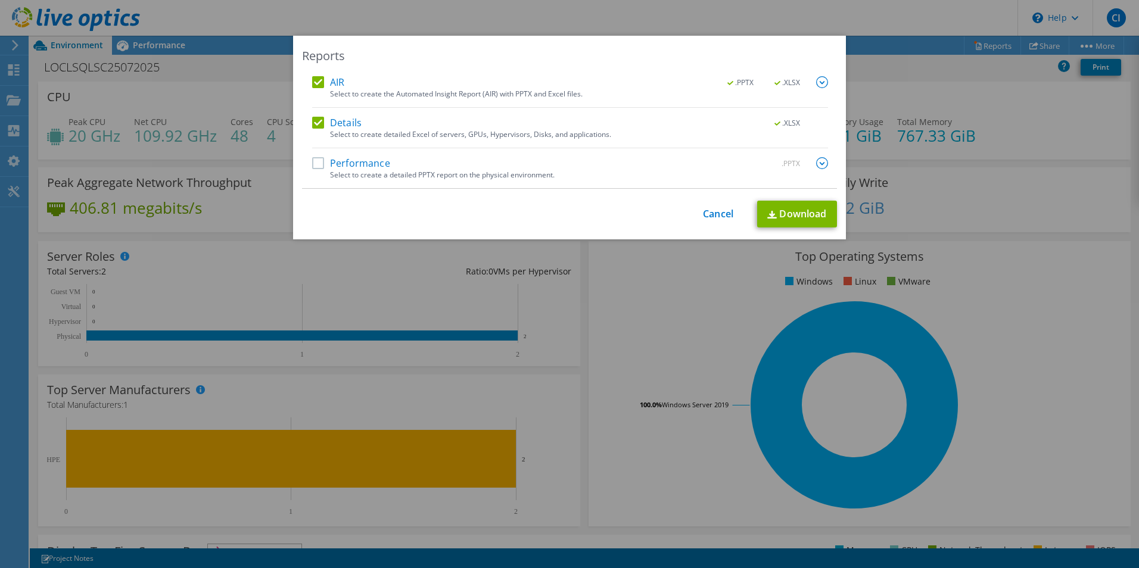
click at [312, 164] on label "Performance" at bounding box center [351, 163] width 78 height 12
click at [0, 0] on input "Performance" at bounding box center [0, 0] width 0 height 0
click at [816, 162] on img at bounding box center [822, 163] width 12 height 12
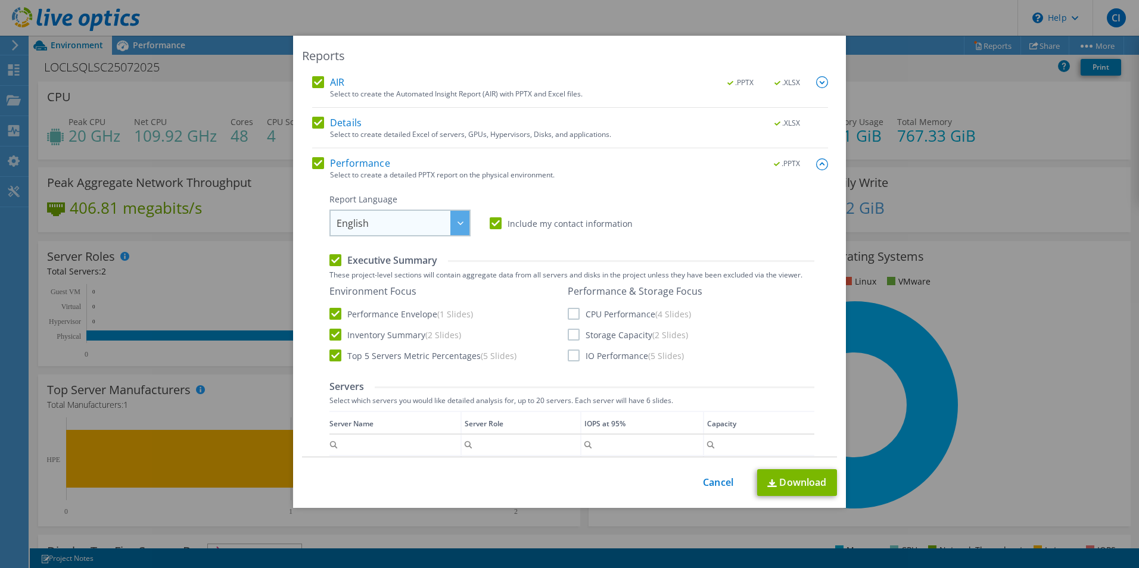
click at [392, 227] on span "English" at bounding box center [403, 223] width 133 height 24
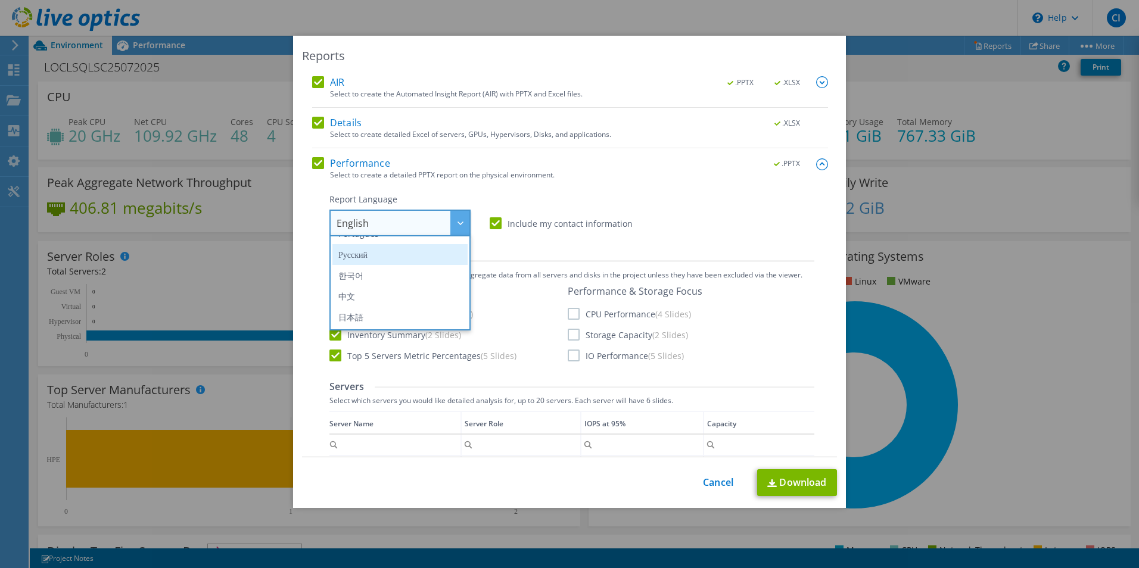
scroll to position [80, 0]
click at [371, 299] on li "Português" at bounding box center [400, 293] width 135 height 21
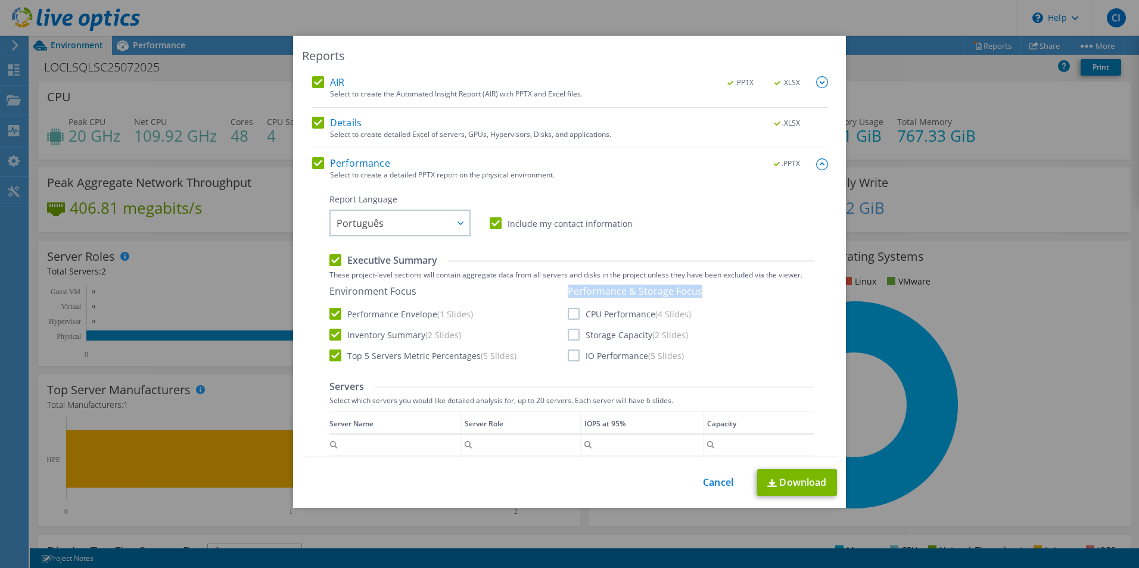
click at [563, 315] on div "Environment Focus Performance Envelope (1 Slides) Inventory Summary (2 Slides) …" at bounding box center [572, 323] width 485 height 77
drag, startPoint x: 564, startPoint y: 315, endPoint x: 567, endPoint y: 343, distance: 27.6
click at [568, 343] on div "Performance & Storage Focus CPU Performance (4 Slides) Storage Capacity (2 Slid…" at bounding box center [635, 323] width 135 height 76
click at [568, 356] on label "IO Performance (5 Slides)" at bounding box center [626, 356] width 116 height 12
click at [0, 0] on input "IO Performance (5 Slides)" at bounding box center [0, 0] width 0 height 0
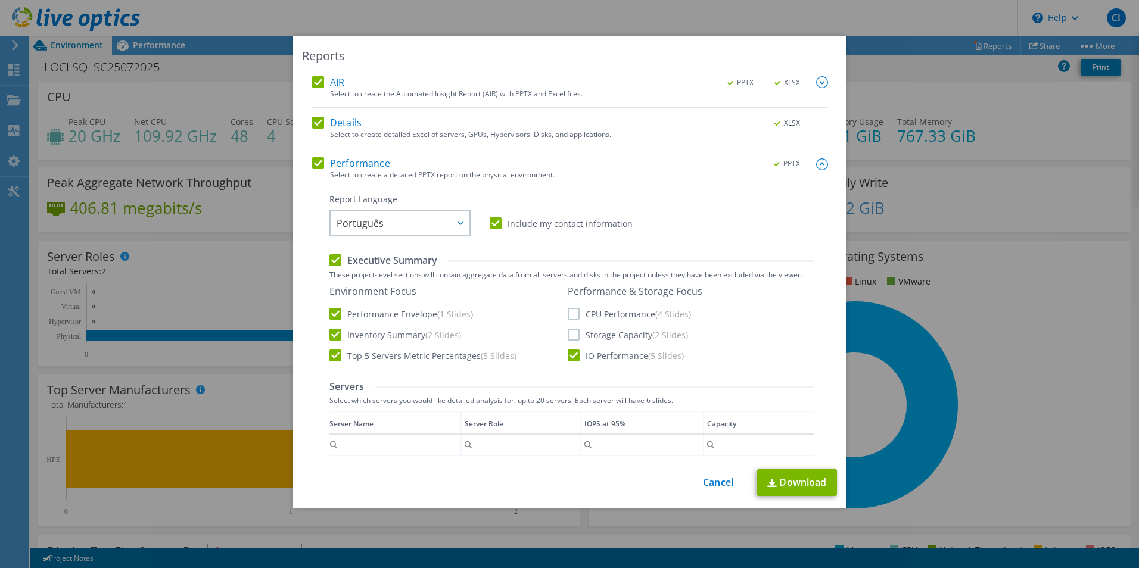
click at [568, 334] on label "Storage Capacity (2 Slides)" at bounding box center [628, 335] width 120 height 12
click at [0, 0] on input "Storage Capacity (2 Slides)" at bounding box center [0, 0] width 0 height 0
click at [568, 300] on div "Performance & Storage Focus CPU Performance (4 Slides) Storage Capacity (2 Slid…" at bounding box center [635, 323] width 135 height 76
click at [568, 316] on label "CPU Performance (4 Slides)" at bounding box center [629, 314] width 123 height 12
click at [0, 0] on input "CPU Performance (4 Slides)" at bounding box center [0, 0] width 0 height 0
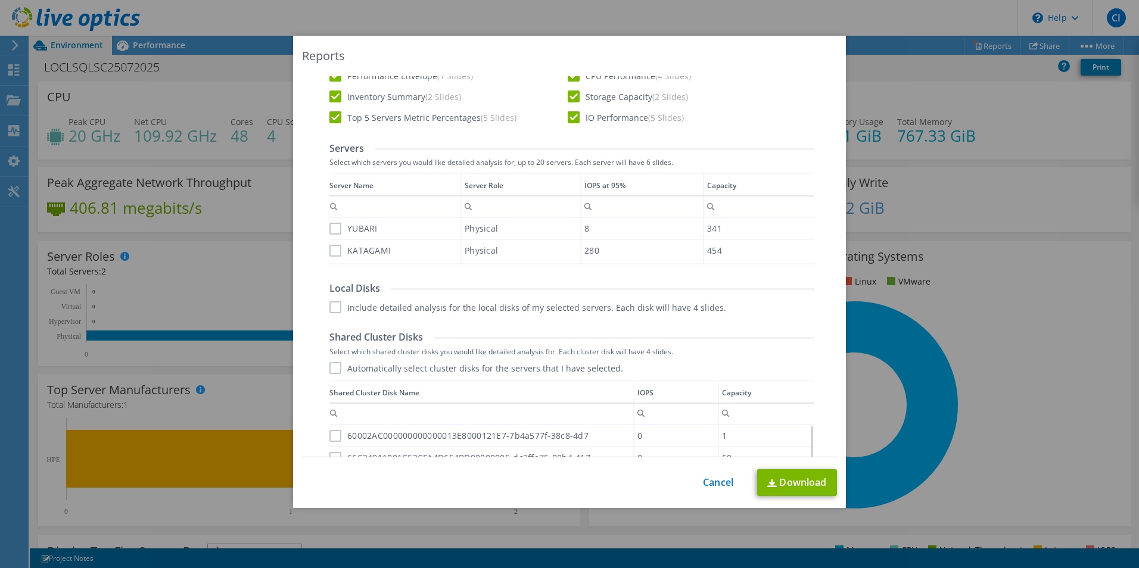
scroll to position [507, 0]
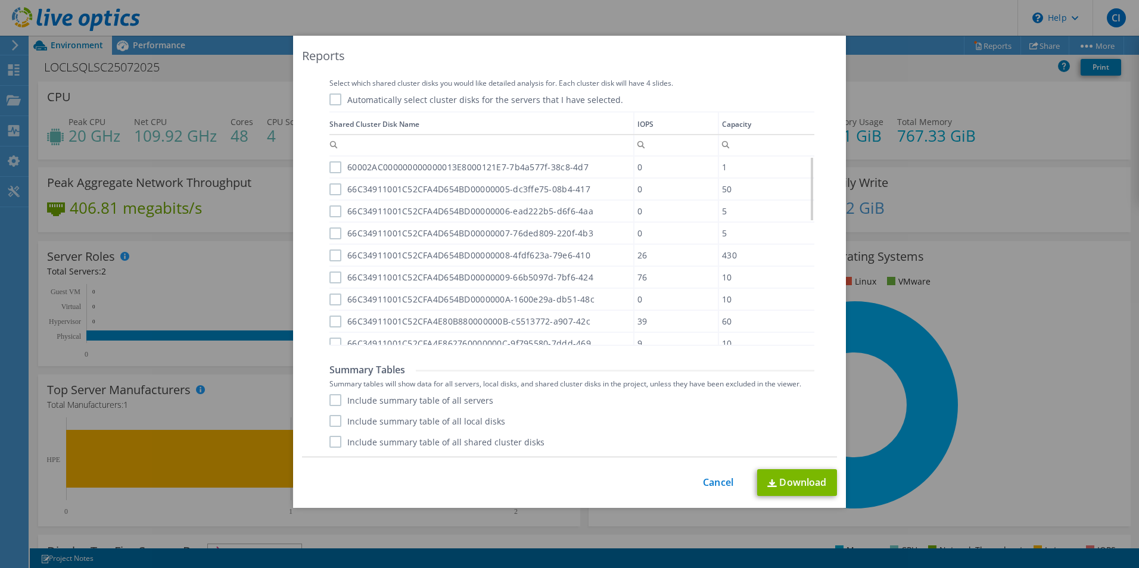
click at [330, 442] on label "Include summary table of all shared cluster disks" at bounding box center [437, 442] width 215 height 12
click at [0, 0] on input "Include summary table of all shared cluster disks" at bounding box center [0, 0] width 0 height 0
click at [331, 418] on label "Include summary table of all local disks" at bounding box center [418, 421] width 176 height 12
click at [0, 0] on input "Include summary table of all local disks" at bounding box center [0, 0] width 0 height 0
click at [331, 399] on label "Include summary table of all servers" at bounding box center [412, 400] width 164 height 12
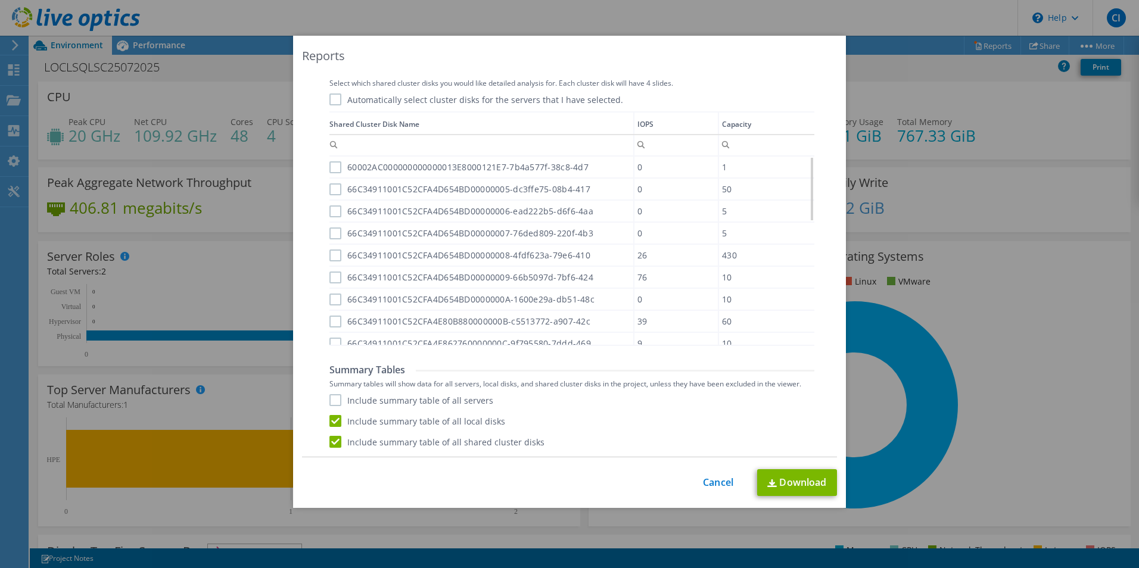
click at [0, 0] on input "Include summary table of all servers" at bounding box center [0, 0] width 0 height 0
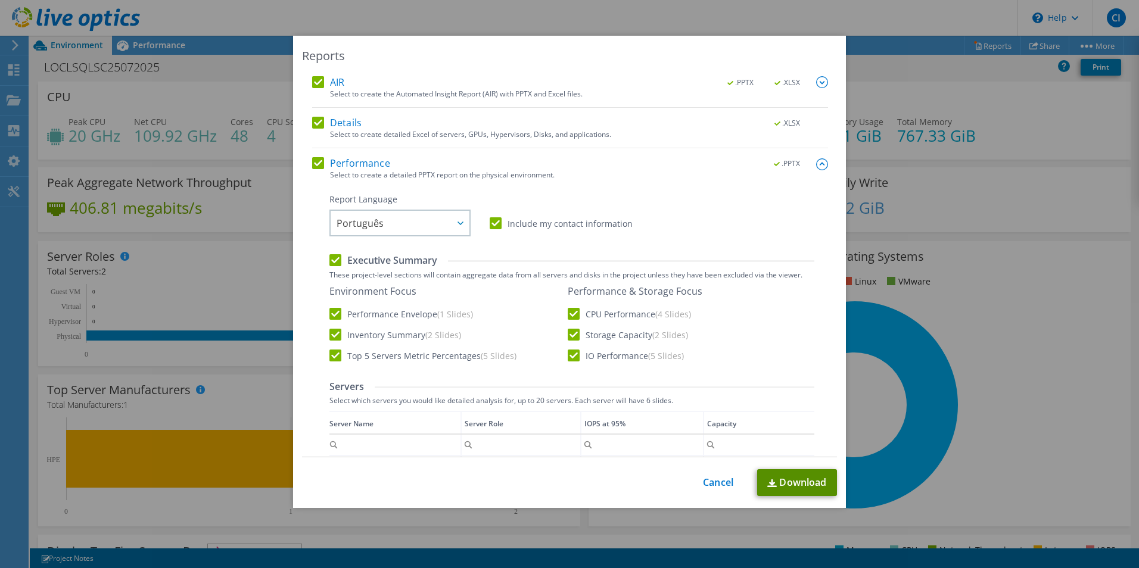
click at [790, 487] on link "Download" at bounding box center [797, 483] width 80 height 27
click at [719, 484] on link "Cancel" at bounding box center [718, 482] width 30 height 11
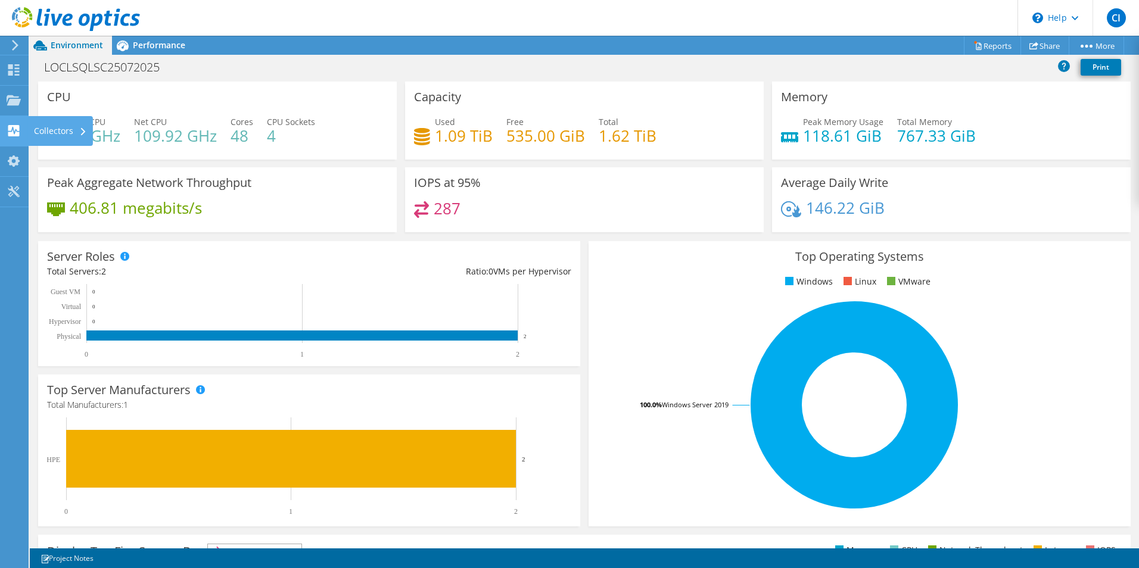
click at [17, 136] on use at bounding box center [13, 130] width 11 height 11
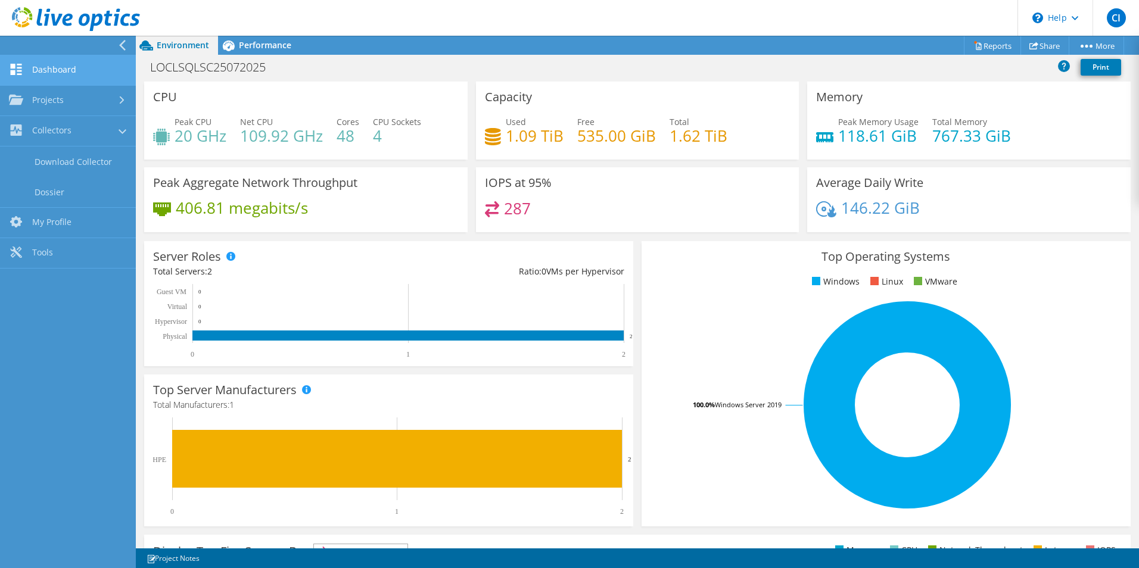
click at [32, 67] on link "Dashboard" at bounding box center [68, 70] width 136 height 30
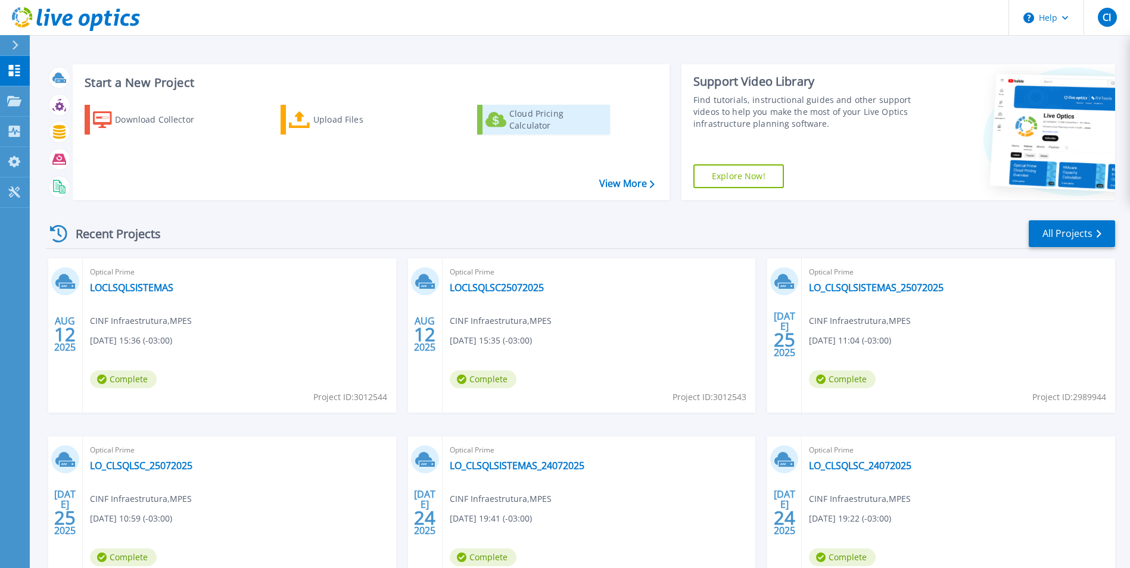
click at [553, 119] on div "Cloud Pricing Calculator" at bounding box center [556, 120] width 95 height 24
click at [15, 133] on icon at bounding box center [14, 131] width 14 height 11
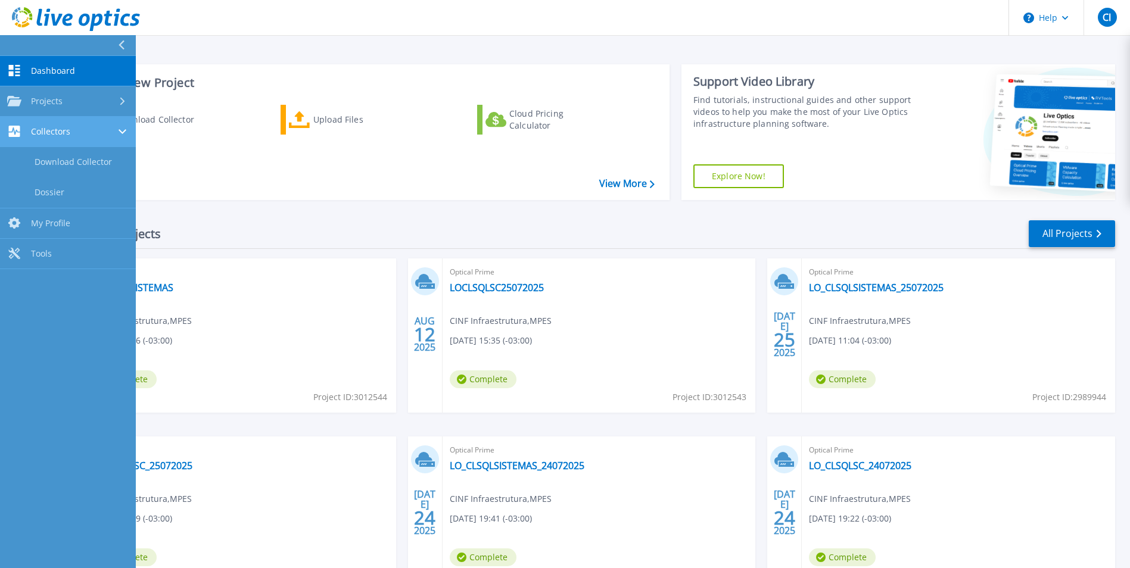
click at [15, 133] on icon at bounding box center [14, 131] width 14 height 11
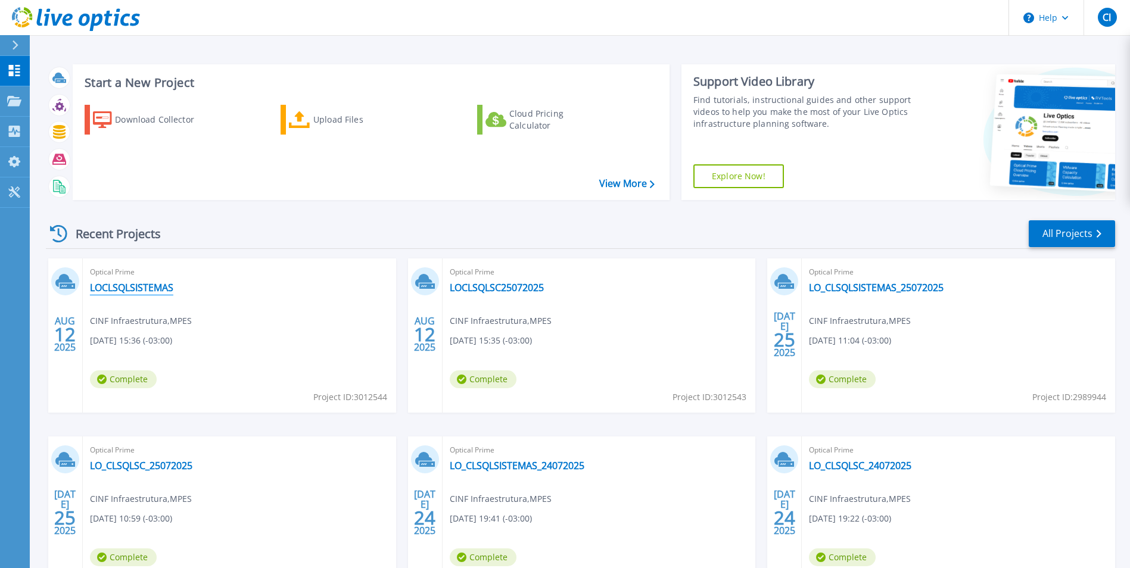
click at [157, 289] on link "LOCLSQLSISTEMAS" at bounding box center [131, 288] width 83 height 12
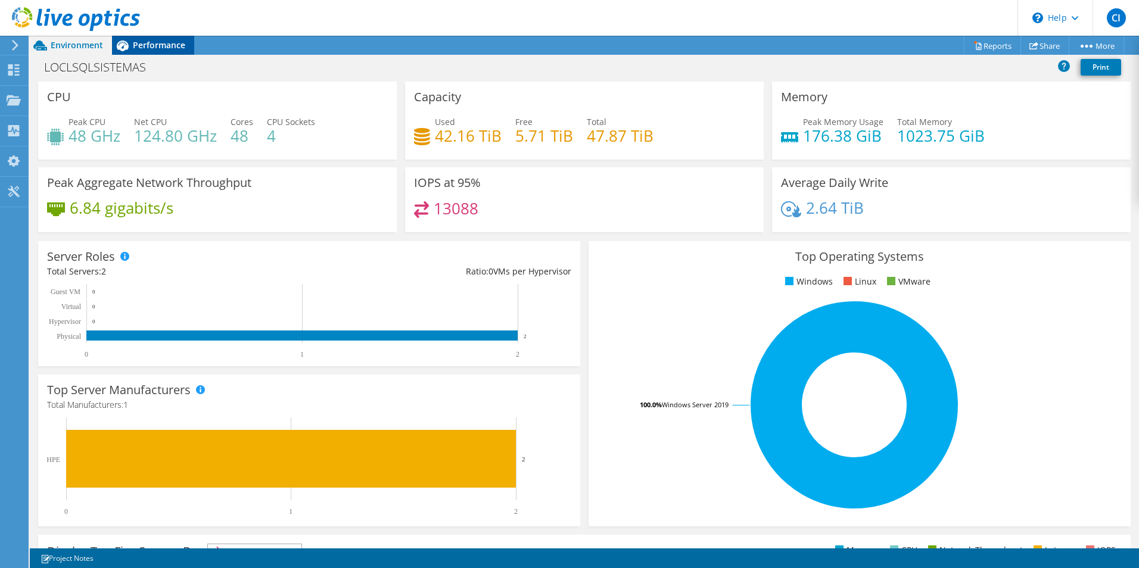
click at [148, 43] on span "Performance" at bounding box center [159, 44] width 52 height 11
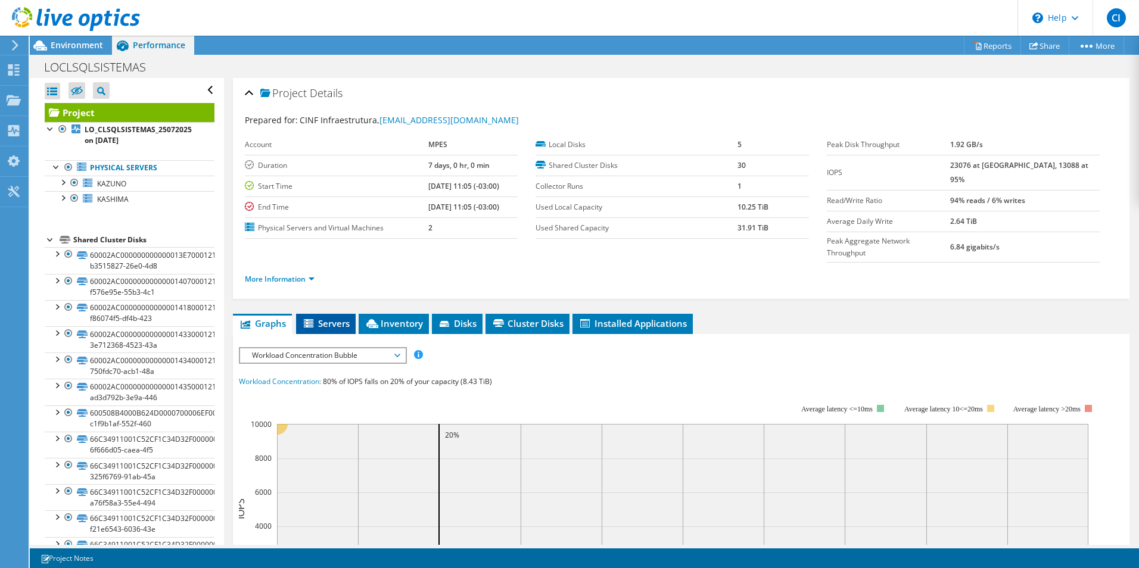
click at [342, 318] on span "Servers" at bounding box center [326, 324] width 48 height 12
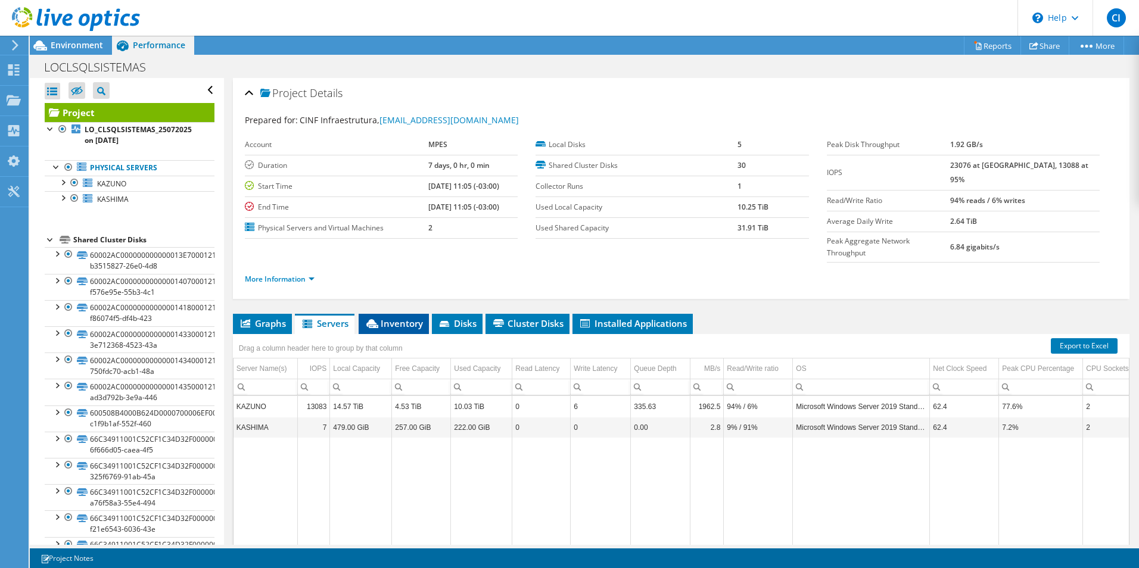
click at [412, 318] on span "Inventory" at bounding box center [394, 324] width 58 height 12
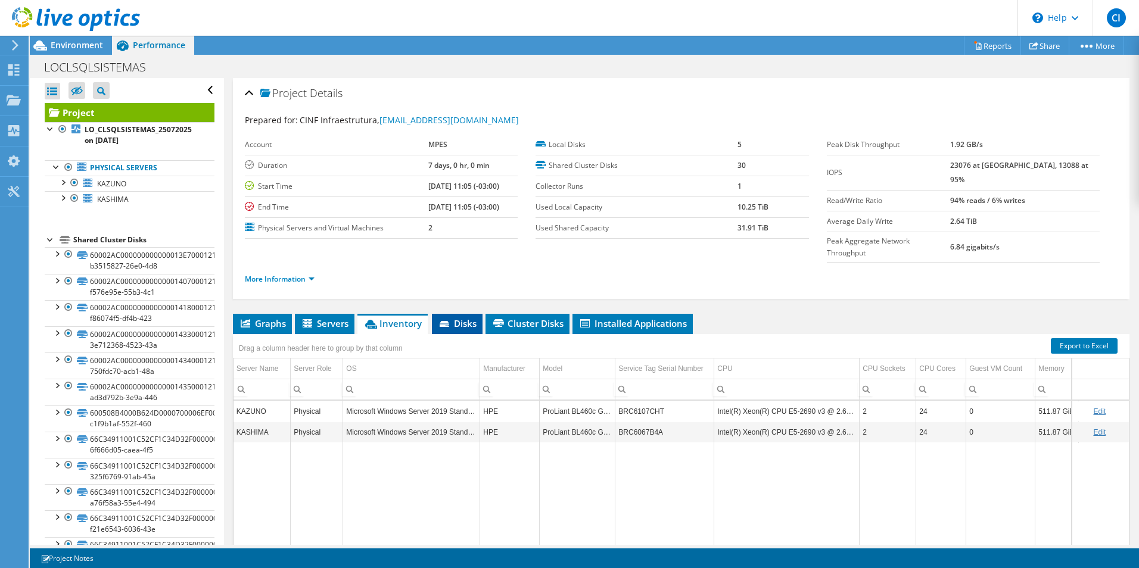
click at [458, 318] on span "Disks" at bounding box center [457, 324] width 39 height 12
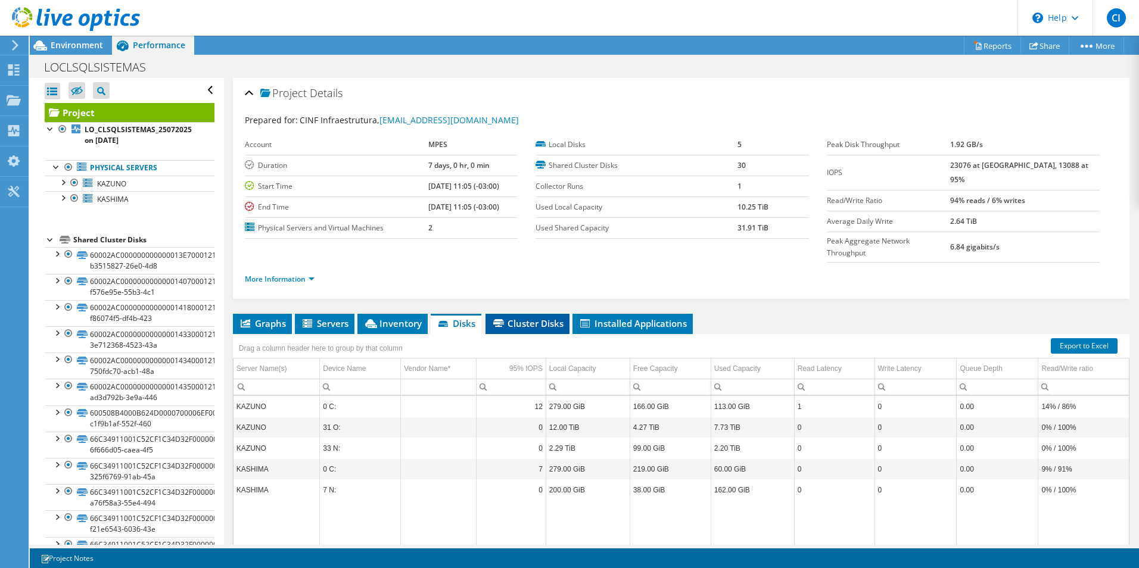
click at [543, 318] on span "Cluster Disks" at bounding box center [528, 324] width 72 height 12
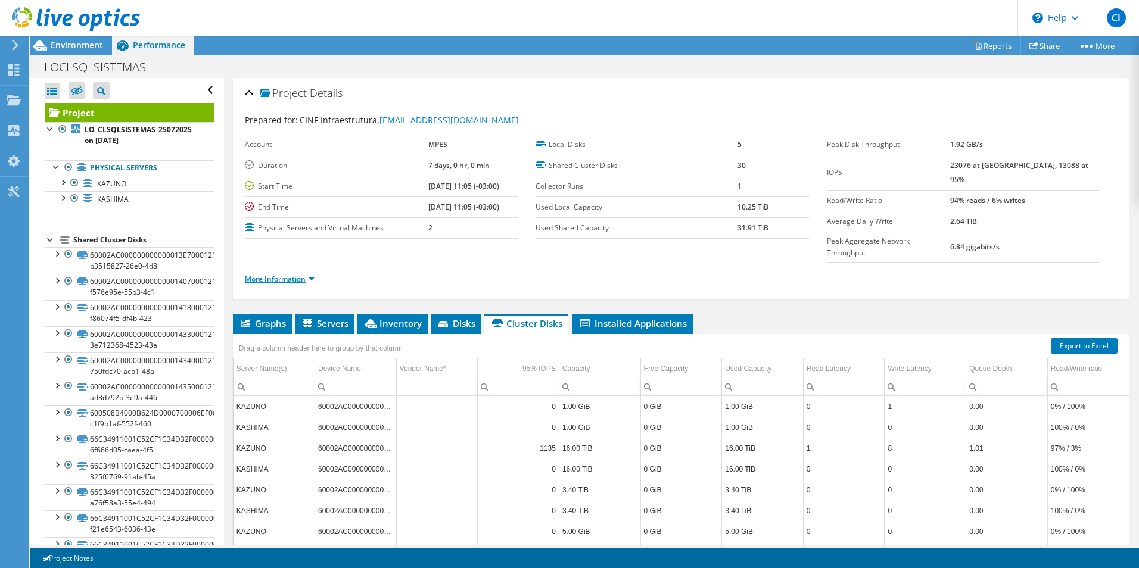
click at [296, 274] on link "More Information" at bounding box center [280, 279] width 70 height 10
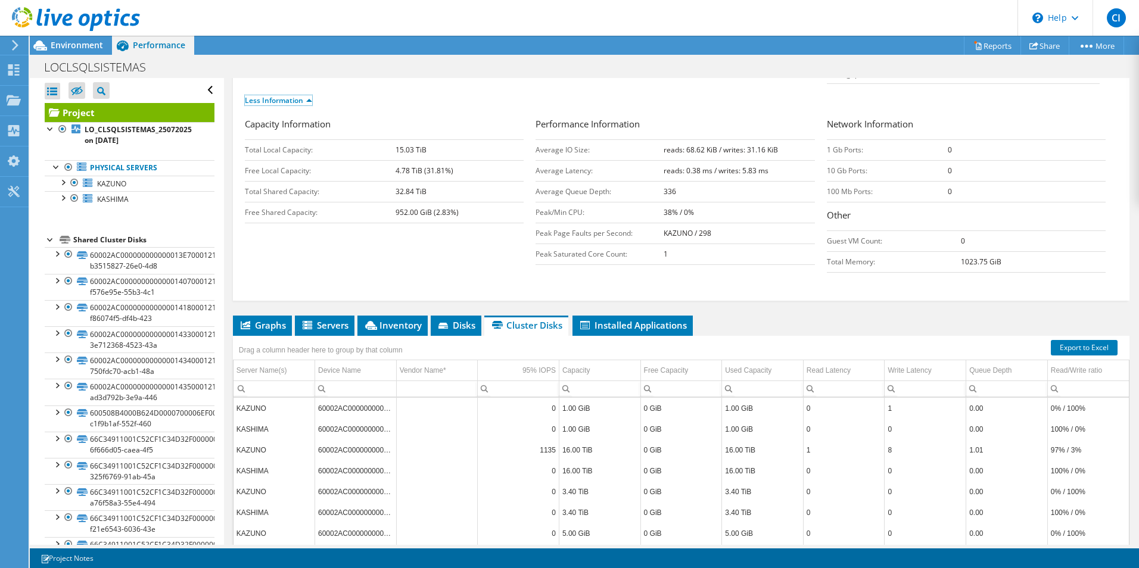
scroll to position [238, 0]
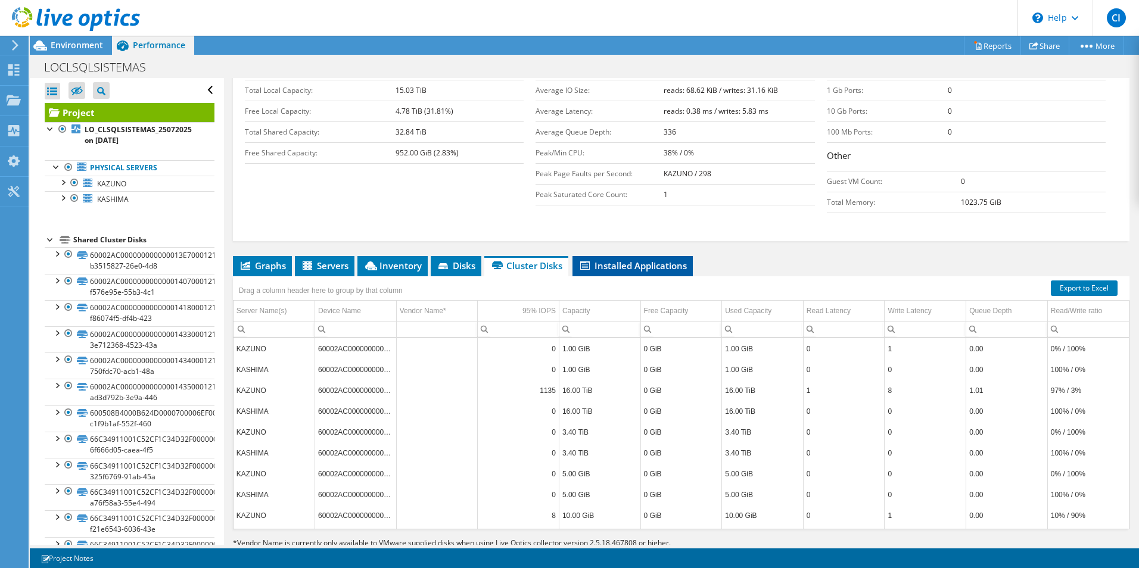
click at [611, 260] on span "Installed Applications" at bounding box center [633, 266] width 108 height 12
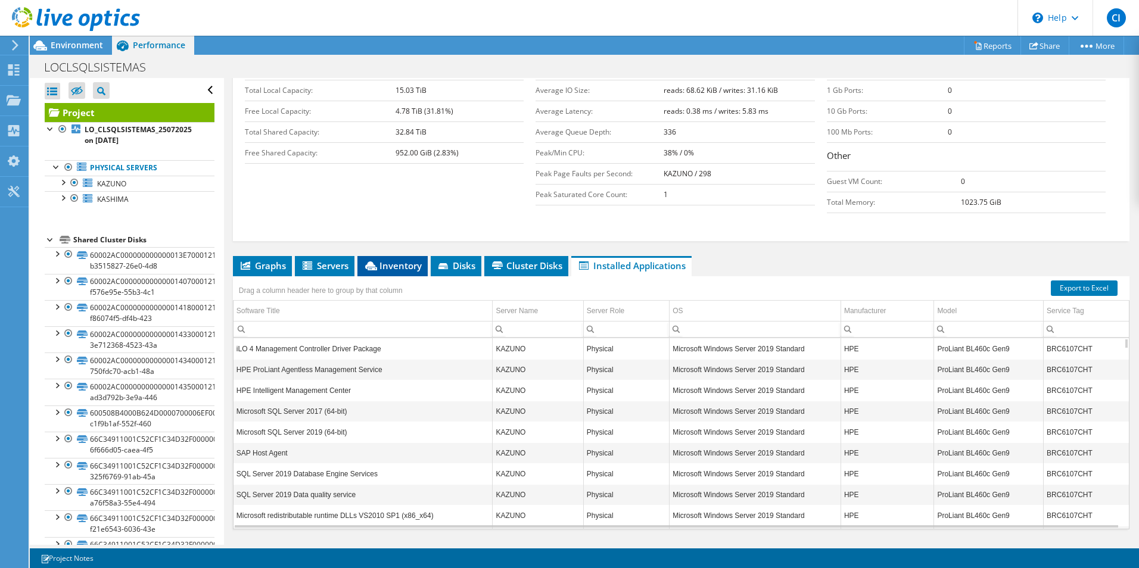
click at [384, 260] on span "Inventory" at bounding box center [392, 266] width 58 height 12
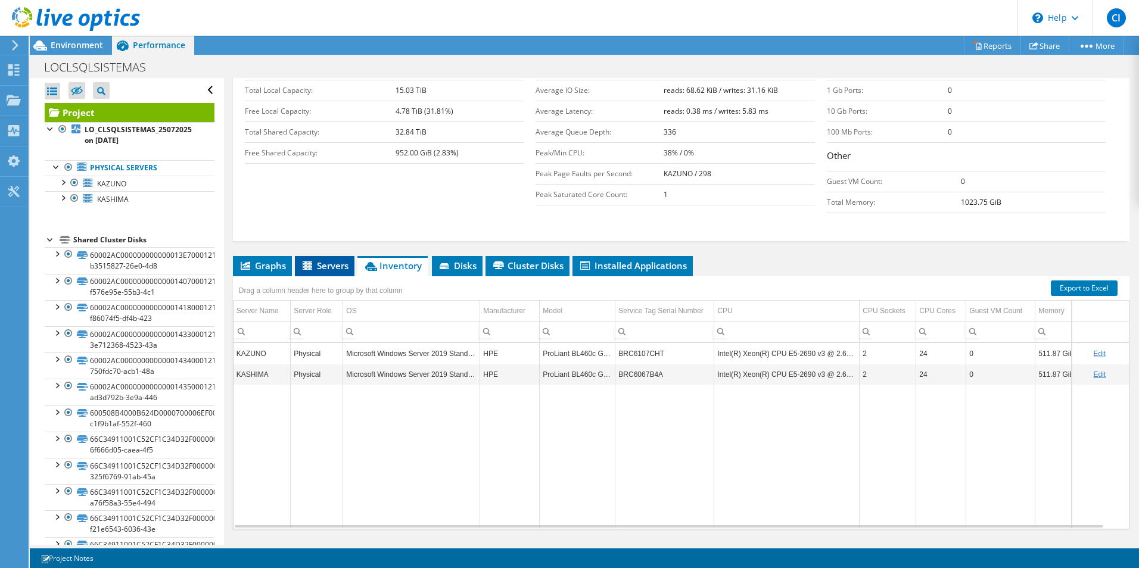
click at [332, 260] on span "Servers" at bounding box center [325, 266] width 48 height 12
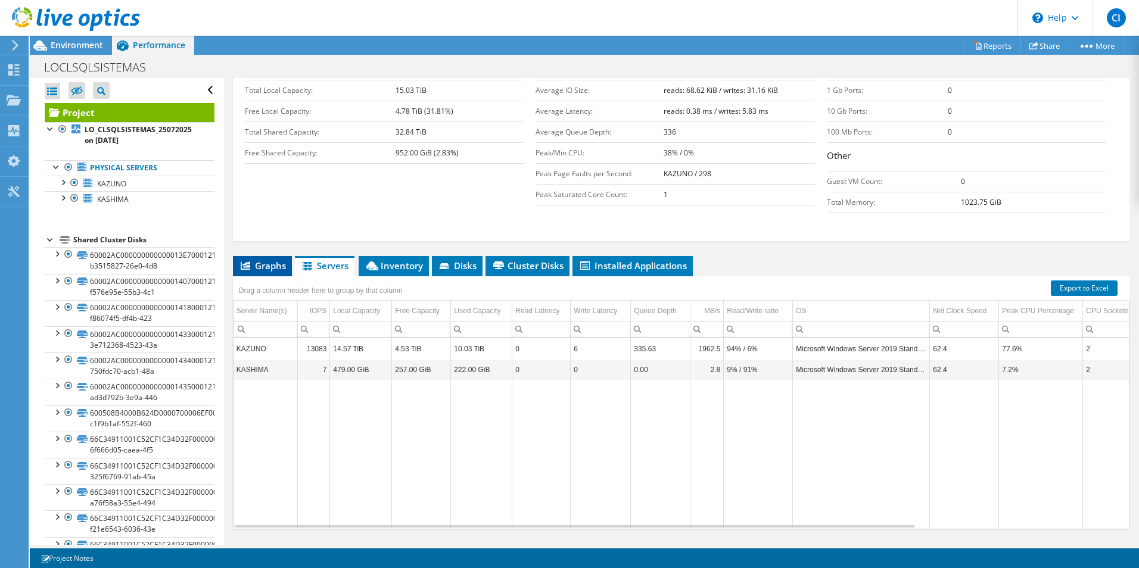
click at [263, 260] on span "Graphs" at bounding box center [262, 266] width 47 height 12
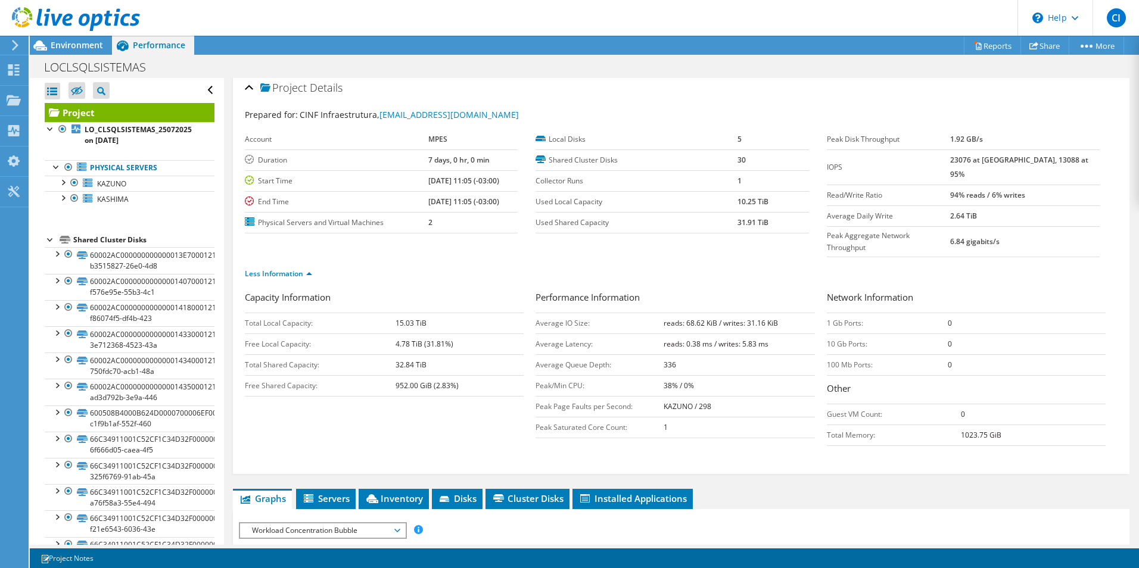
scroll to position [0, 0]
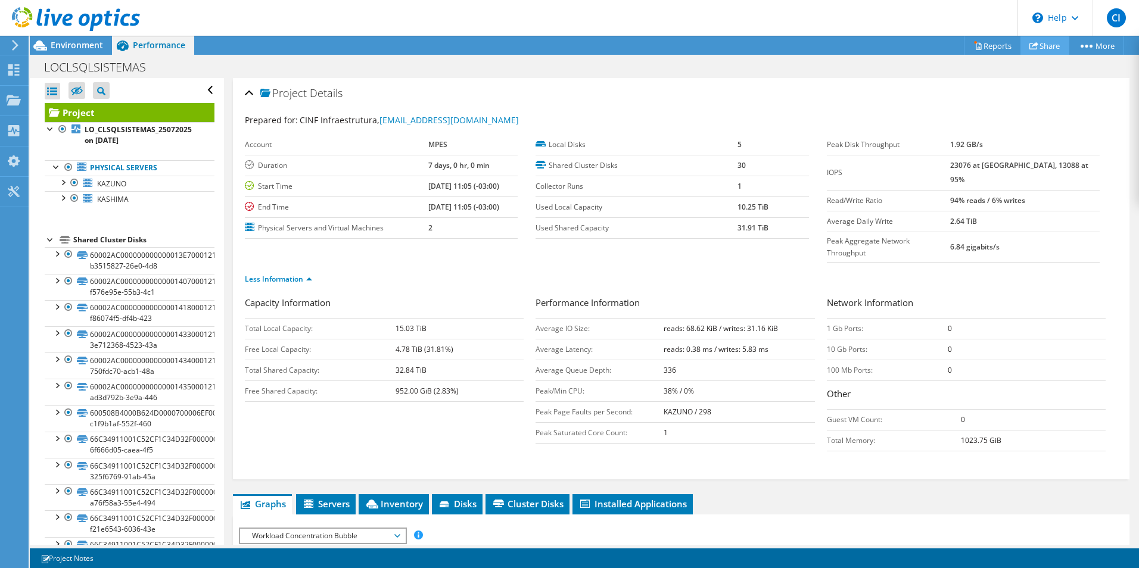
click at [1039, 48] on link "Share" at bounding box center [1045, 45] width 49 height 18
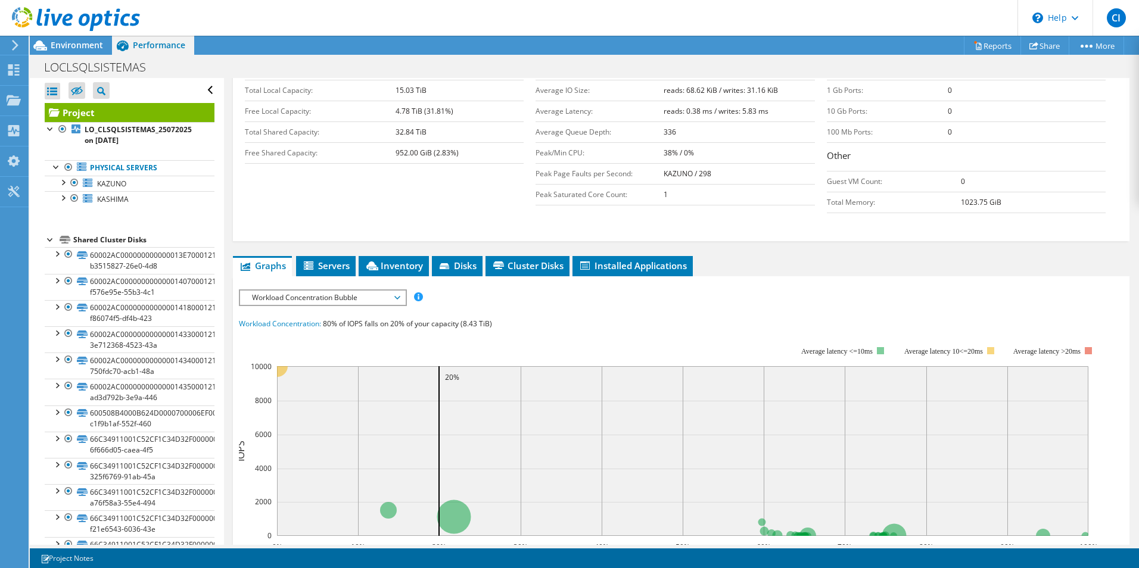
click at [237, 300] on section "IOPS Disk Throughput IO Size Latency Queue Depth CPU Percentage Memory Page Fau…" at bounding box center [681, 533] width 897 height 515
drag, startPoint x: 239, startPoint y: 300, endPoint x: 455, endPoint y: 307, distance: 215.8
click at [455, 318] on section "Workload Concentration: 80% of IOPS falls on 20% of your capacity (8.43 TiB) 0%…" at bounding box center [681, 521] width 885 height 407
copy section "Workload Concentration: 80% of IOPS falls on 20% of your capacity (8.43 TiB) 0%…"
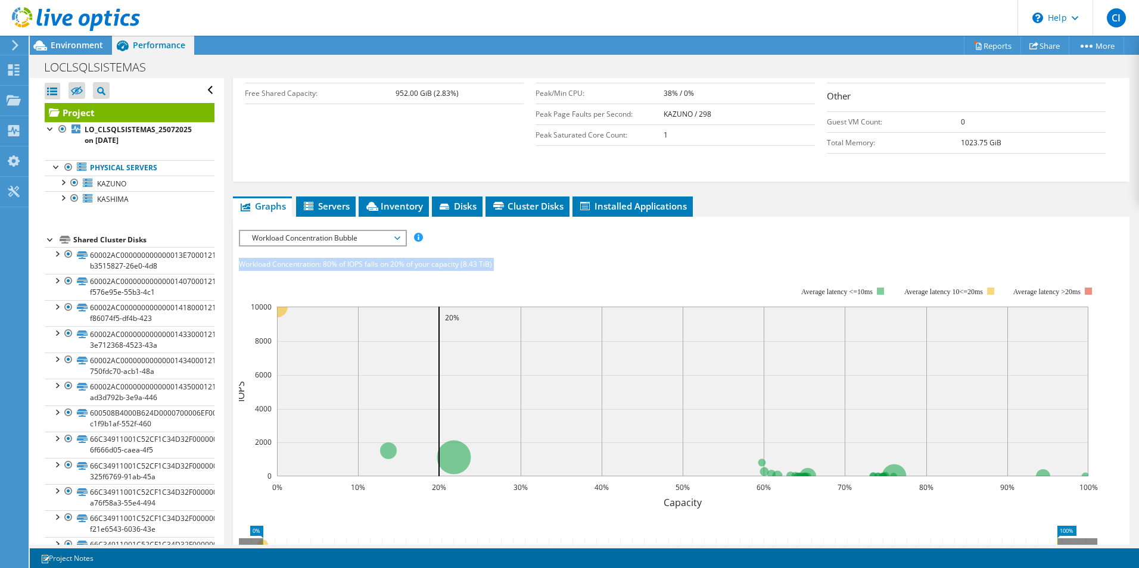
scroll to position [482, 0]
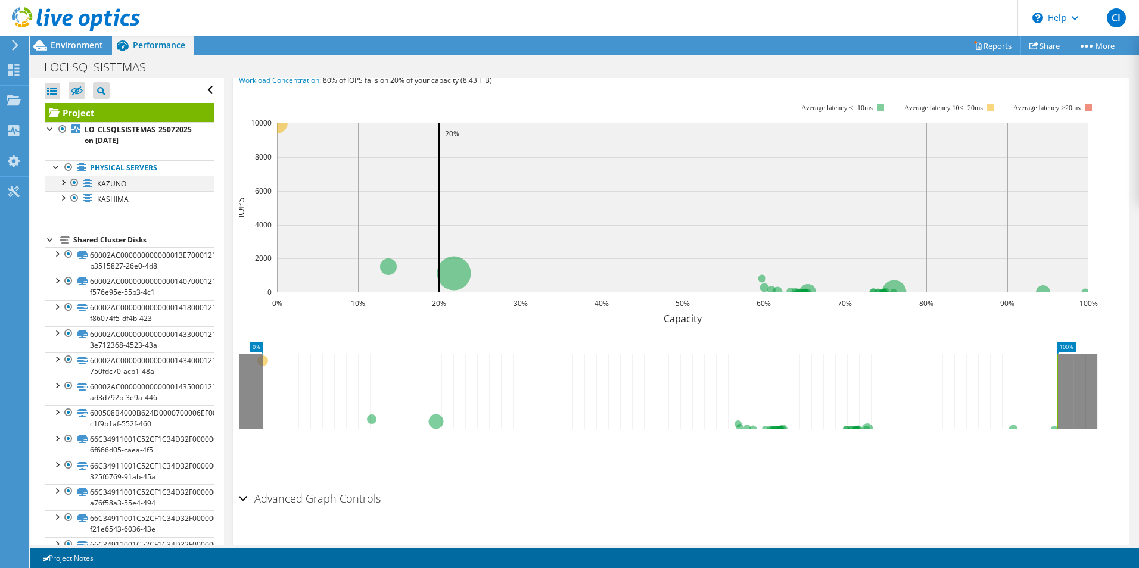
click at [66, 180] on div at bounding box center [63, 182] width 12 height 12
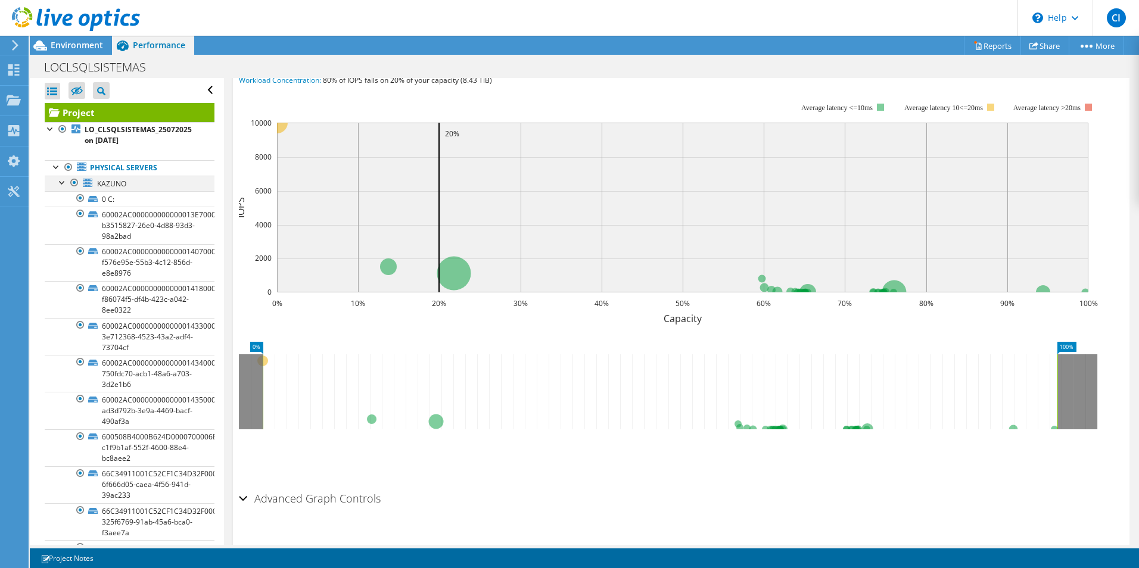
click at [60, 185] on div at bounding box center [63, 182] width 12 height 12
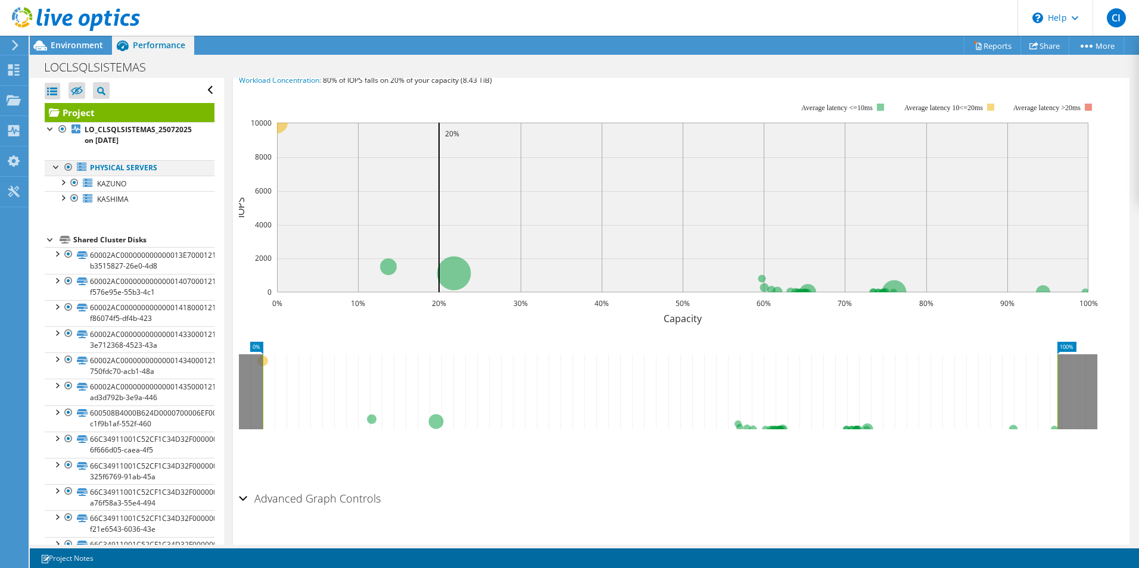
click at [56, 163] on div at bounding box center [57, 166] width 12 height 12
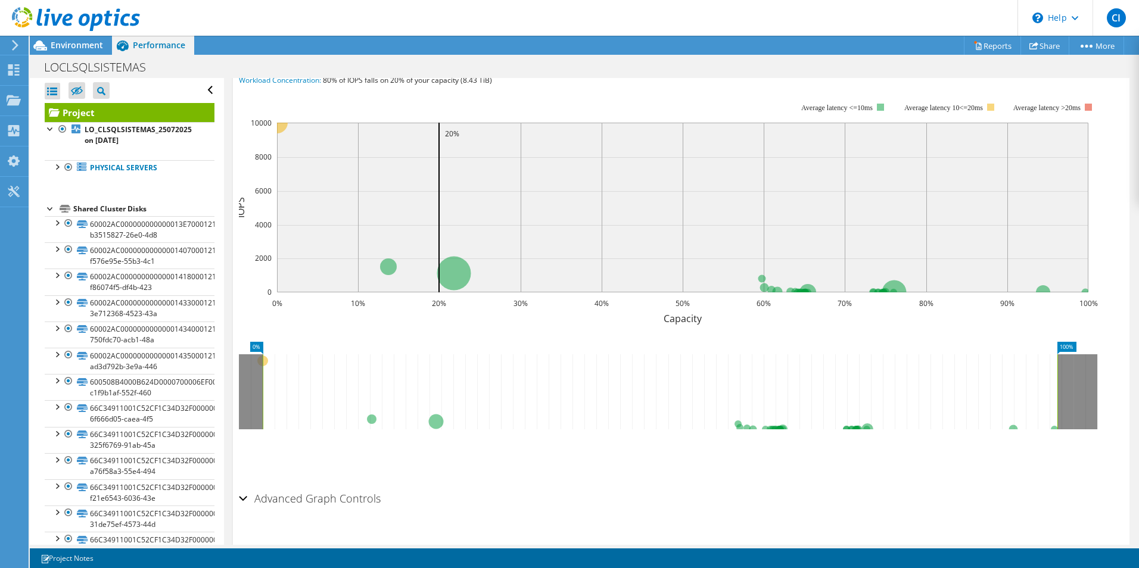
click at [46, 209] on div at bounding box center [51, 208] width 12 height 12
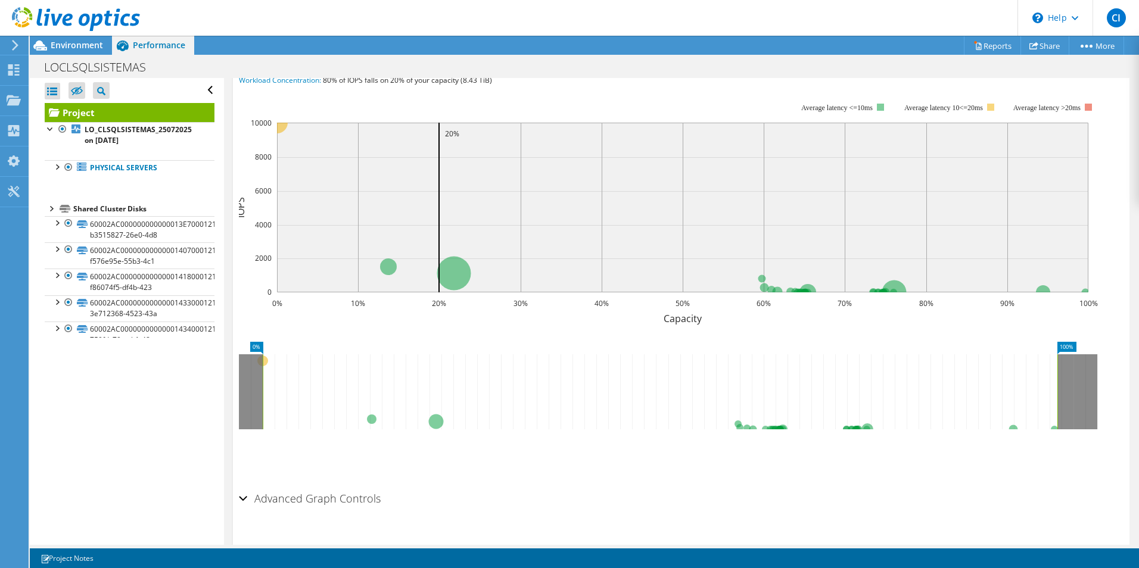
click at [103, 223] on div "Open All Close All Hide Excluded Nodes Project Tree Filter" at bounding box center [127, 311] width 194 height 467
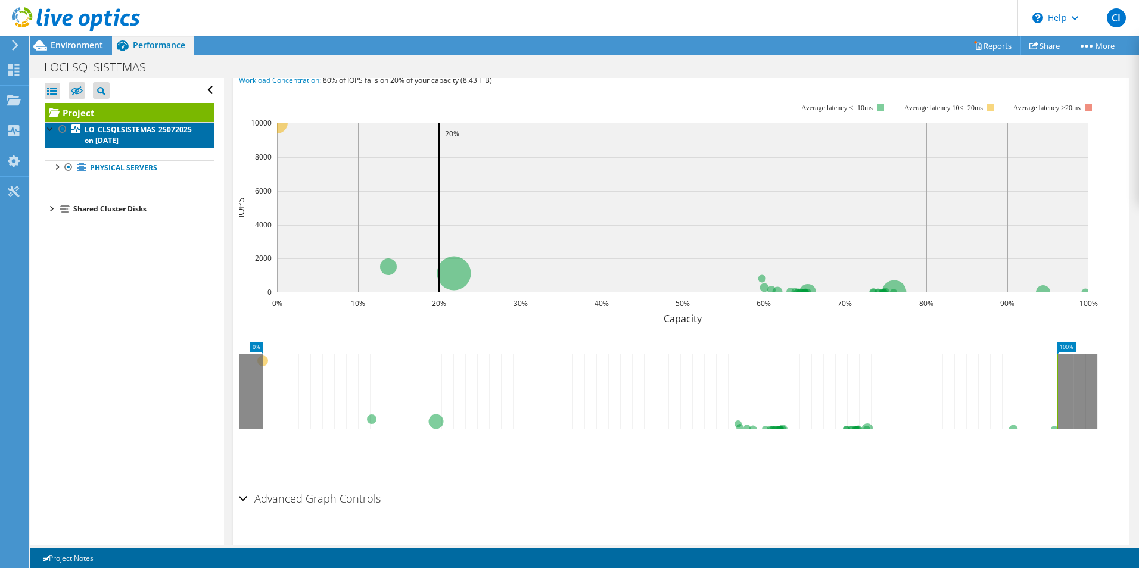
click at [89, 126] on b "LO_CLSQLSISTEMAS_25072025 on 8/12/2025" at bounding box center [138, 135] width 107 height 21
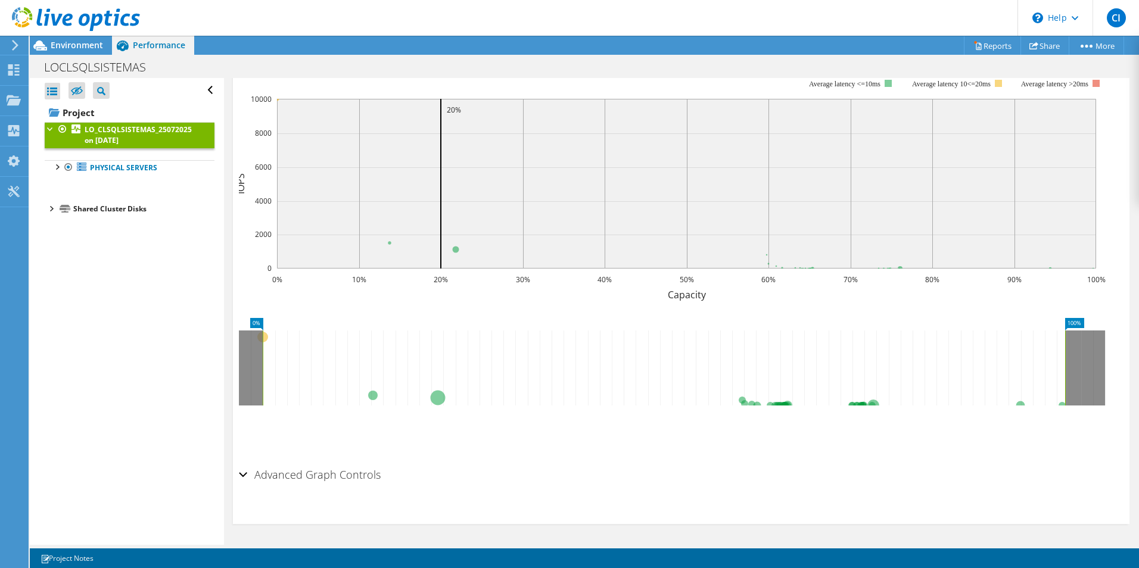
scroll to position [264, 0]
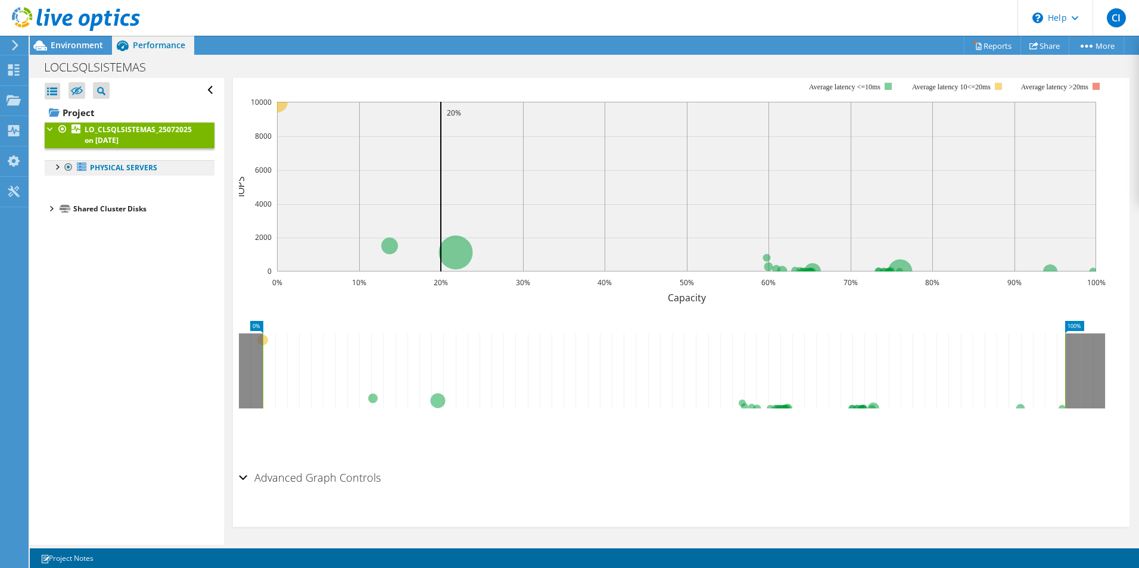
click at [113, 167] on link "Physical Servers" at bounding box center [130, 167] width 170 height 15
click at [51, 165] on div at bounding box center [57, 166] width 12 height 12
click at [104, 187] on span "KAZUNO" at bounding box center [111, 184] width 29 height 10
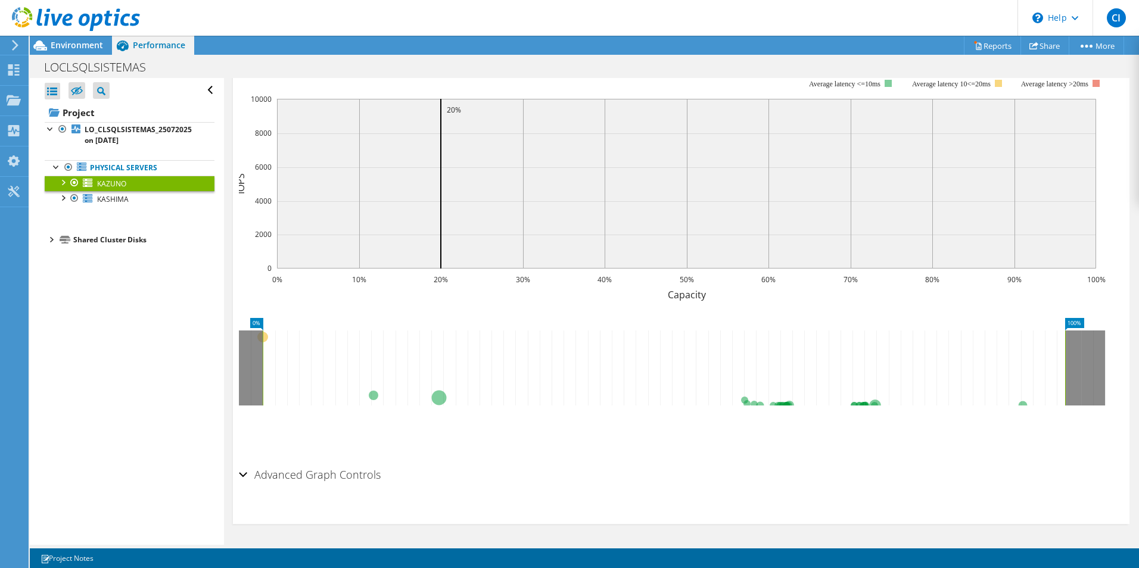
scroll to position [243, 0]
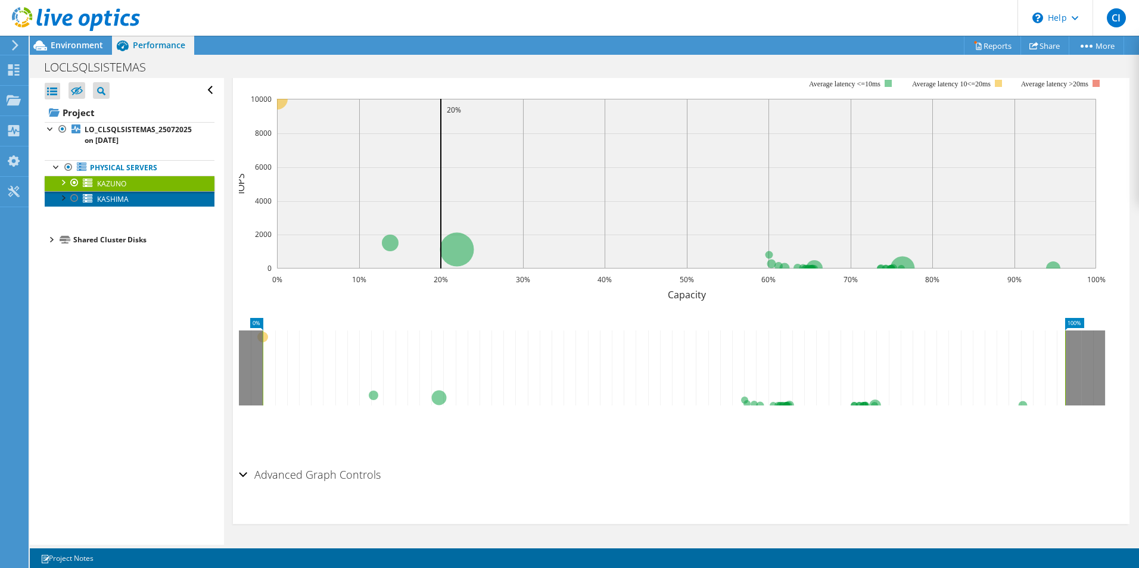
click at [95, 194] on link "KASHIMA" at bounding box center [130, 198] width 170 height 15
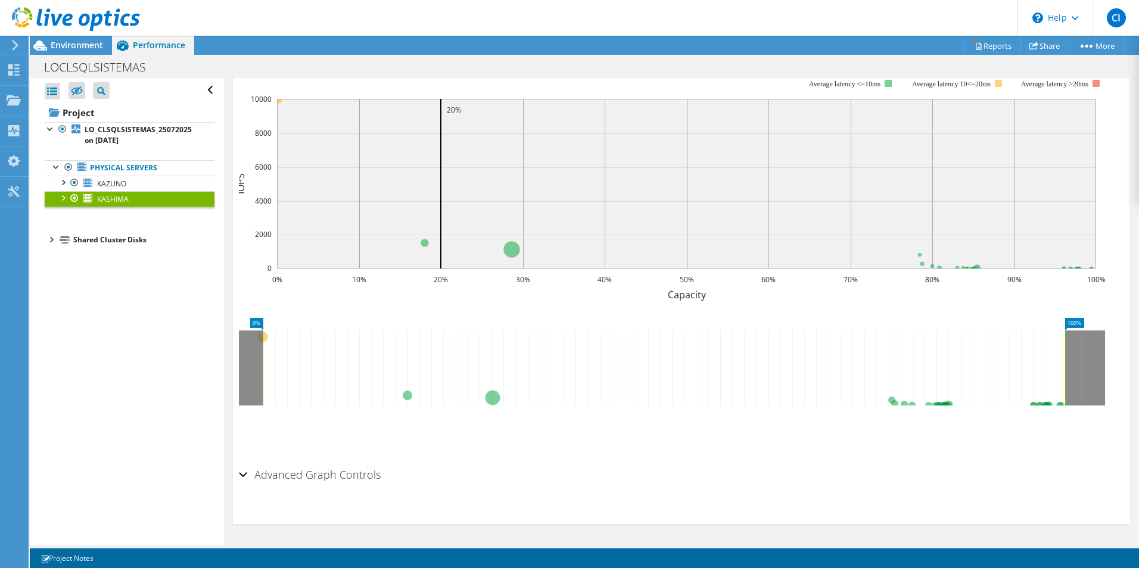
click at [63, 199] on div at bounding box center [63, 197] width 12 height 12
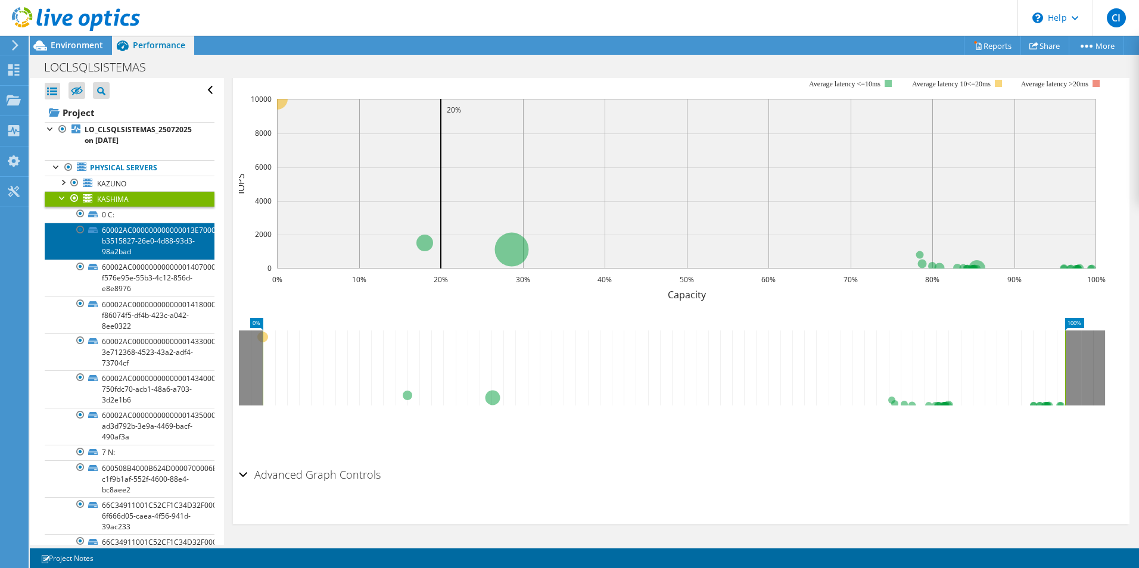
click at [107, 232] on link "60002AC000000000000013E7000121E7-b3515827-26e0-4d88-93d3-98a2bad" at bounding box center [130, 241] width 170 height 37
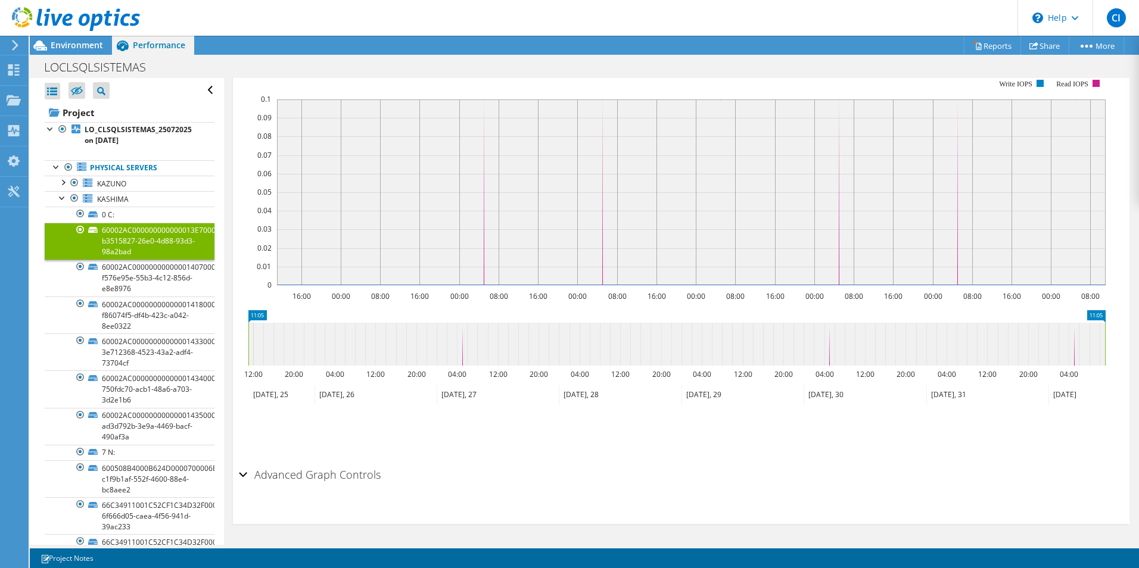
scroll to position [255, 0]
click at [63, 197] on div at bounding box center [63, 197] width 12 height 12
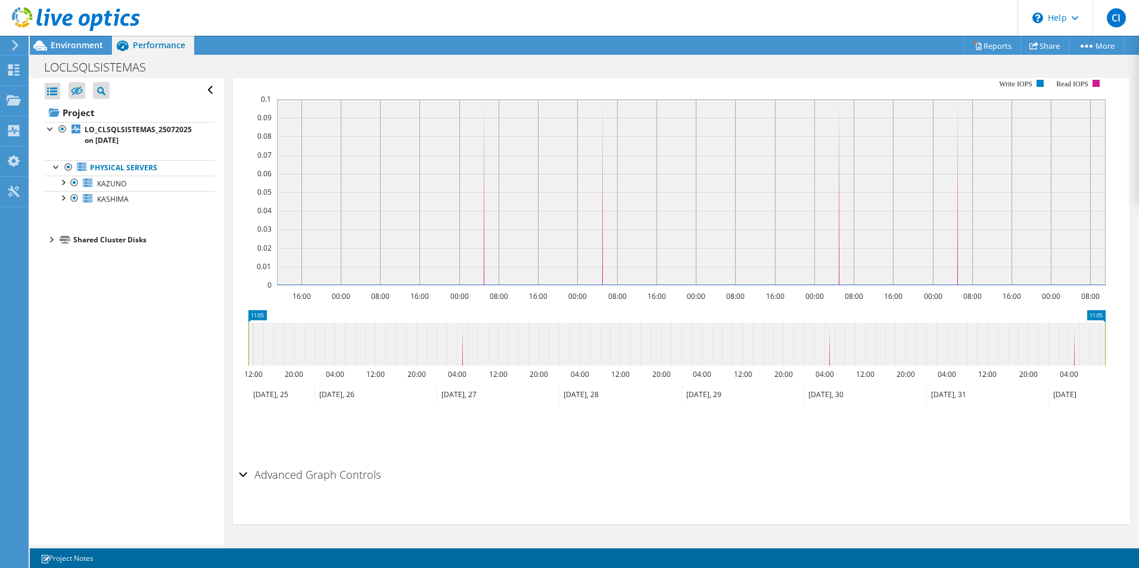
click at [48, 243] on div at bounding box center [51, 239] width 12 height 12
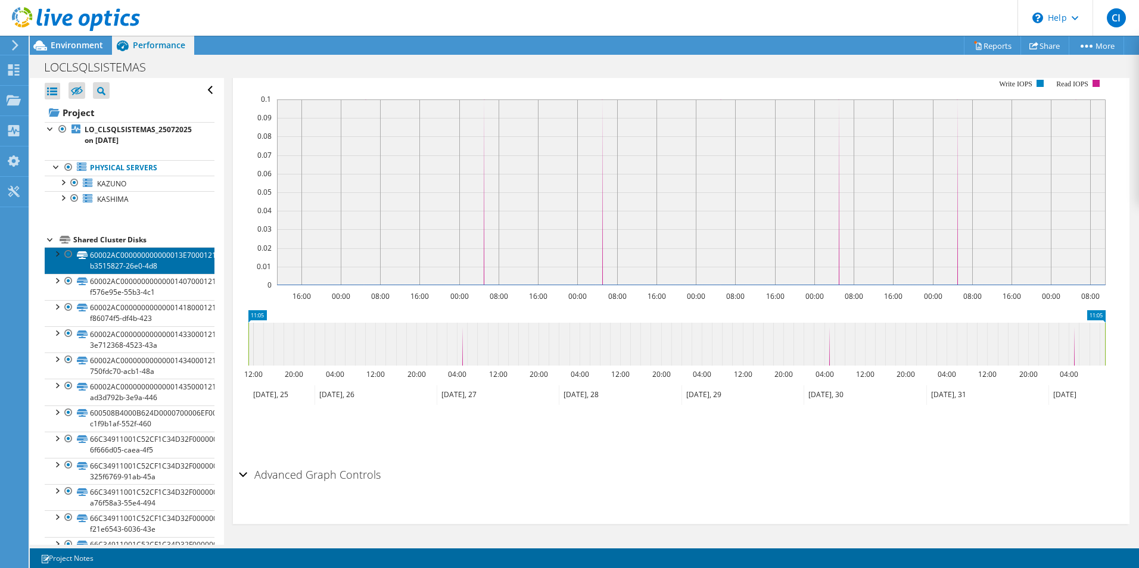
click at [118, 266] on link "60002AC000000000000013E7000121E7-b3515827-26e0-4d8" at bounding box center [130, 260] width 170 height 26
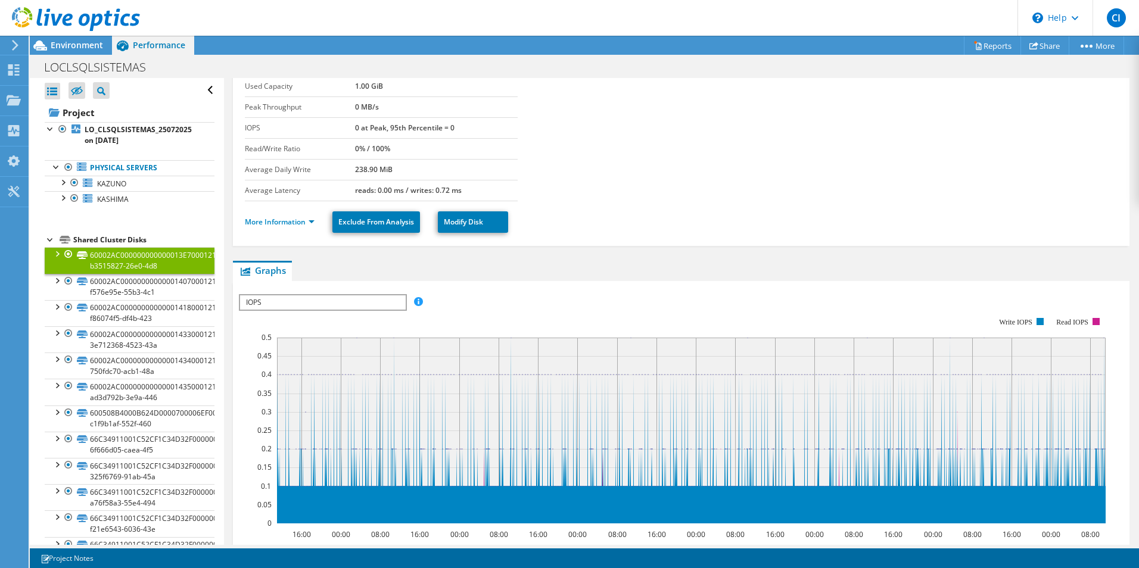
scroll to position [118, 0]
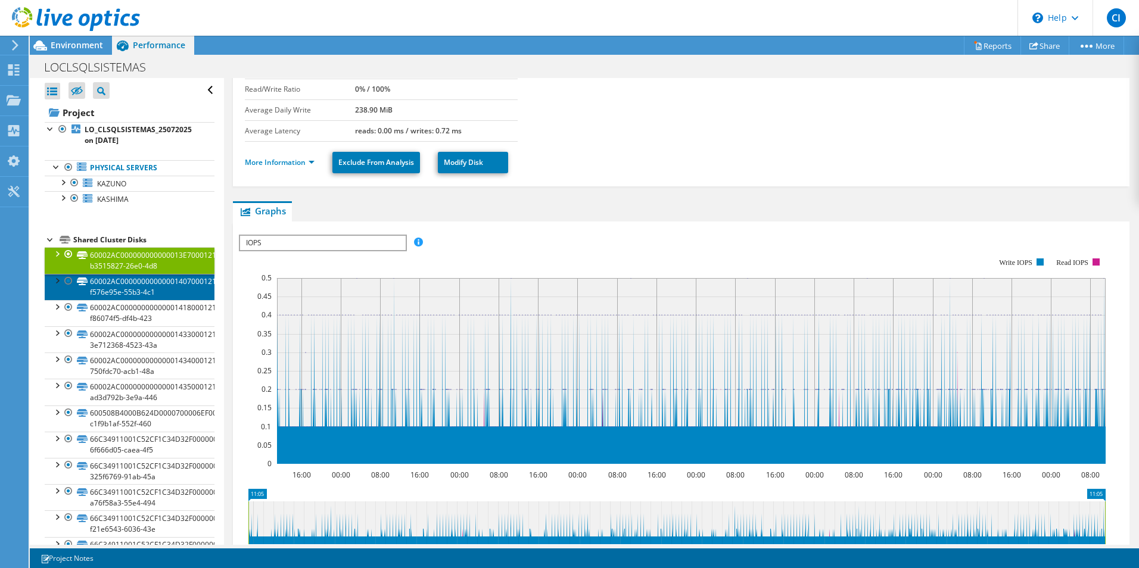
click at [131, 291] on link "60002AC00000000000001407000121E7-f576e95e-55b3-4c1" at bounding box center [130, 287] width 170 height 26
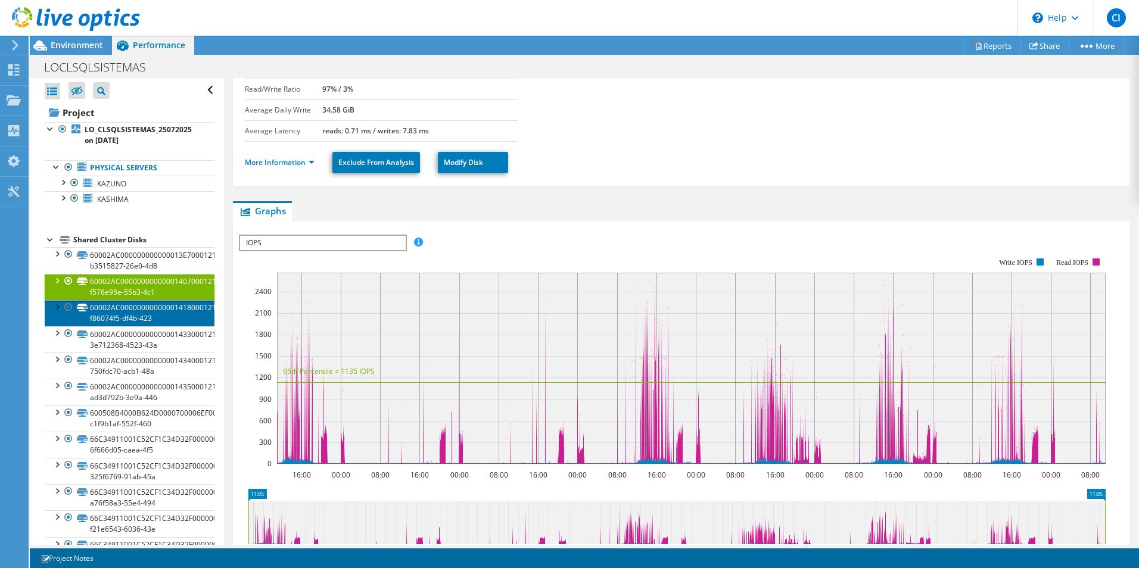
click at [123, 309] on link "60002AC00000000000001418000121E7-f86074f5-df4b-423" at bounding box center [130, 313] width 170 height 26
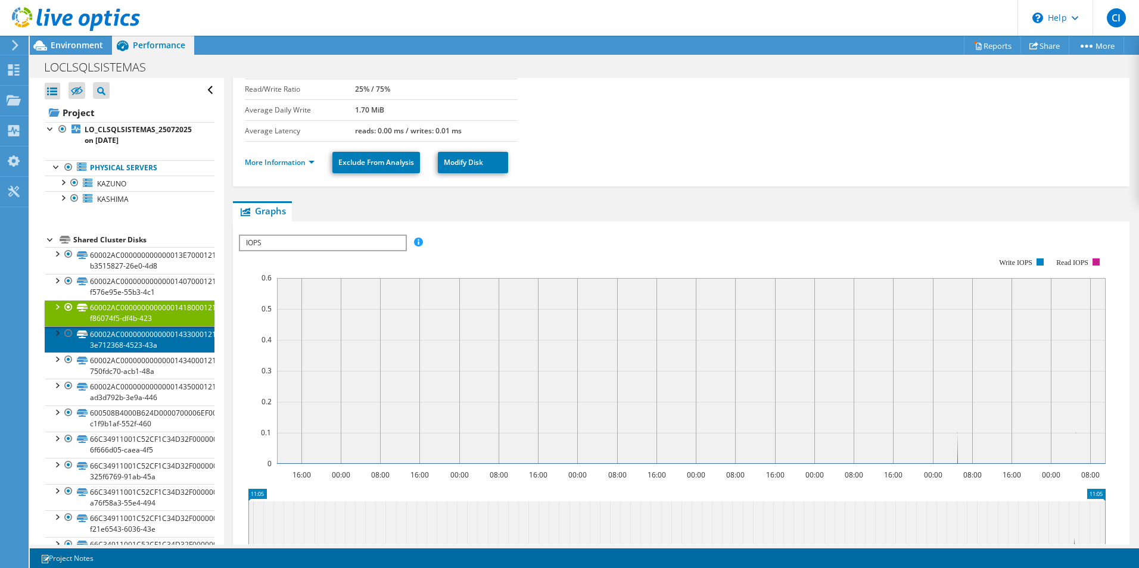
click at [124, 333] on link "60002AC00000000000001433000121E7-3e712368-4523-43a" at bounding box center [130, 340] width 170 height 26
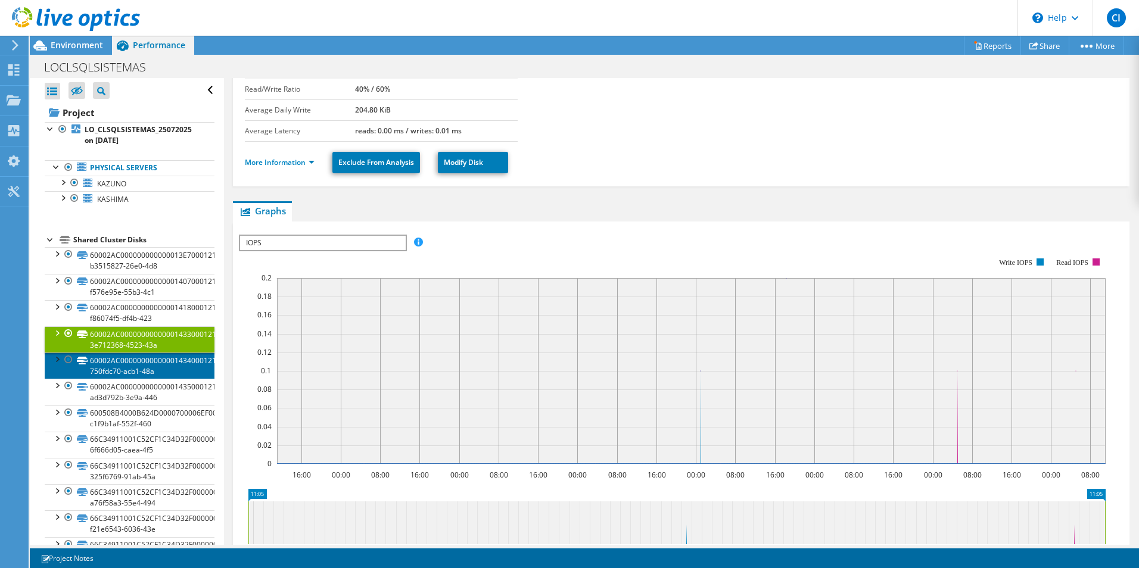
click at [145, 360] on link "60002AC00000000000001434000121E7-750fdc70-acb1-48a" at bounding box center [130, 366] width 170 height 26
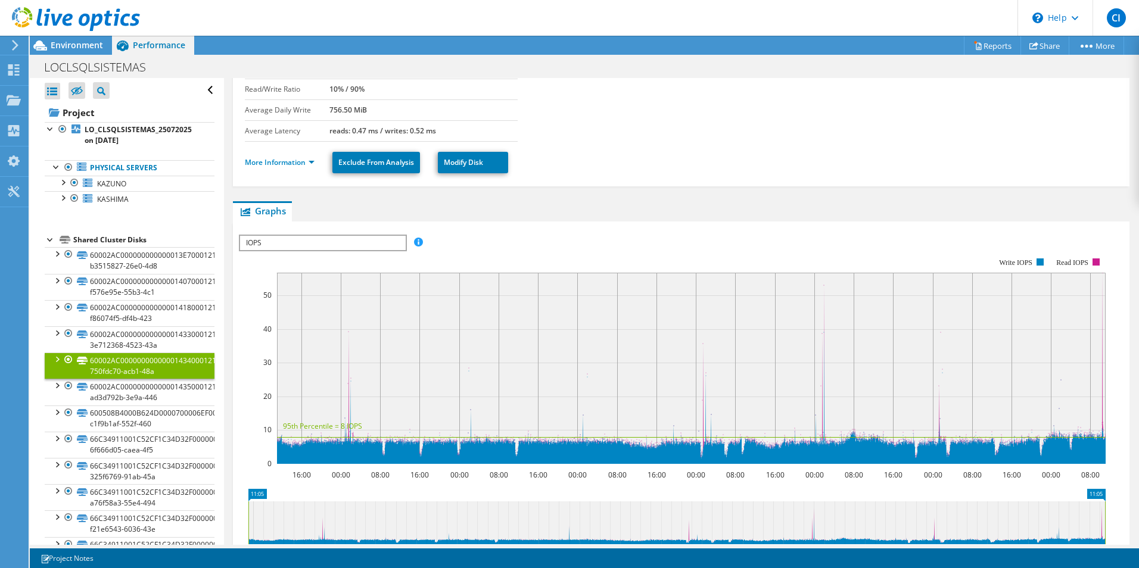
click at [48, 234] on div at bounding box center [51, 239] width 12 height 12
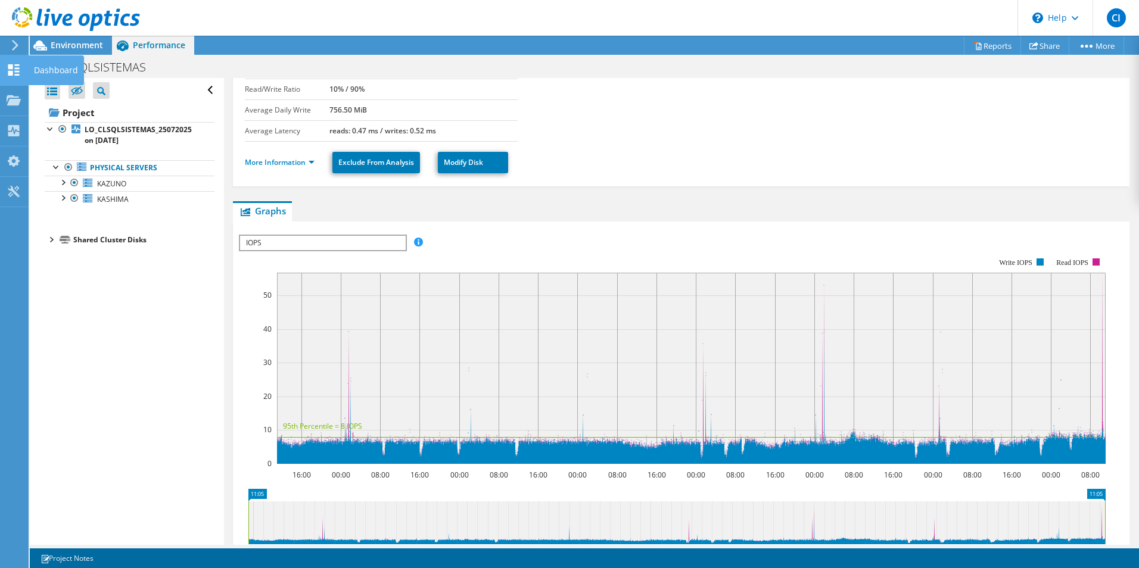
click at [16, 69] on icon at bounding box center [14, 69] width 14 height 11
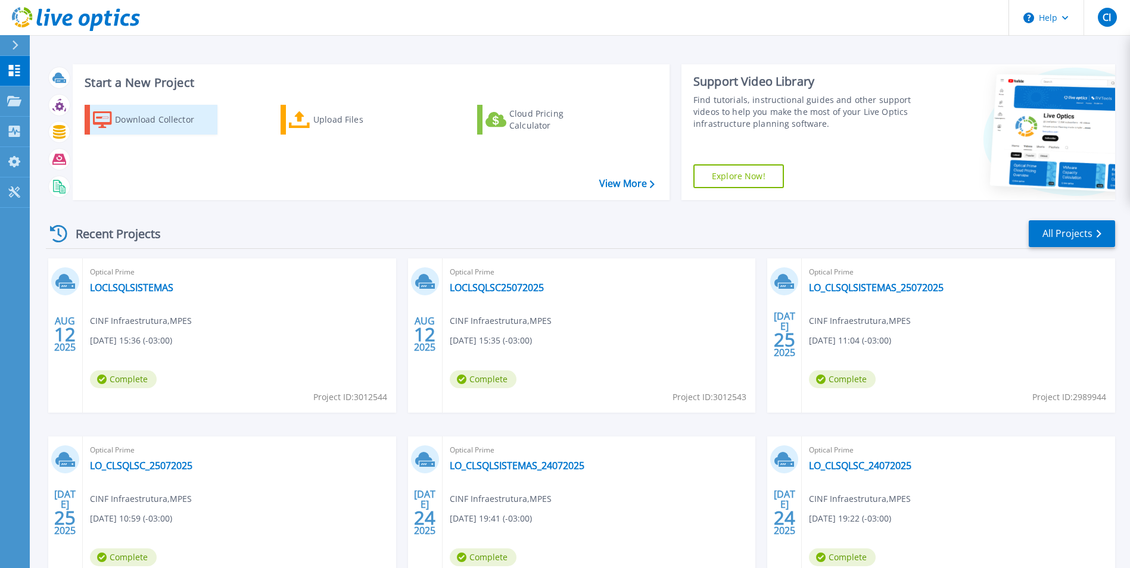
click at [145, 117] on div "Download Collector" at bounding box center [162, 120] width 95 height 24
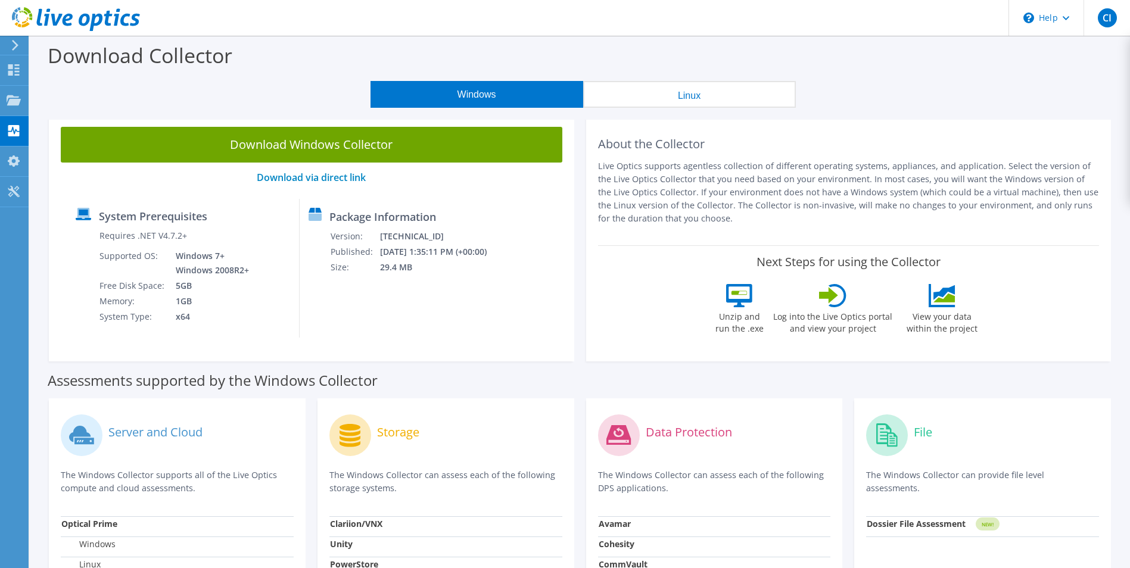
click at [10, 45] on div at bounding box center [13, 45] width 13 height 11
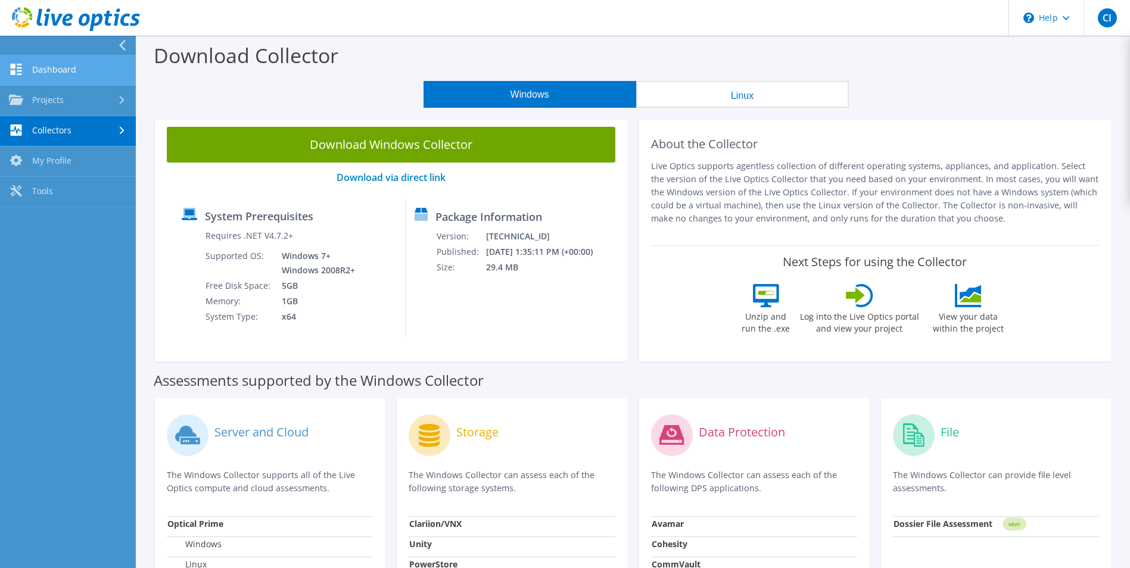
click at [63, 74] on link "Dashboard" at bounding box center [68, 70] width 136 height 30
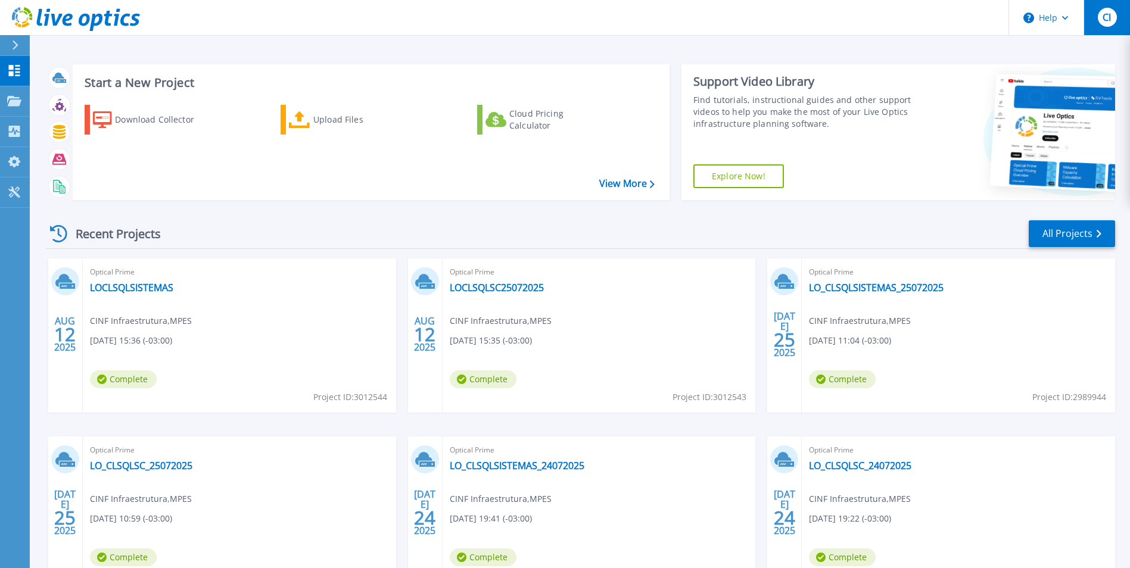
click at [1102, 20] on div "CI" at bounding box center [1107, 17] width 19 height 19
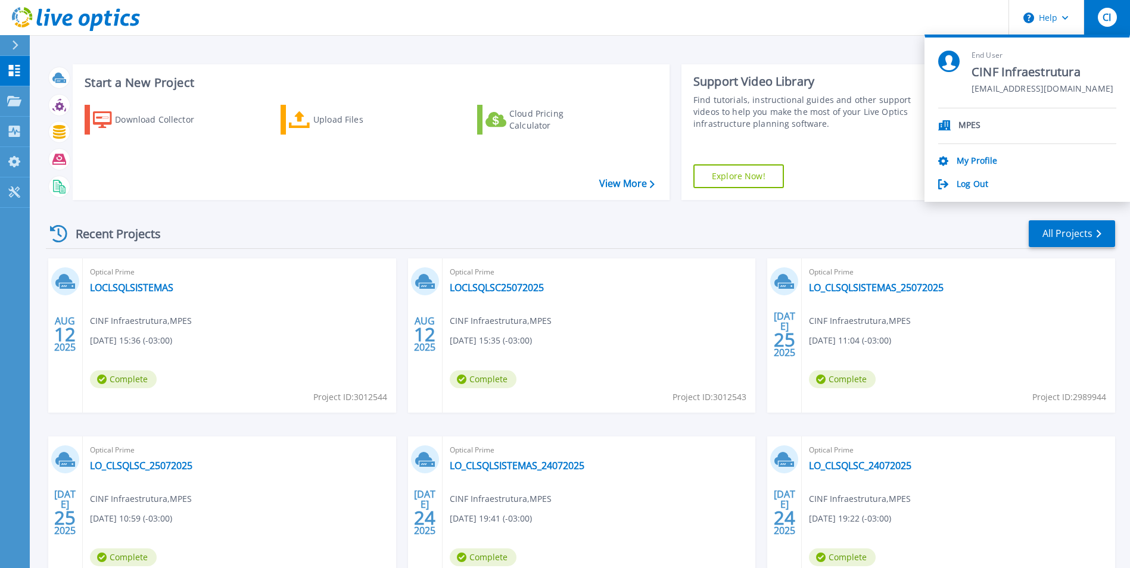
click at [1102, 20] on div "CI" at bounding box center [1107, 17] width 19 height 19
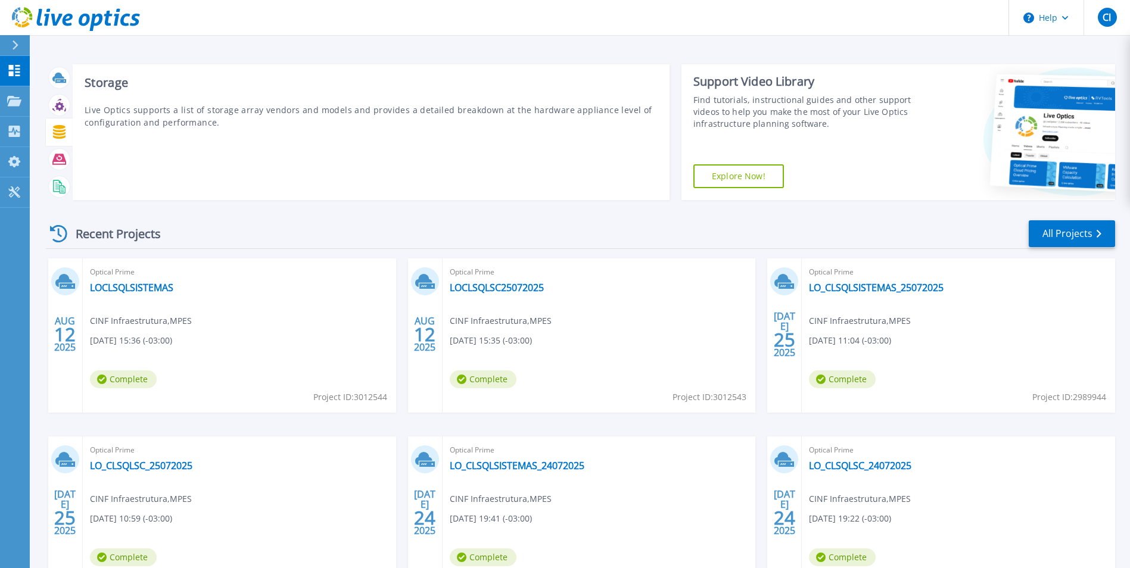
click at [63, 125] on div at bounding box center [59, 132] width 21 height 21
click at [61, 135] on icon at bounding box center [59, 132] width 13 height 14
click at [220, 104] on p "Live Optics supports a list of storage array vendors and models and provides a …" at bounding box center [371, 116] width 573 height 25
click at [61, 132] on icon at bounding box center [59, 132] width 13 height 14
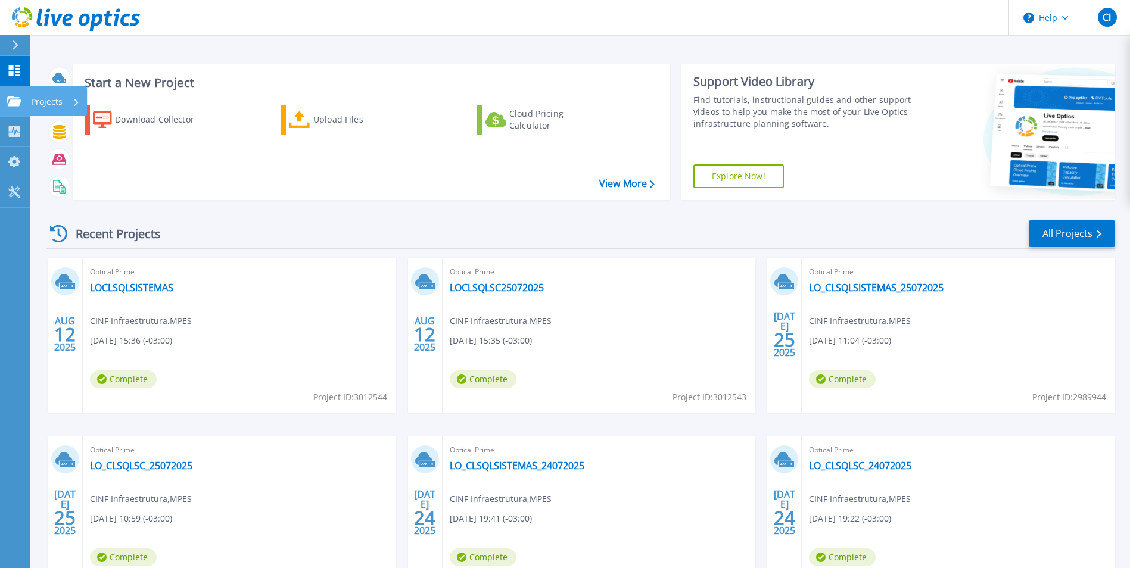
click at [4, 100] on link "Projects Projects" at bounding box center [15, 101] width 30 height 30
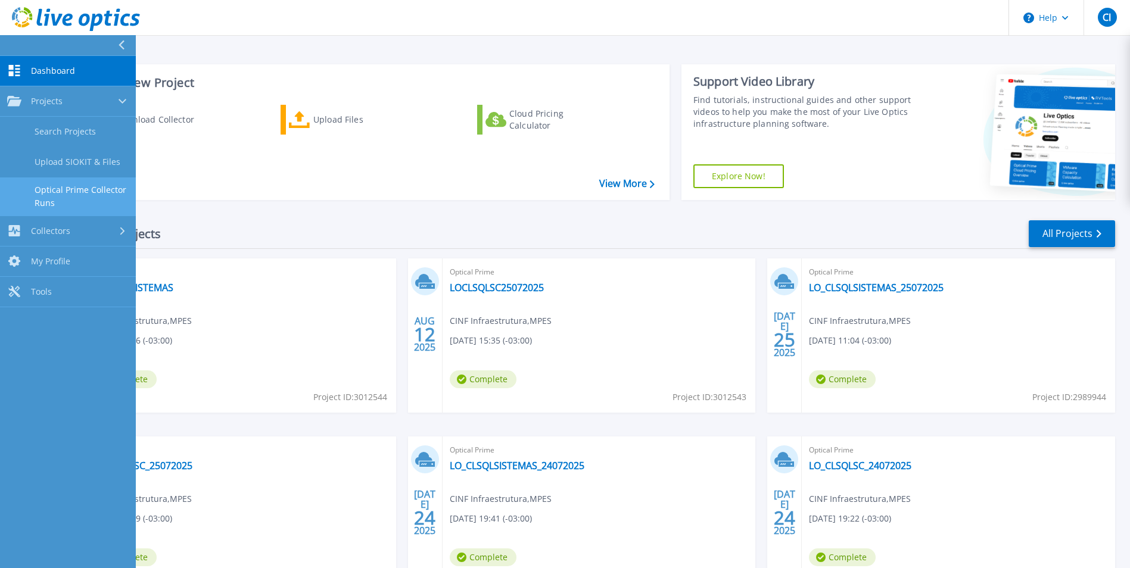
click at [77, 200] on link "Optical Prime Collector Runs" at bounding box center [68, 197] width 136 height 38
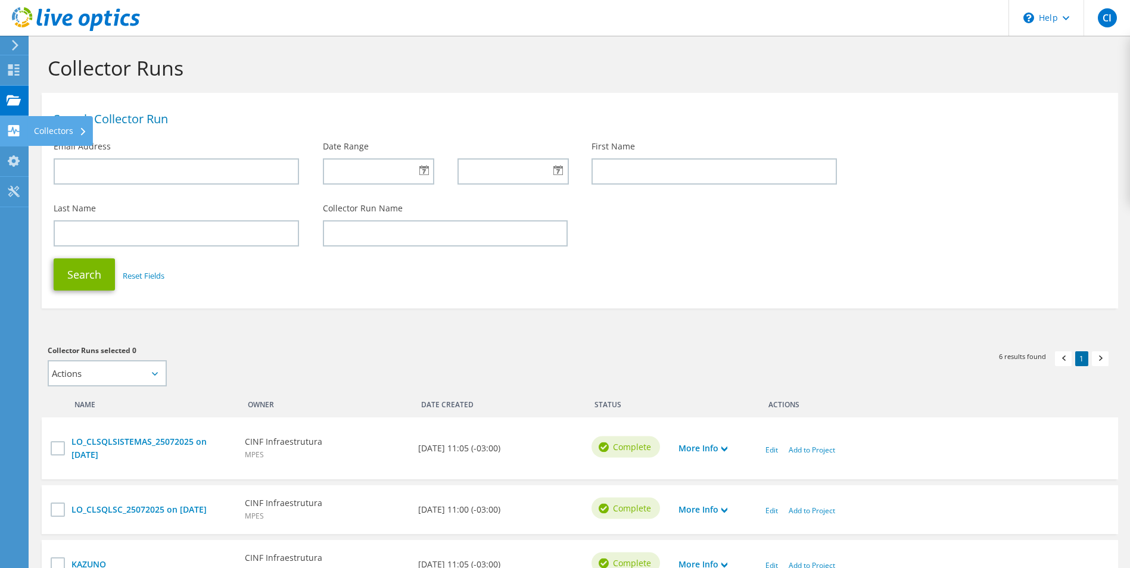
click at [20, 131] on icon at bounding box center [14, 130] width 14 height 11
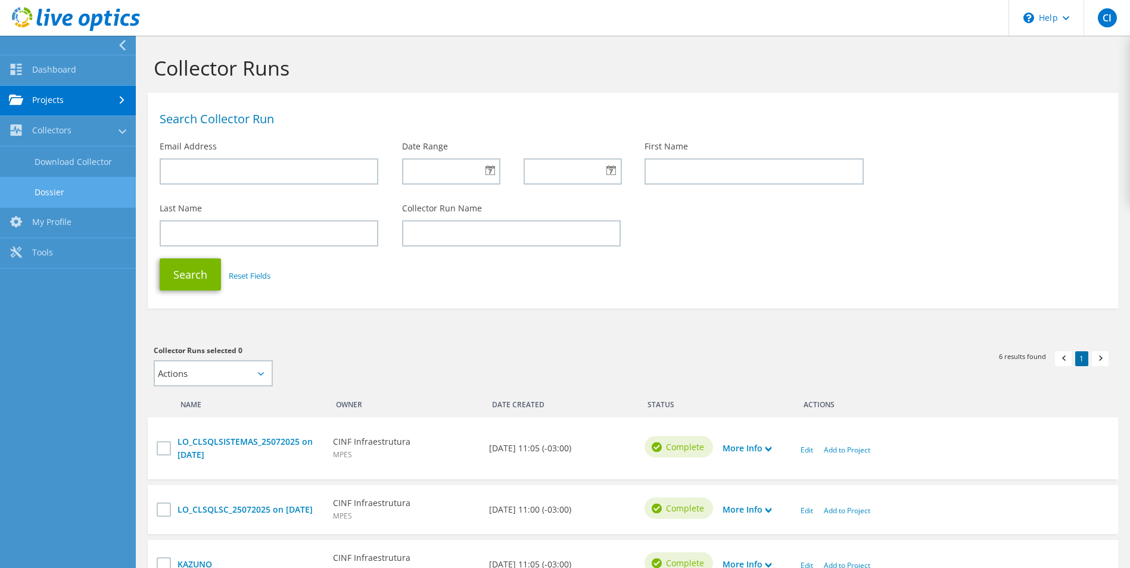
click at [41, 191] on link "Dossier" at bounding box center [68, 192] width 136 height 30
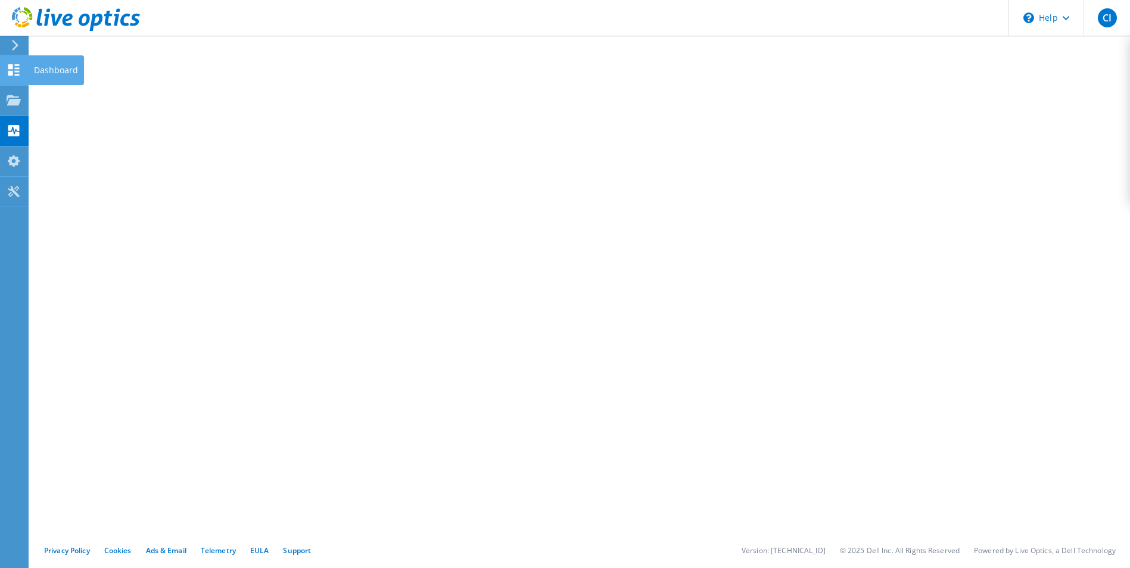
click at [8, 67] on use at bounding box center [13, 69] width 11 height 11
click at [54, 73] on div "Dashboard" at bounding box center [56, 70] width 56 height 30
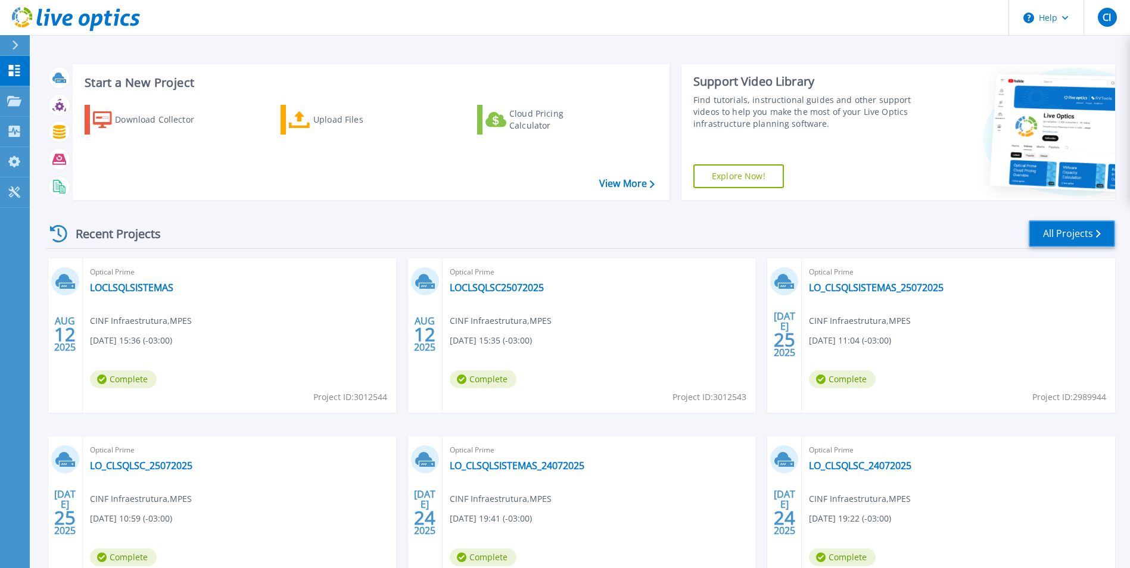
click at [1065, 237] on link "All Projects" at bounding box center [1072, 233] width 86 height 27
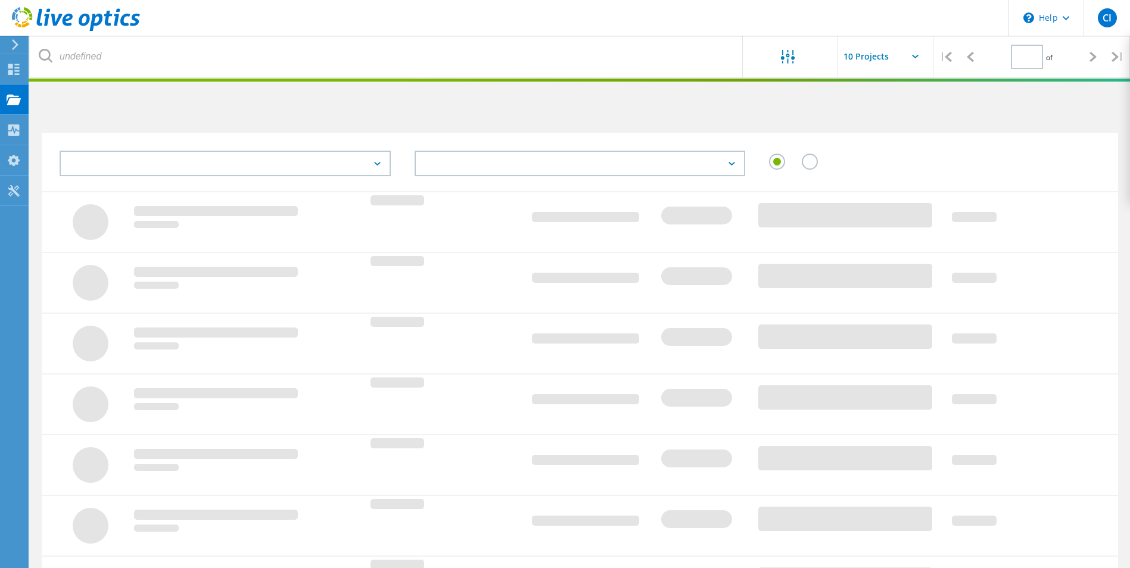
type input "1"
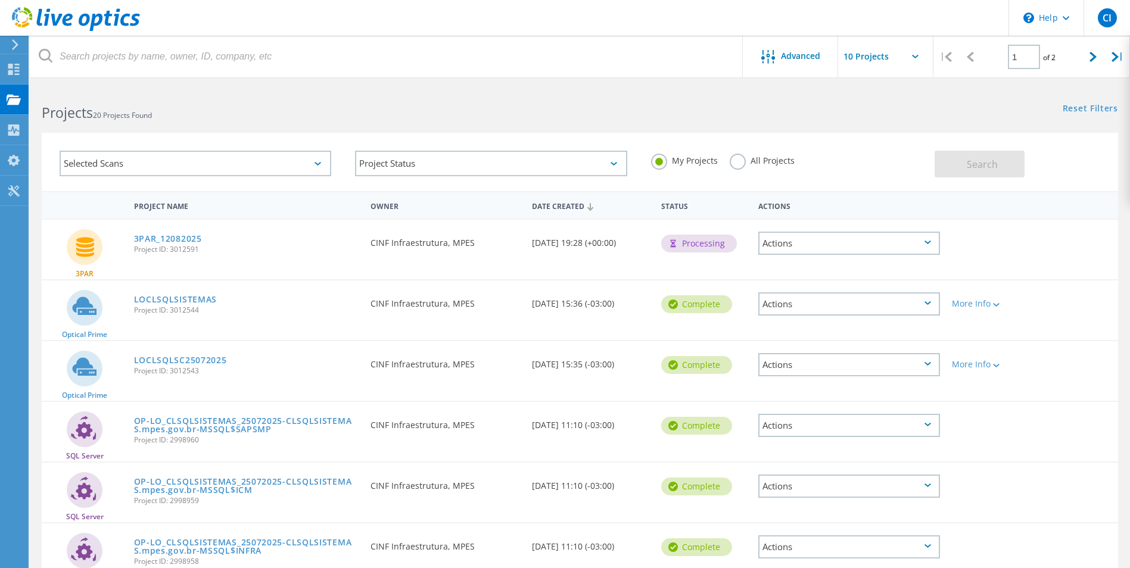
click at [927, 238] on div "Actions" at bounding box center [850, 243] width 182 height 23
click at [1028, 246] on div at bounding box center [989, 235] width 86 height 31
click at [933, 306] on div "Actions" at bounding box center [850, 304] width 182 height 23
click at [829, 299] on div "Project Details" at bounding box center [849, 295] width 179 height 18
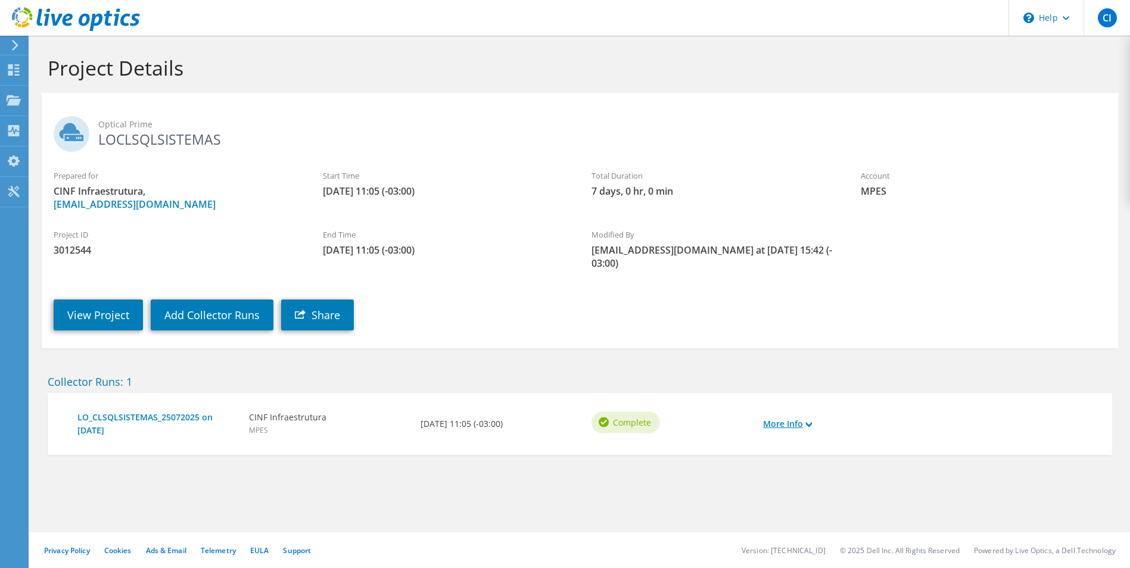
click at [787, 418] on link "More Info" at bounding box center [787, 424] width 49 height 13
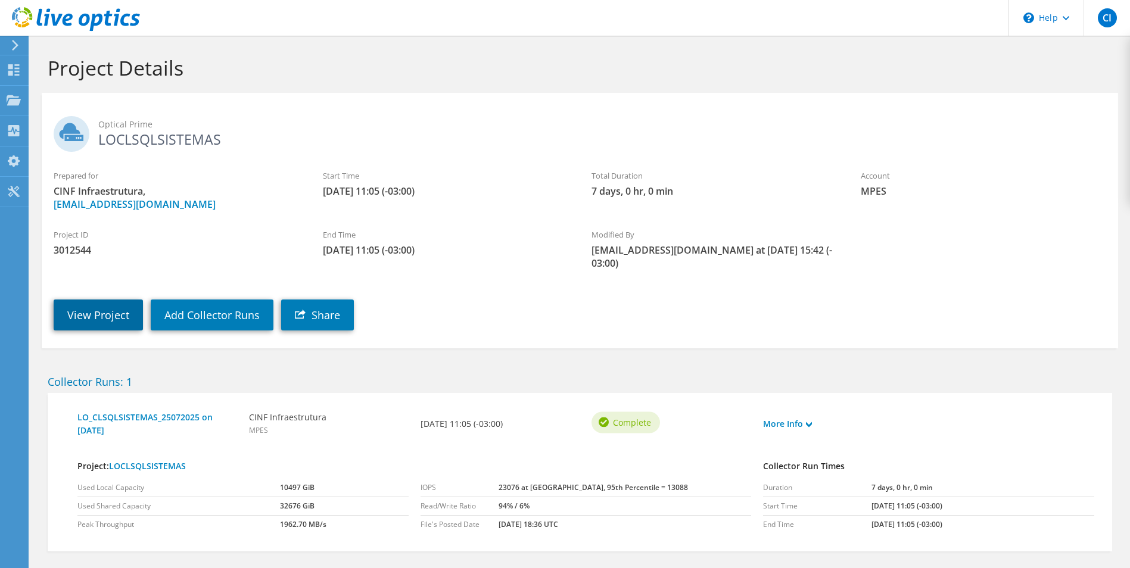
click at [118, 303] on link "View Project" at bounding box center [98, 315] width 89 height 31
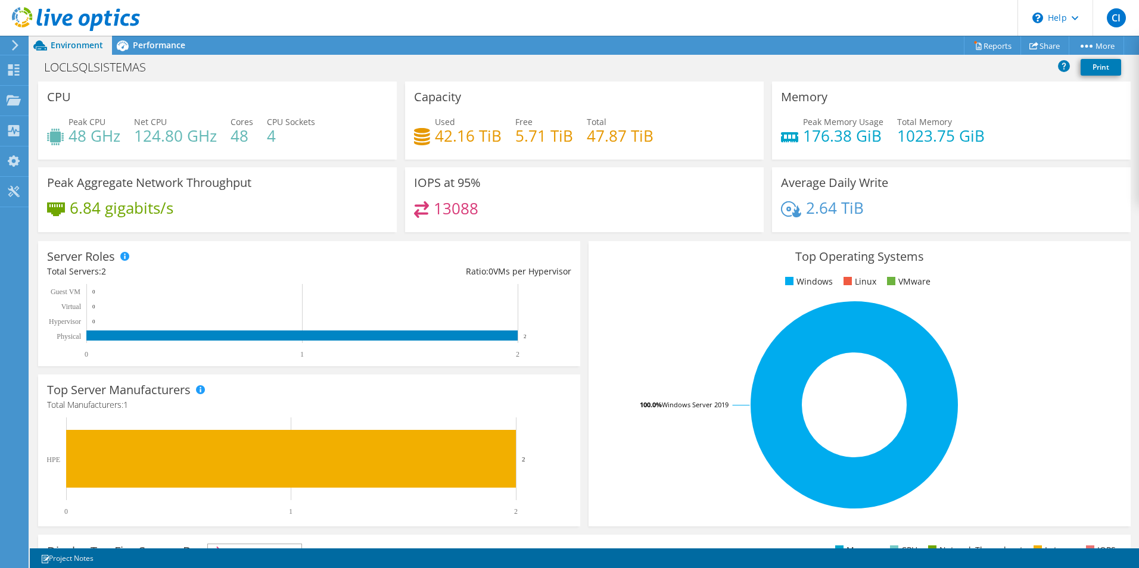
scroll to position [302, 0]
click at [178, 38] on div "Performance" at bounding box center [153, 45] width 82 height 19
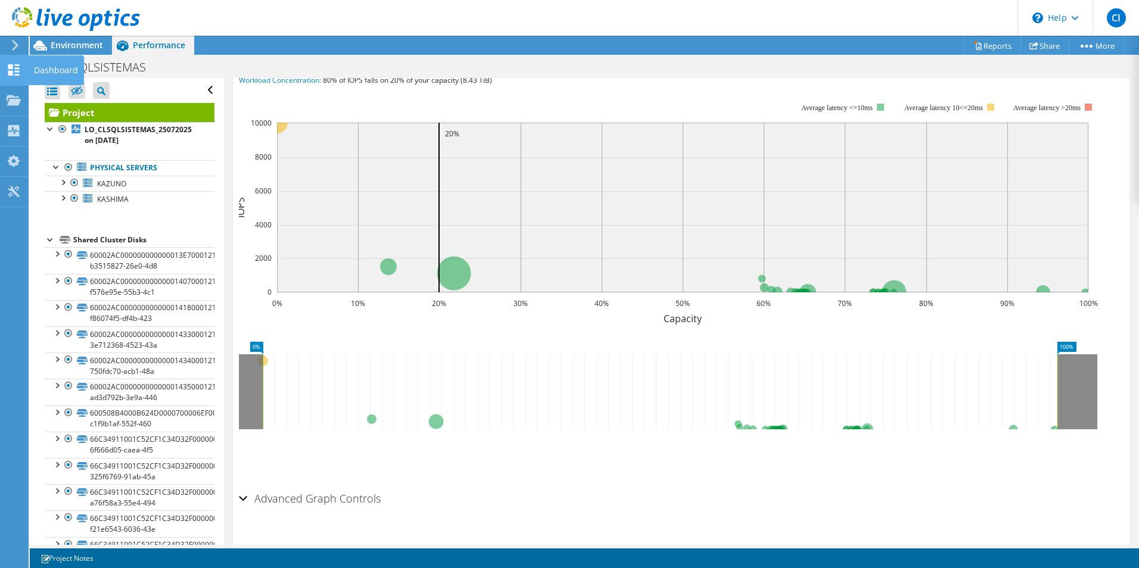
click at [14, 73] on icon at bounding box center [14, 69] width 14 height 11
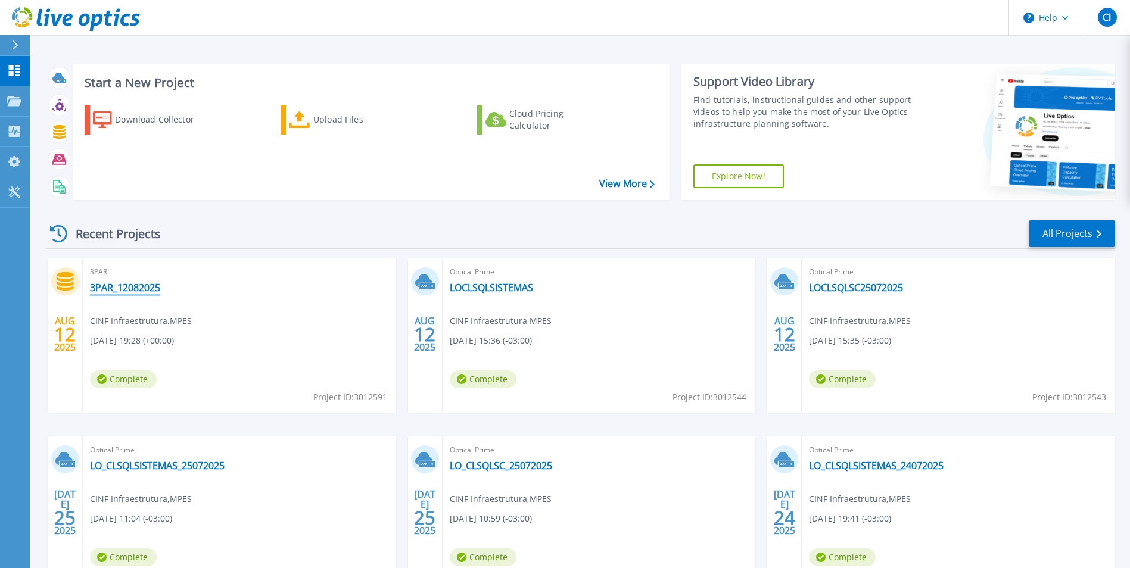
click at [135, 290] on link "3PAR_12082025" at bounding box center [125, 288] width 70 height 12
click at [131, 288] on link "3PAR_12082025" at bounding box center [125, 288] width 70 height 12
